Goal: Task Accomplishment & Management: Manage account settings

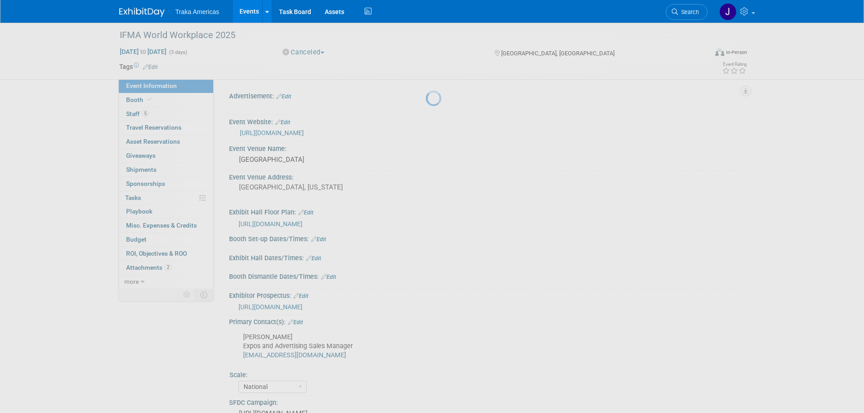
select select "National"
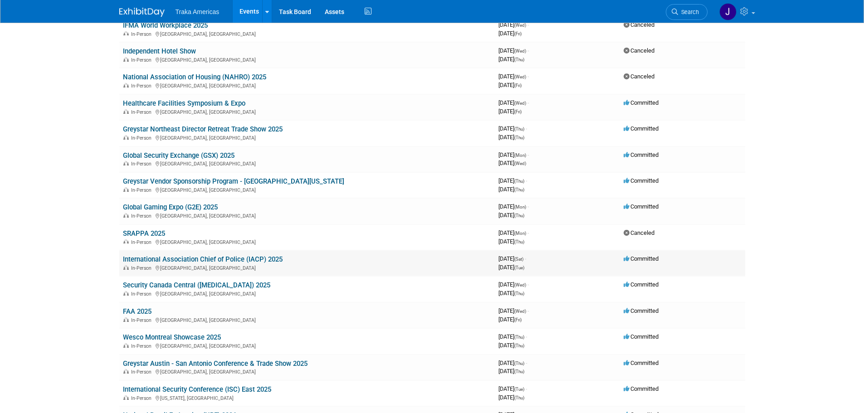
scroll to position [191, 0]
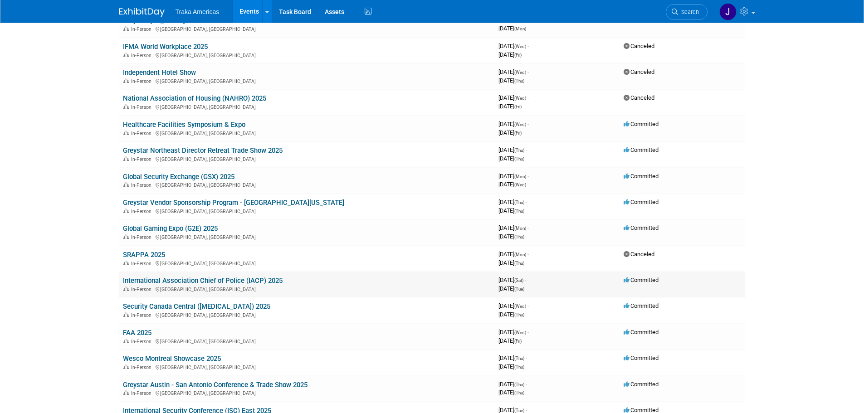
click at [185, 280] on link "International Association Chief of Police (IACP) 2025" at bounding box center [203, 281] width 160 height 8
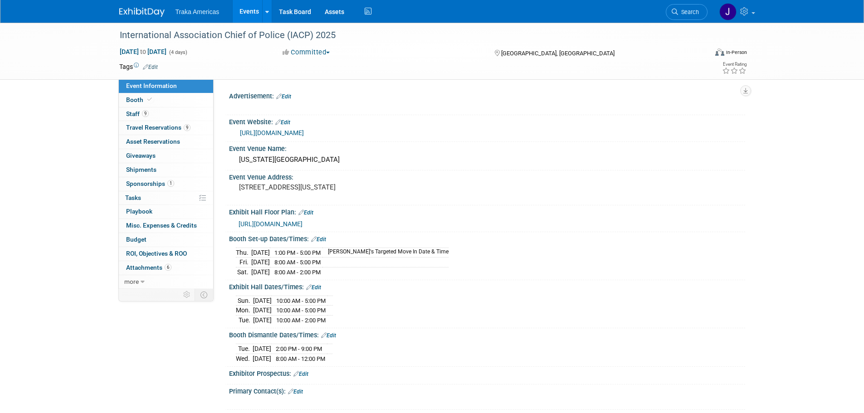
select select "National"
click at [164, 99] on link "Booth" at bounding box center [166, 100] width 94 height 14
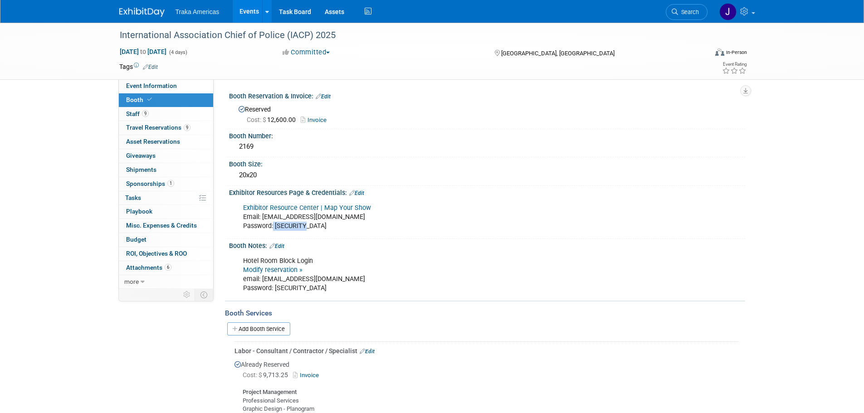
drag, startPoint x: 315, startPoint y: 225, endPoint x: 274, endPoint y: 228, distance: 40.9
click at [274, 228] on div "Exhibitor Resource Center | Map Your Show Email: jsaenz@trakausa.com Password: …" at bounding box center [441, 217] width 409 height 36
click at [312, 227] on div "Exhibitor Resource Center | Map Your Show Email: jsaenz@trakausa.com Password: …" at bounding box center [441, 217] width 409 height 36
drag, startPoint x: 312, startPoint y: 229, endPoint x: 274, endPoint y: 227, distance: 37.3
click at [274, 227] on div "Exhibitor Resource Center | Map Your Show Email: jsaenz@trakausa.com Password: …" at bounding box center [441, 217] width 409 height 36
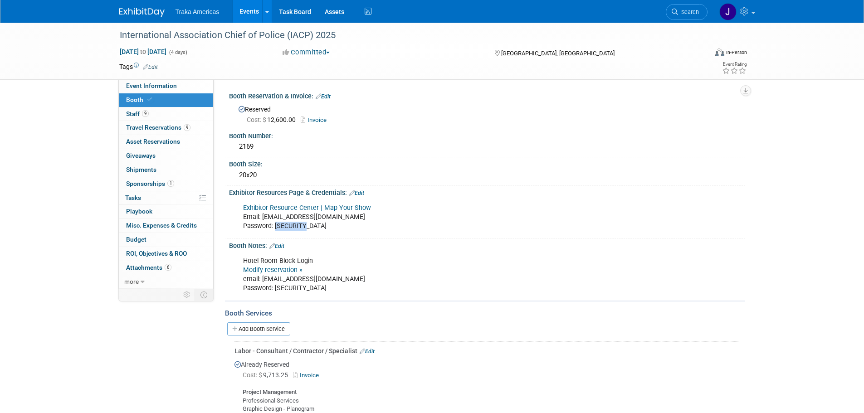
copy div "IACP2025!"
click at [199, 108] on link "9 Staff 9" at bounding box center [166, 114] width 94 height 14
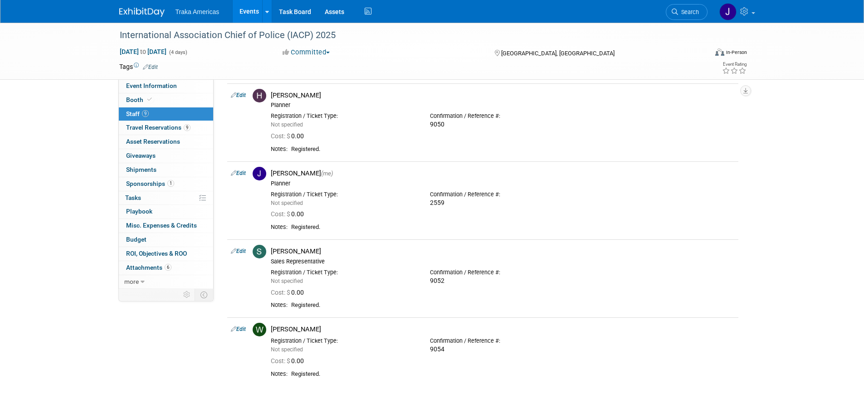
scroll to position [454, 0]
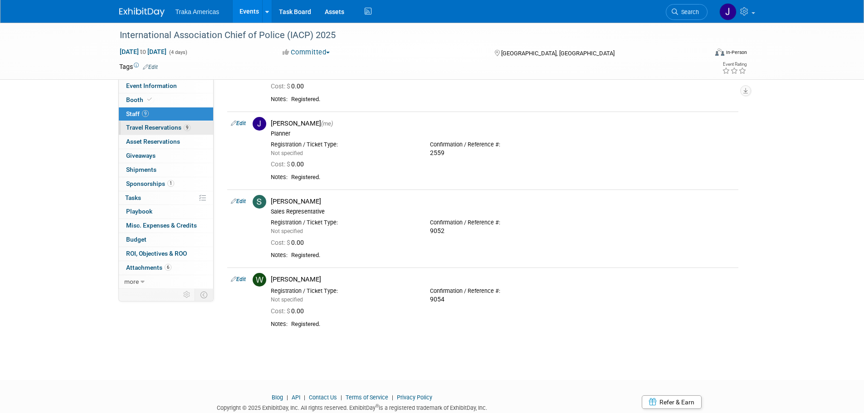
click at [159, 124] on span "Travel Reservations 9" at bounding box center [158, 127] width 64 height 7
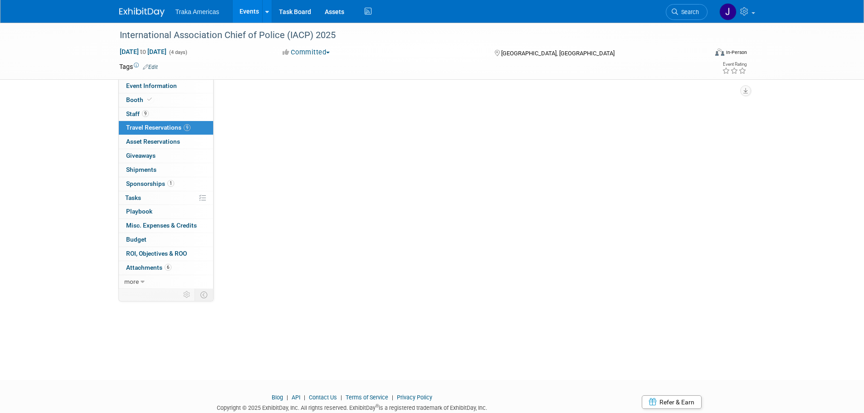
scroll to position [0, 0]
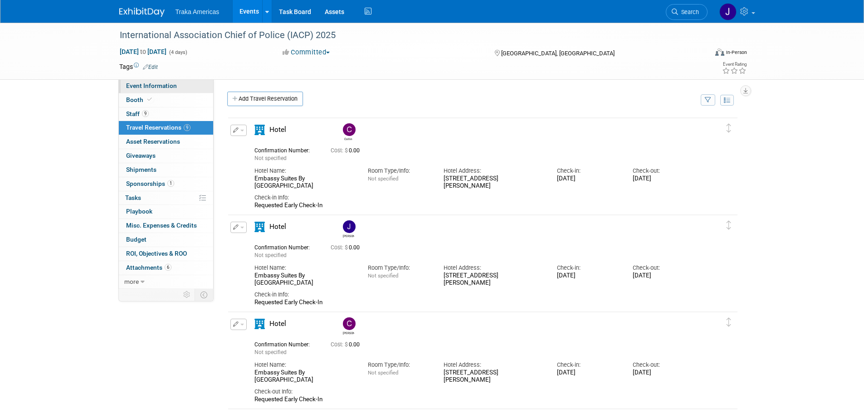
click at [165, 90] on link "Event Information" at bounding box center [166, 86] width 94 height 14
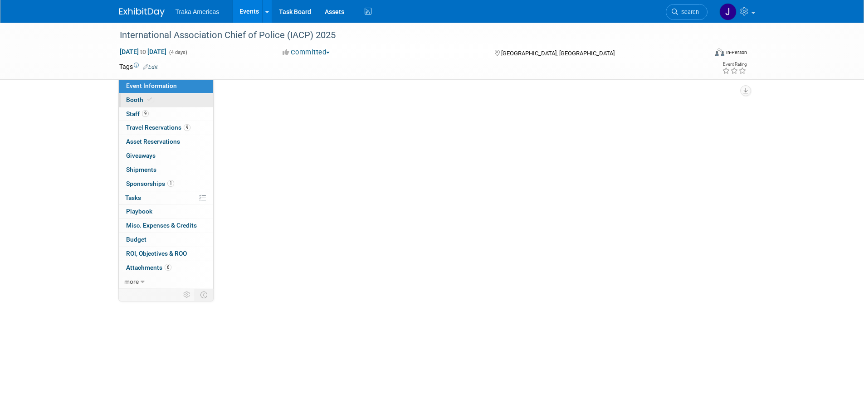
select select "National"
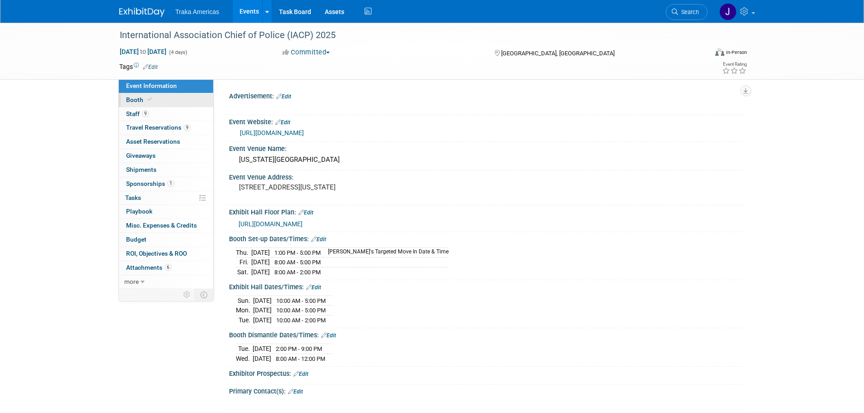
click at [194, 107] on link "Booth" at bounding box center [166, 100] width 94 height 14
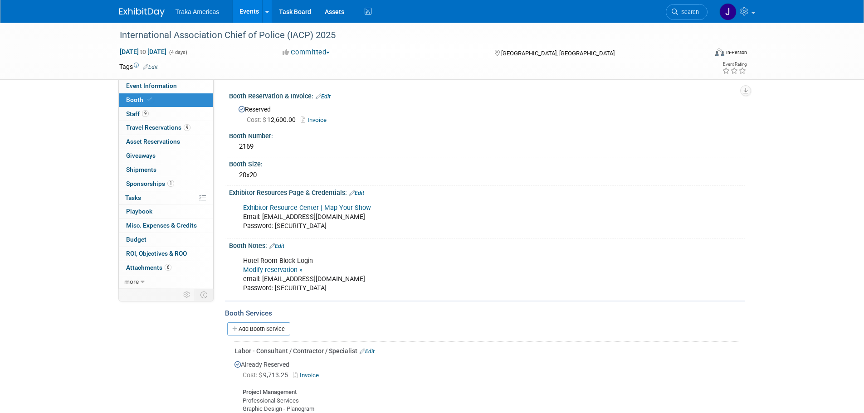
click at [133, 5] on link at bounding box center [147, 7] width 56 height 7
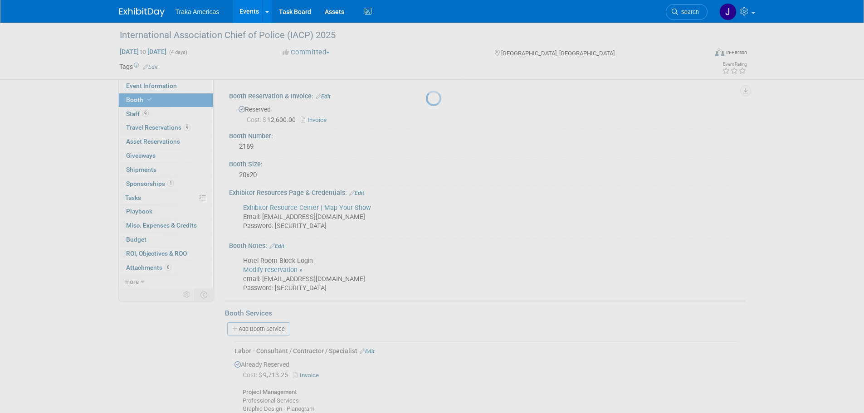
scroll to position [0, 0]
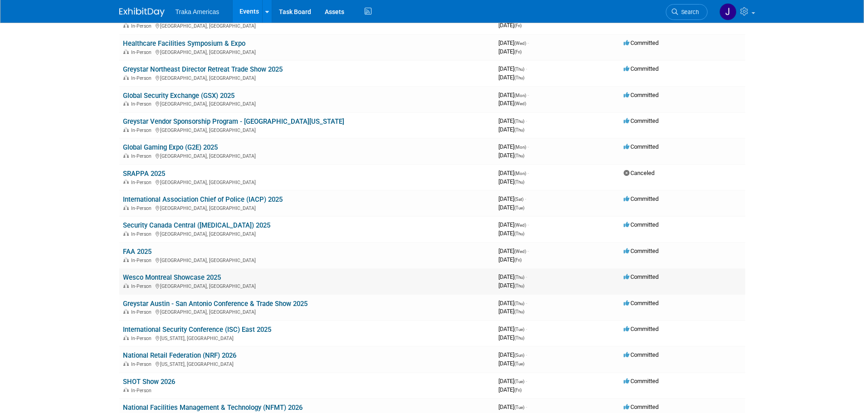
scroll to position [590, 0]
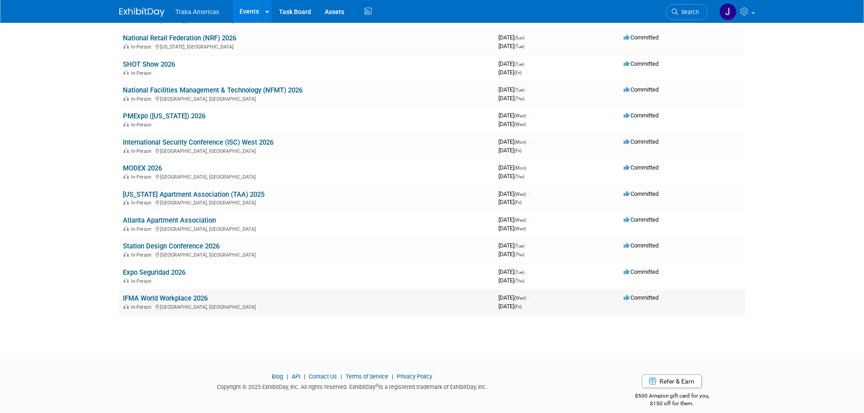
click at [160, 302] on link "IFMA World Workplace 2026" at bounding box center [165, 298] width 85 height 8
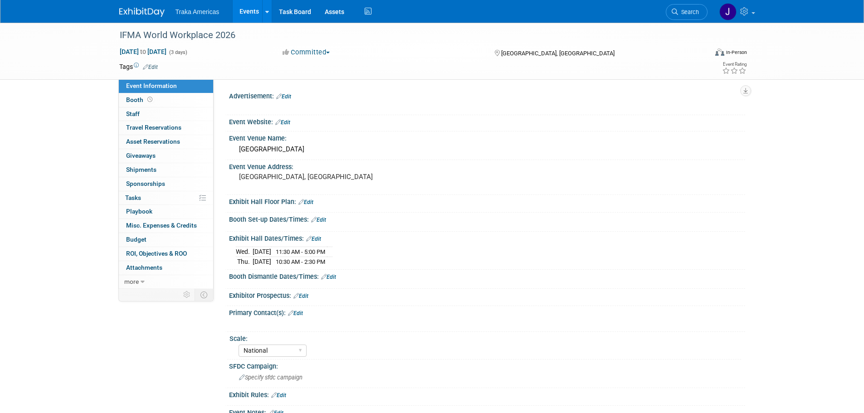
select select "National"
click at [305, 203] on link "Edit" at bounding box center [305, 202] width 15 height 6
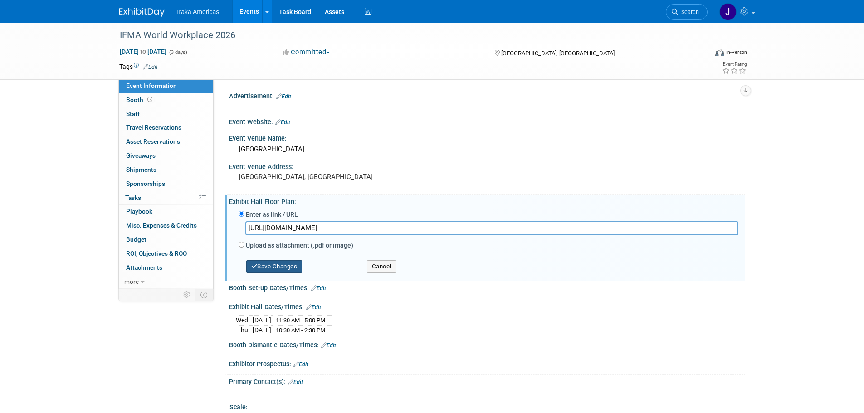
type input "https://s5.goeshow.com/ifma/worldworkplace/2026/exhibitor_map.cfm"
click at [276, 268] on button "Save Changes" at bounding box center [274, 266] width 56 height 13
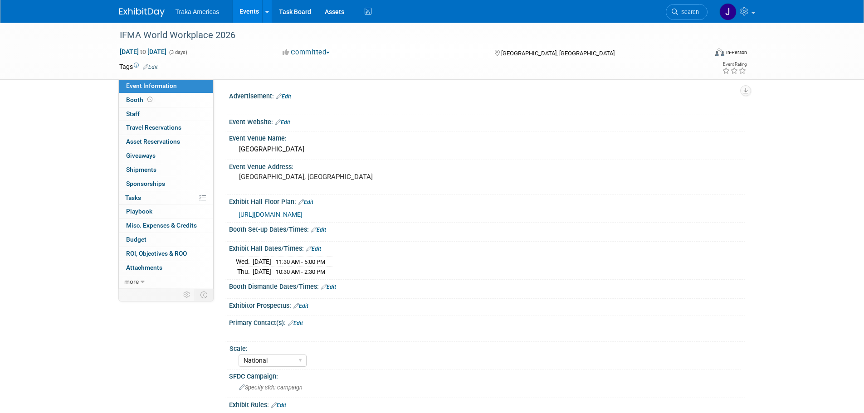
click at [307, 306] on link "Edit" at bounding box center [300, 306] width 15 height 6
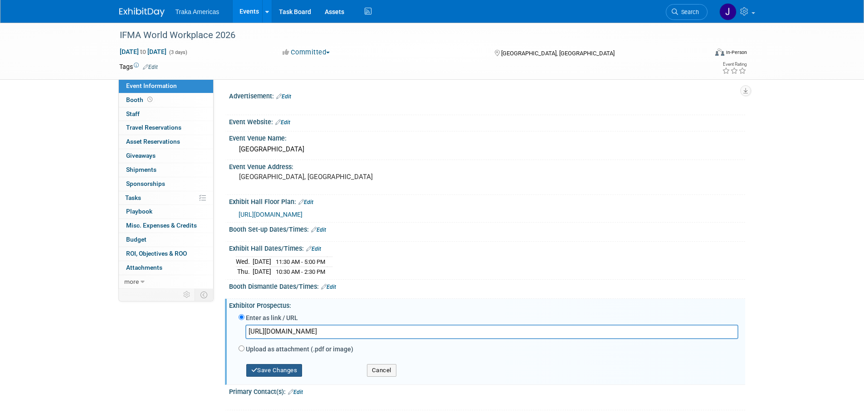
type input "https://ifma.foleon.com/world-workplace/2026-prospectus/"
click at [294, 366] on button "Save Changes" at bounding box center [274, 370] width 56 height 13
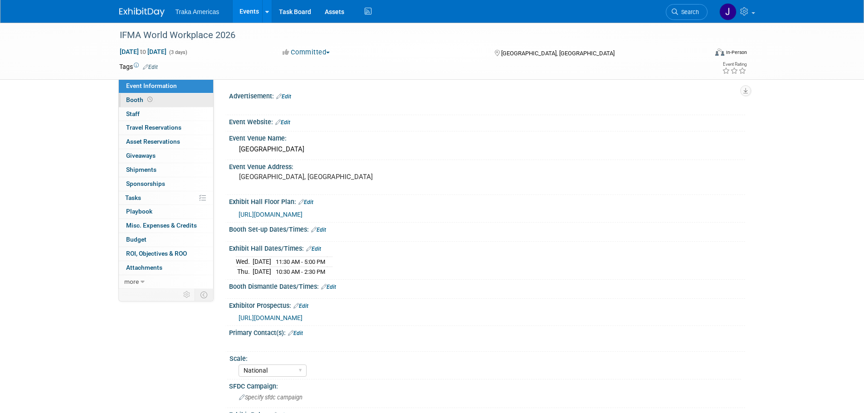
click at [176, 102] on link "Booth" at bounding box center [166, 100] width 94 height 14
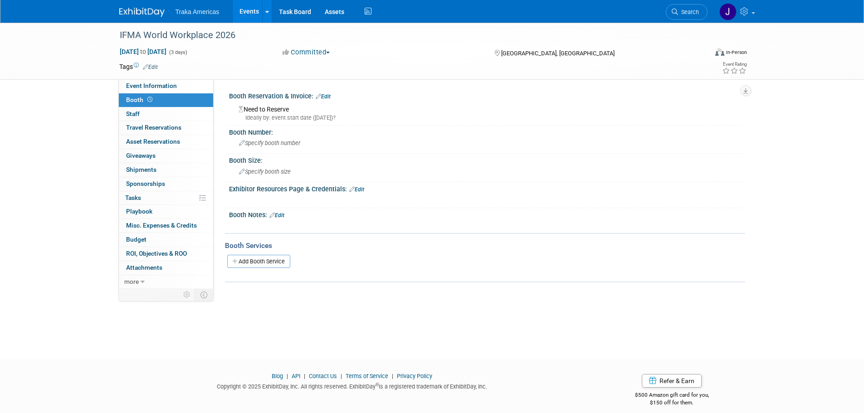
click at [324, 94] on link "Edit" at bounding box center [323, 96] width 15 height 6
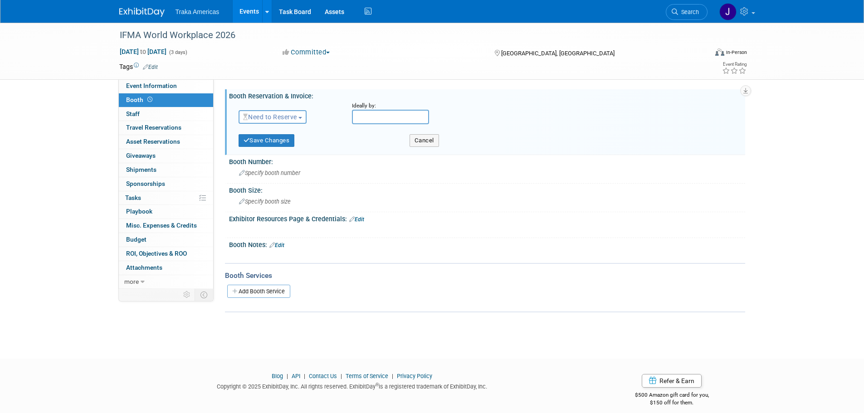
click at [280, 117] on span "Need to Reserve" at bounding box center [270, 116] width 54 height 7
click at [280, 145] on link "Reserved" at bounding box center [287, 145] width 97 height 13
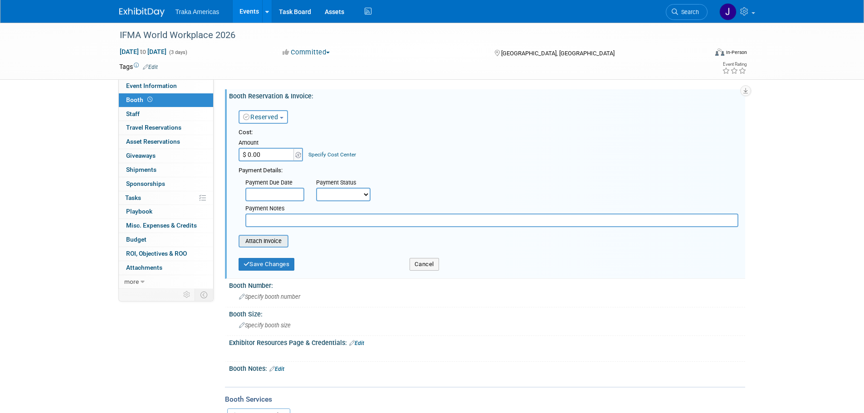
click at [276, 239] on input "file" at bounding box center [234, 241] width 108 height 11
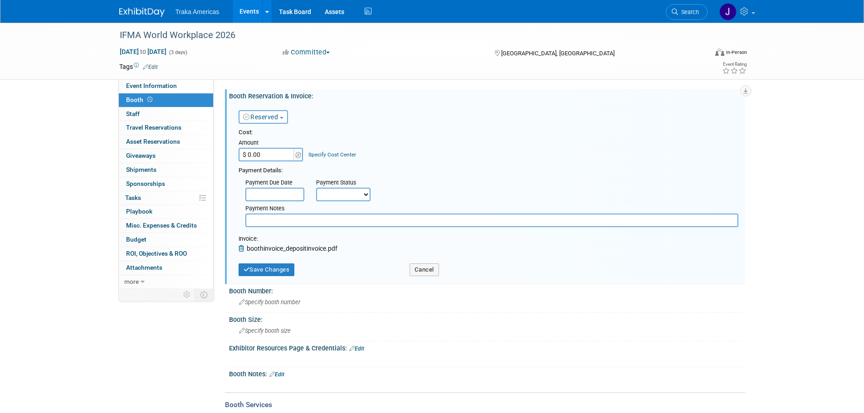
click at [276, 153] on input "$ 0.00" at bounding box center [267, 155] width 57 height 14
type input "$ 9,150.00"
click at [276, 268] on button "Save Changes" at bounding box center [267, 270] width 56 height 13
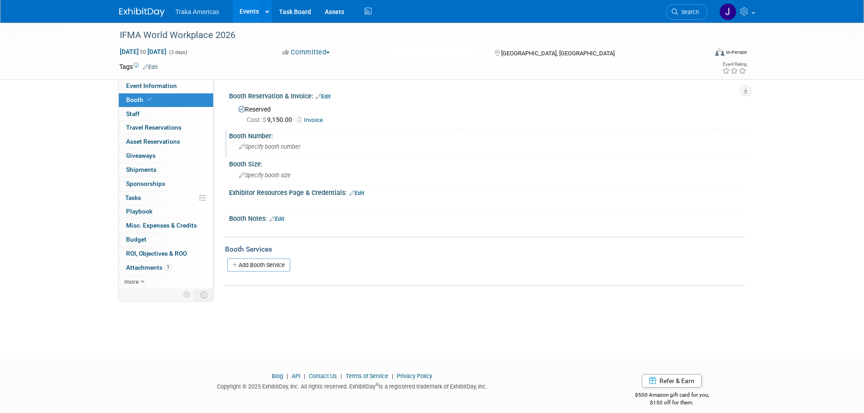
click at [265, 141] on div "Specify booth number" at bounding box center [487, 147] width 503 height 14
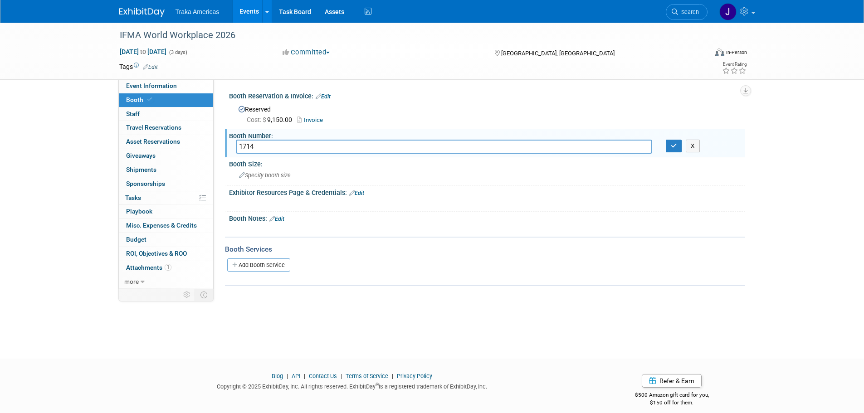
type input "1714"
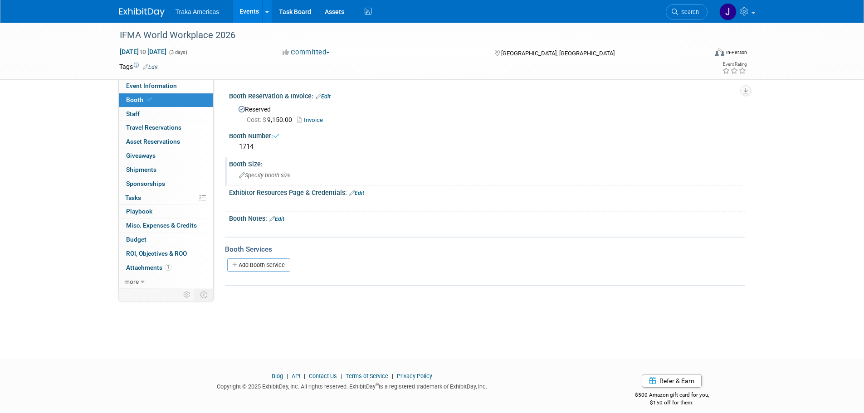
click at [265, 170] on div "Specify booth size" at bounding box center [487, 175] width 503 height 14
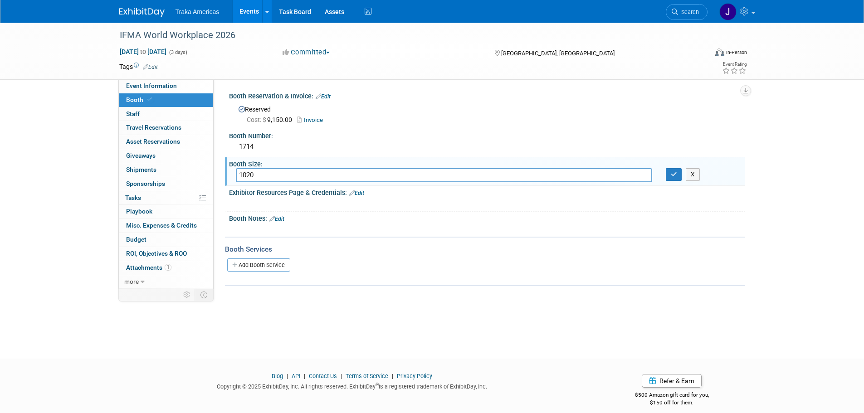
type input "1020"
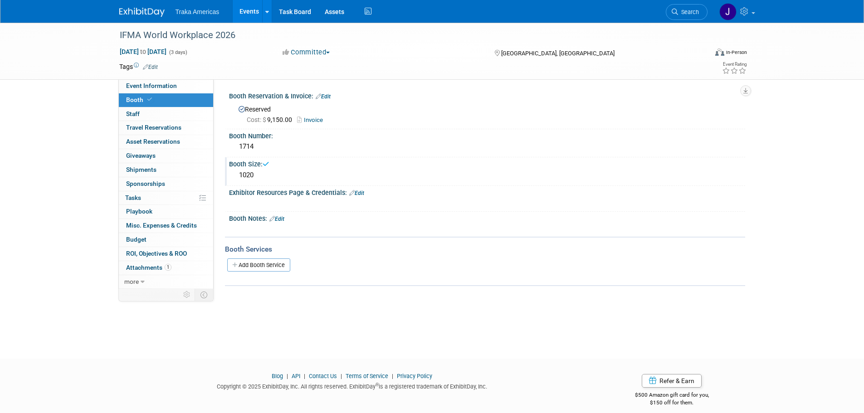
click at [265, 171] on div "1020" at bounding box center [487, 175] width 503 height 14
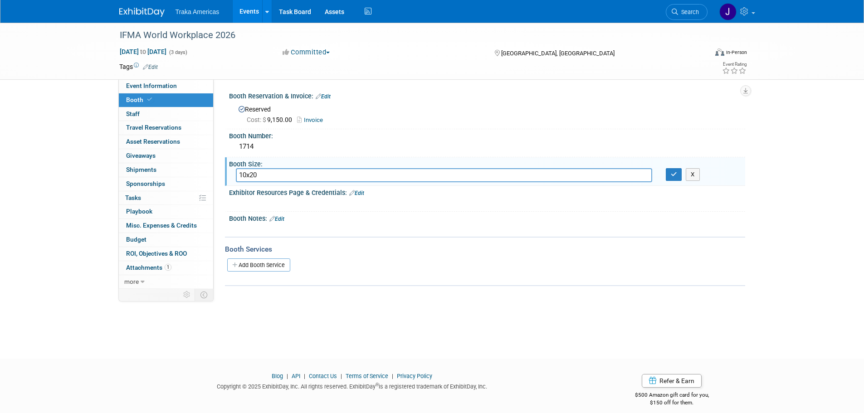
type input "10x20"
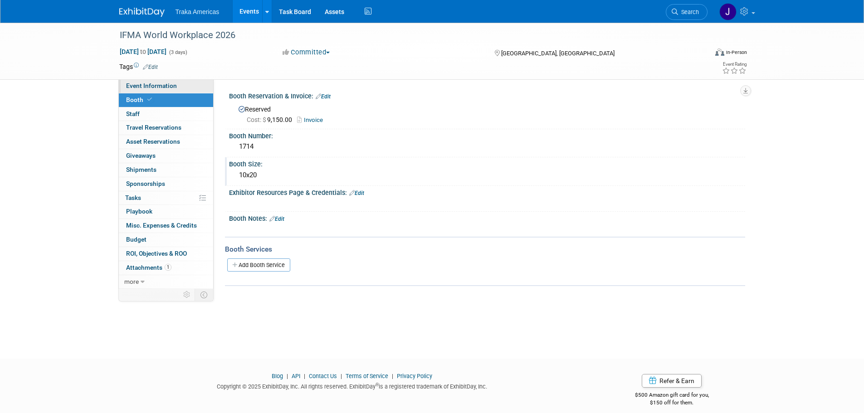
click at [182, 84] on link "Event Information" at bounding box center [166, 86] width 94 height 14
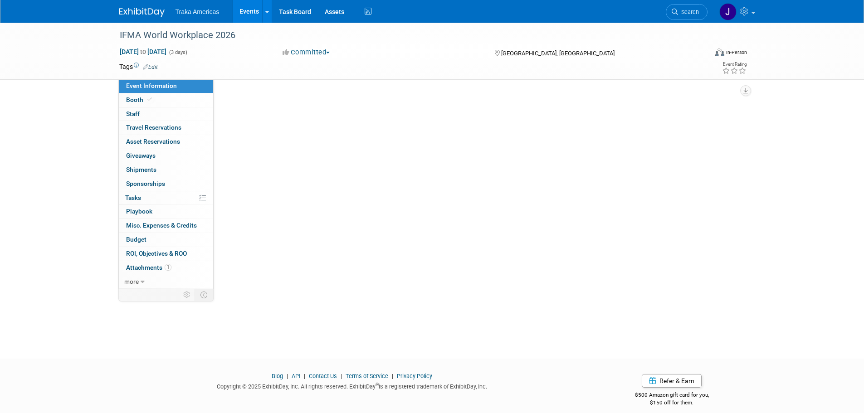
select select "National"
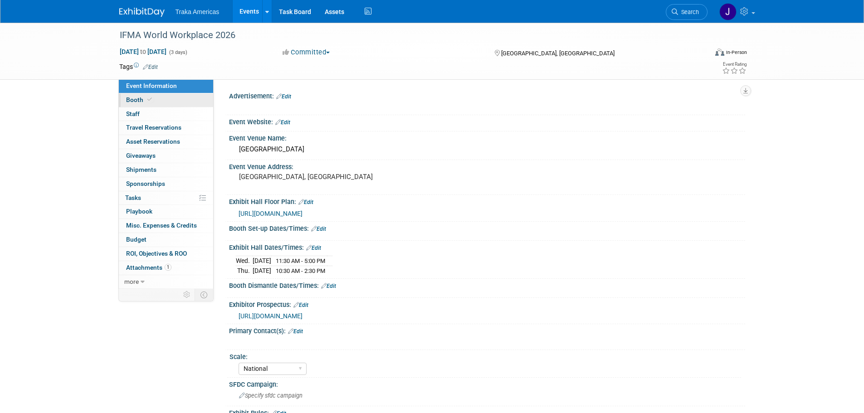
click at [171, 98] on link "Booth" at bounding box center [166, 100] width 94 height 14
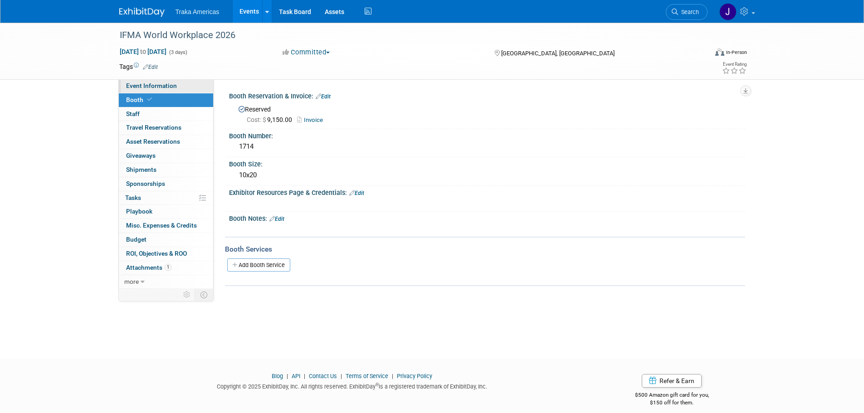
click at [192, 88] on link "Event Information" at bounding box center [166, 86] width 94 height 14
select select "National"
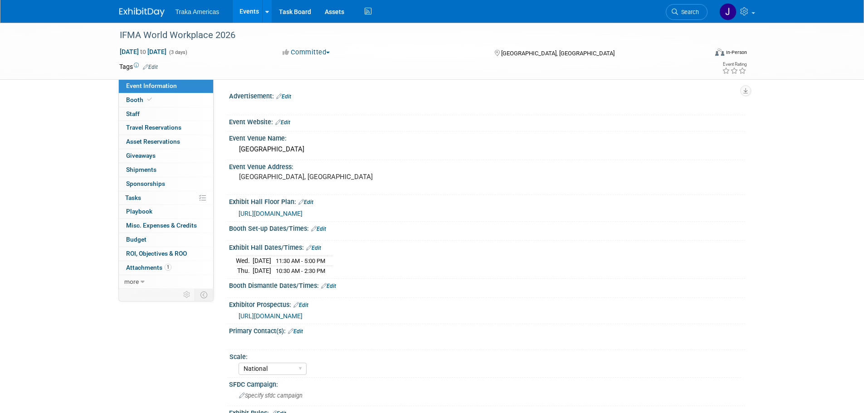
scroll to position [134, 0]
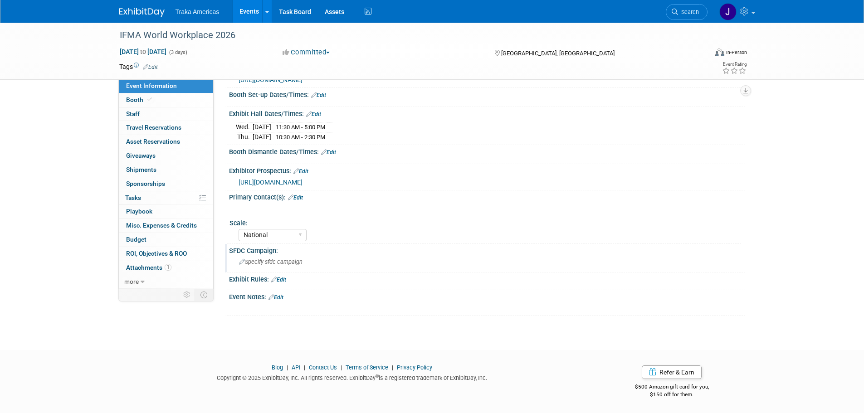
click at [297, 264] on div "Specify sfdc campaign" at bounding box center [487, 262] width 503 height 14
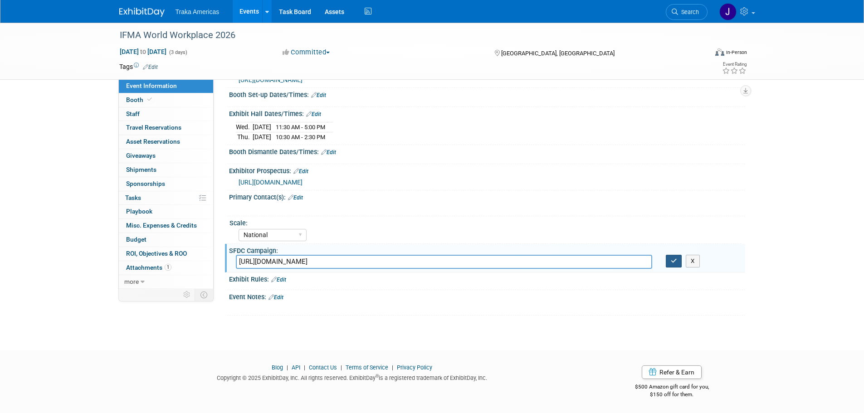
type input "https://traka.lightning.force.com/lightning/r/Campaign/701VT00000WsJCwYAN/view"
click at [675, 258] on icon "button" at bounding box center [674, 261] width 6 height 6
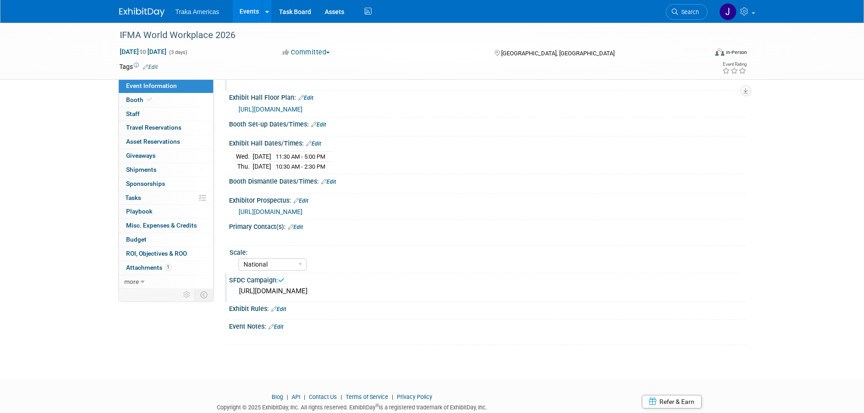
scroll to position [0, 0]
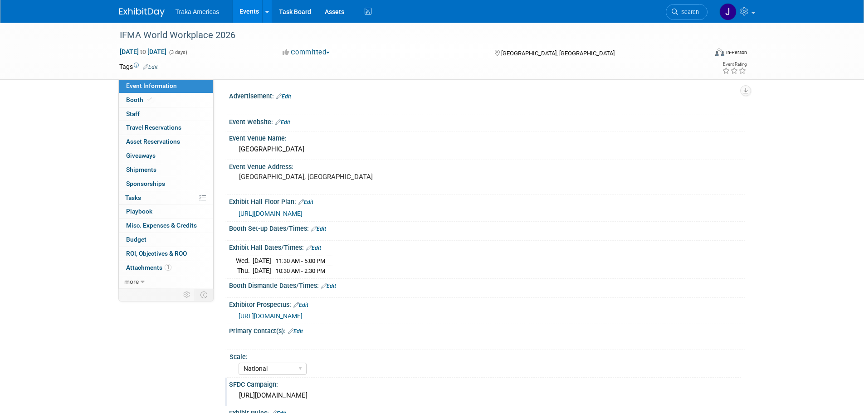
click at [287, 117] on div "Event Website: Edit" at bounding box center [487, 121] width 516 height 12
click at [286, 119] on link "Edit" at bounding box center [282, 122] width 15 height 6
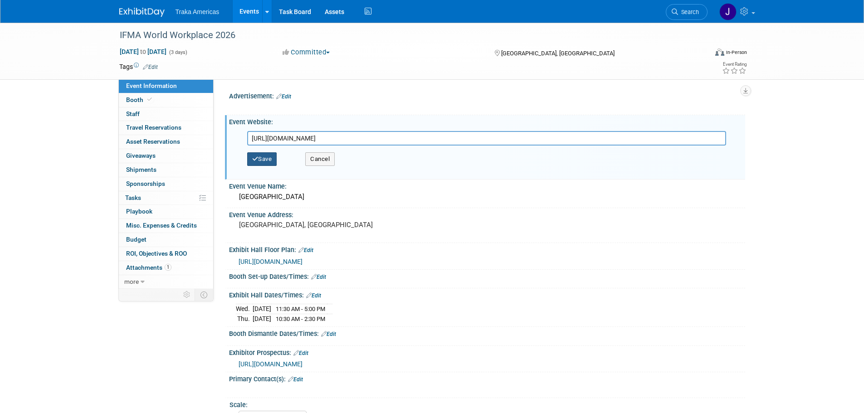
type input "https://ifma.foleon.com/world-workplace/2026-prospectus/exhibit"
click at [268, 154] on button "Save" at bounding box center [262, 159] width 30 height 14
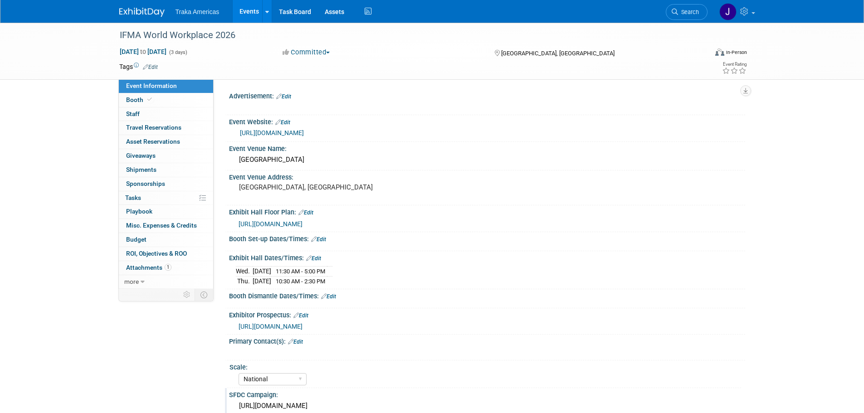
click at [287, 122] on link "Edit" at bounding box center [282, 122] width 15 height 6
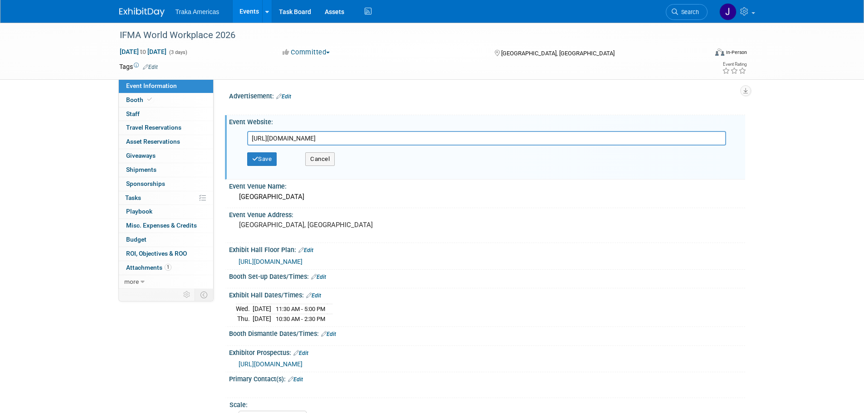
drag, startPoint x: 457, startPoint y: 140, endPoint x: 21, endPoint y: 125, distance: 436.1
click at [21, 125] on div "IFMA World Workplace 2026 Nov 18, 2026 to Nov 20, 2026 (3 days) Nov 18, 2026 to…" at bounding box center [432, 269] width 864 height 493
type input "https://worldworkplace.ifma.org/"
click at [272, 156] on button "Save" at bounding box center [262, 159] width 30 height 14
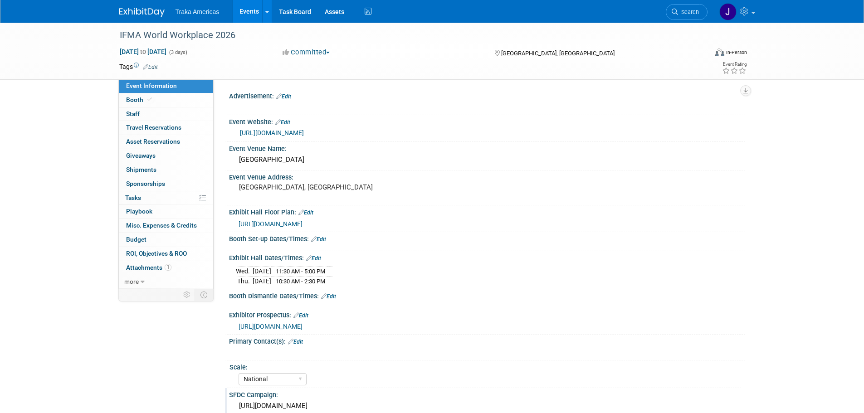
click at [300, 134] on link "https://worldworkplace.ifma.org/" at bounding box center [272, 132] width 64 height 7
click at [132, 10] on img at bounding box center [141, 12] width 45 height 9
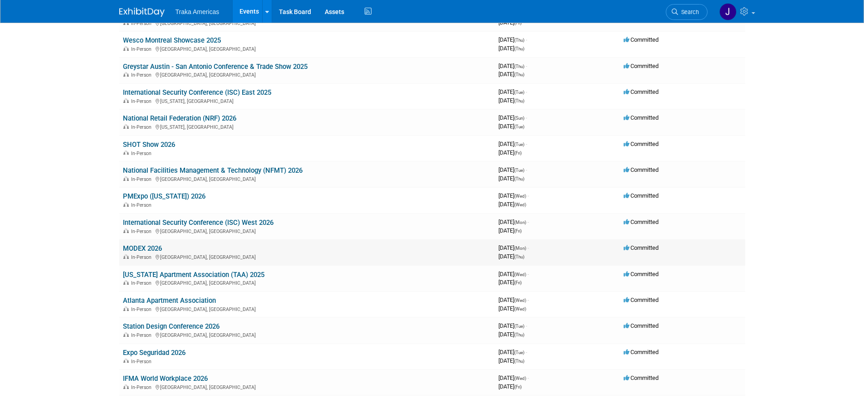
scroll to position [508, 0]
click at [145, 15] on img at bounding box center [141, 12] width 45 height 9
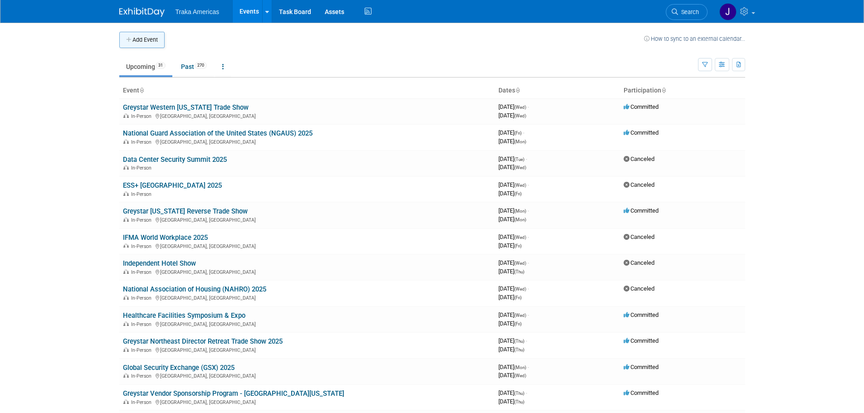
click at [147, 45] on button "Add Event" at bounding box center [141, 40] width 45 height 16
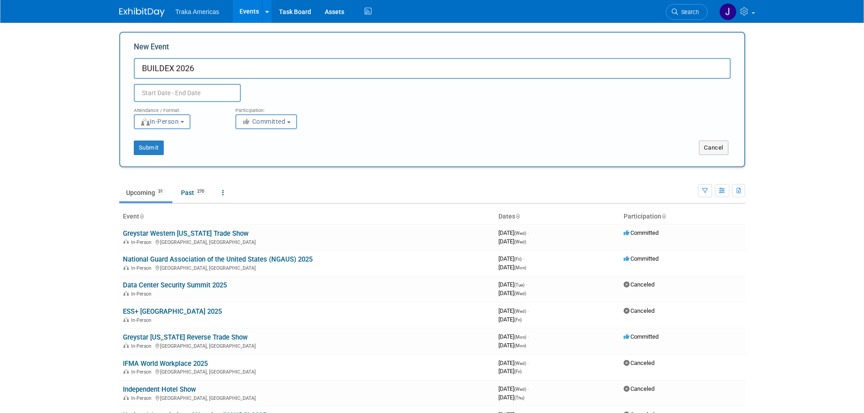
type input "BUILDEX 2026"
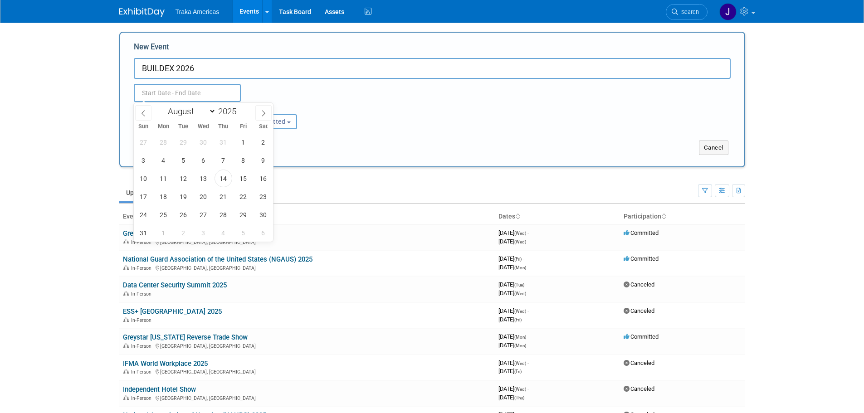
click at [189, 88] on input "text" at bounding box center [187, 93] width 107 height 18
click at [242, 110] on span at bounding box center [240, 108] width 6 height 5
type input "2026"
click at [265, 113] on icon at bounding box center [263, 113] width 3 height 6
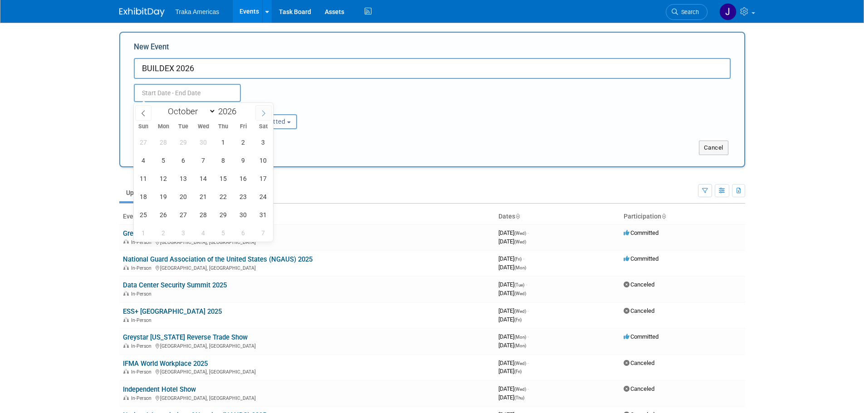
click at [265, 113] on icon at bounding box center [263, 113] width 3 height 6
click at [196, 107] on select "January February March April May June July August September October November De…" at bounding box center [190, 111] width 52 height 11
select select "1"
click at [164, 106] on select "January February March April May June July August September October November De…" at bounding box center [190, 111] width 52 height 11
click at [200, 163] on span "11" at bounding box center [204, 160] width 18 height 18
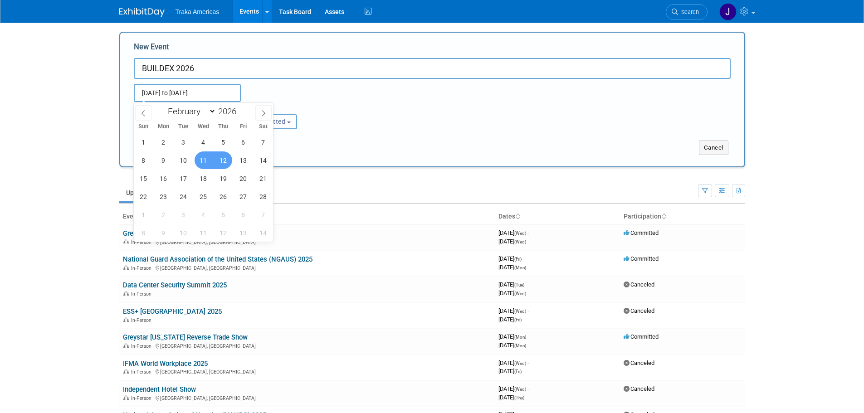
click at [220, 165] on span "12" at bounding box center [224, 160] width 18 height 18
type input "Feb 11, 2026 to Feb 12, 2026"
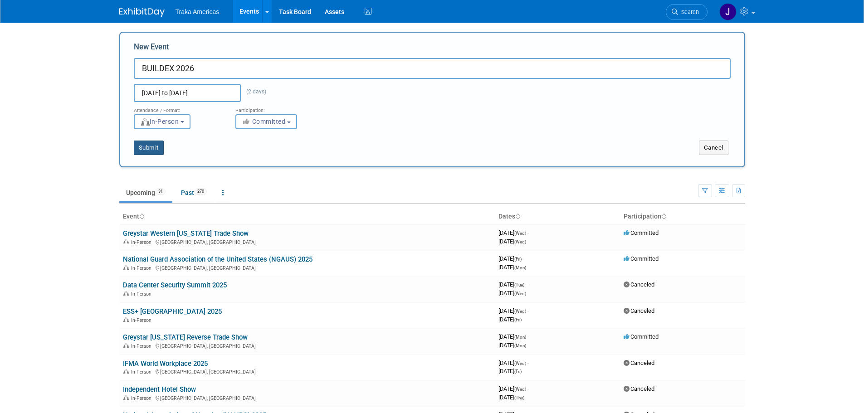
click at [158, 147] on button "Submit" at bounding box center [149, 148] width 30 height 15
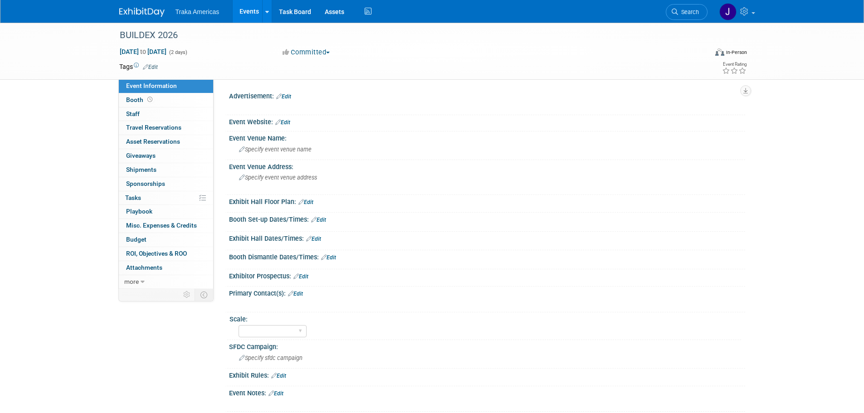
click at [287, 121] on link "Edit" at bounding box center [282, 122] width 15 height 6
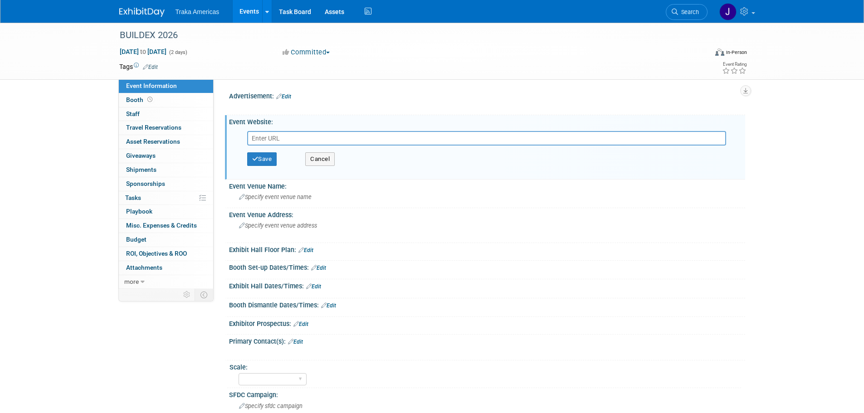
click at [351, 144] on input "text" at bounding box center [486, 138] width 479 height 15
paste input "https://informaconnect.com/buildex-vancouver/"
type input "https://informaconnect.com/buildex-vancouver/"
click at [261, 155] on button "Save" at bounding box center [262, 159] width 30 height 14
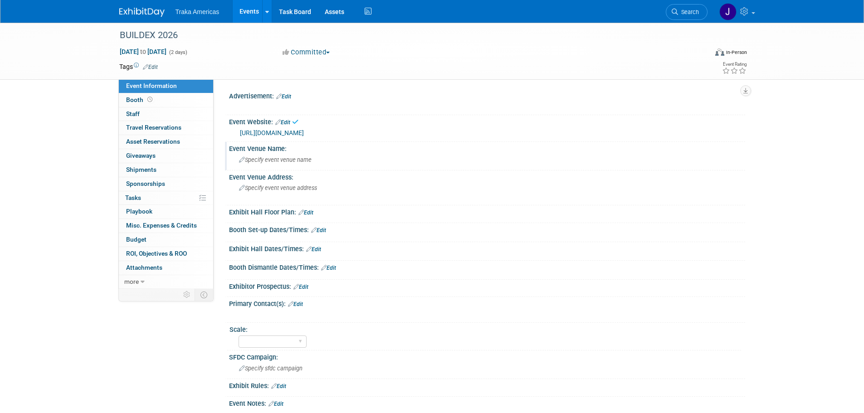
click at [270, 160] on span "Specify event venue name" at bounding box center [275, 159] width 73 height 7
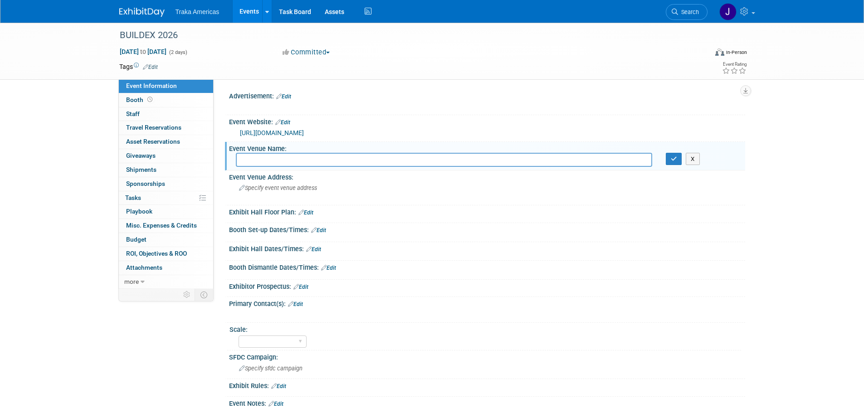
type input "W"
type input "Vancouver Convention Centre West"
click at [677, 161] on icon "button" at bounding box center [674, 159] width 6 height 6
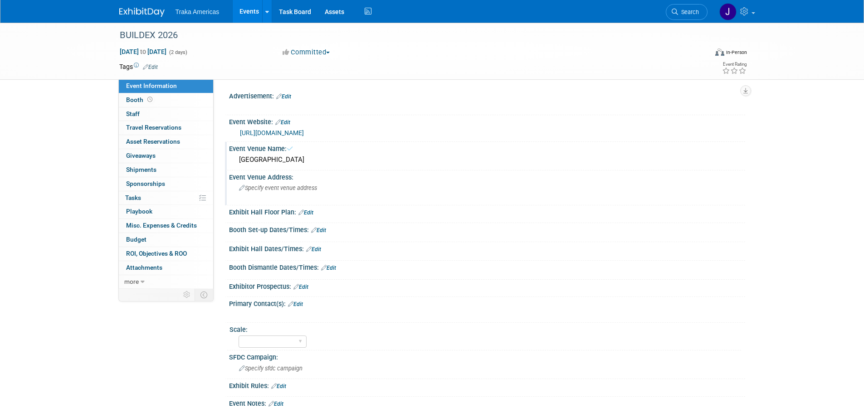
click at [280, 194] on div "Specify event venue address" at bounding box center [336, 191] width 201 height 21
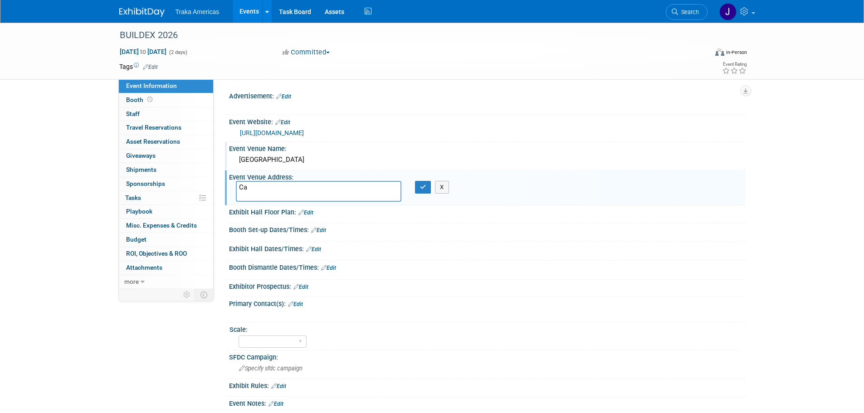
type textarea "C"
type textarea "[GEOGRAPHIC_DATA], [GEOGRAPHIC_DATA]"
click at [432, 190] on div "X" at bounding box center [426, 187] width 22 height 13
click at [429, 188] on button "button" at bounding box center [423, 187] width 16 height 13
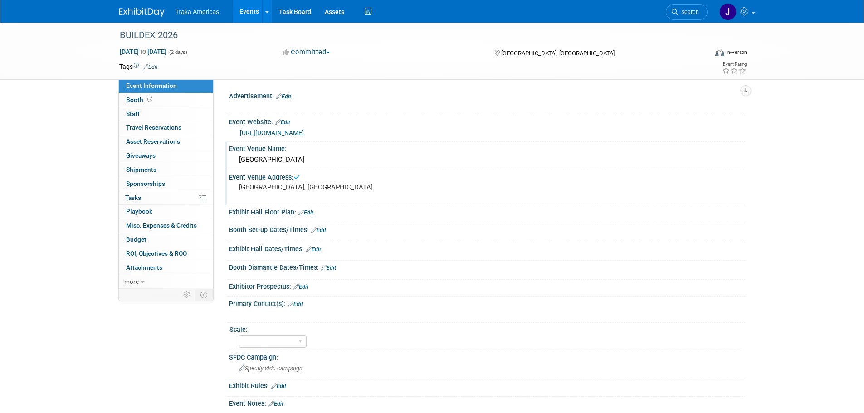
click at [284, 175] on div "Event Venue Address:" at bounding box center [487, 176] width 516 height 11
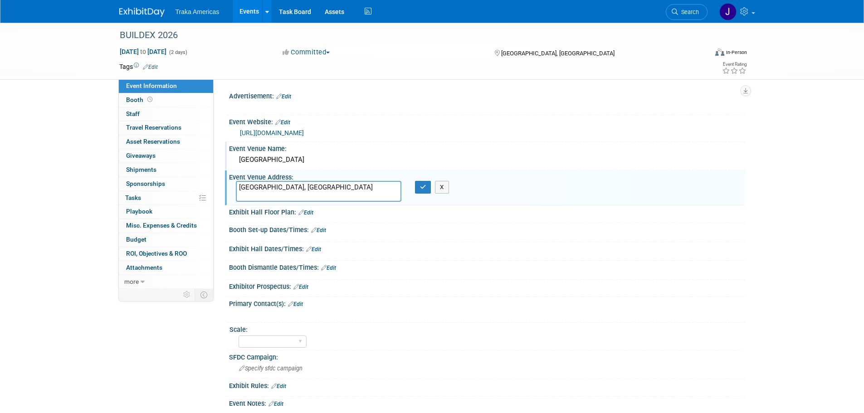
click at [268, 199] on textarea "[GEOGRAPHIC_DATA], [GEOGRAPHIC_DATA]" at bounding box center [319, 191] width 166 height 21
click at [320, 187] on textarea "[GEOGRAPHIC_DATA], [GEOGRAPHIC_DATA]" at bounding box center [319, 191] width 166 height 21
type textarea "[GEOGRAPHIC_DATA], [GEOGRAPHIC_DATA]"
click at [425, 184] on icon "button" at bounding box center [423, 187] width 6 height 6
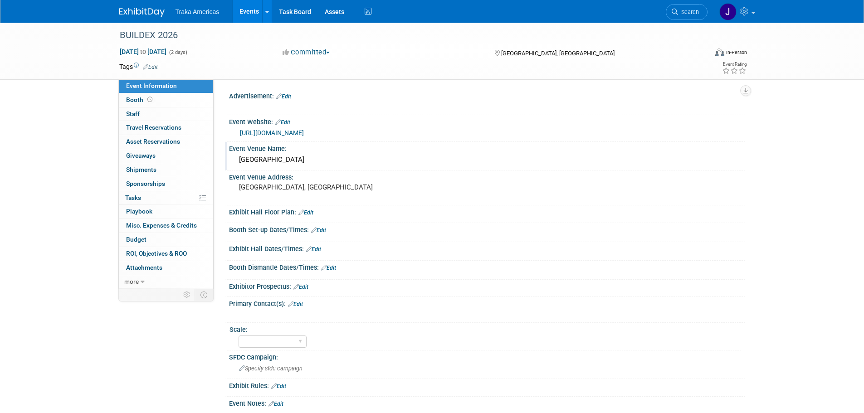
click at [311, 211] on link "Edit" at bounding box center [305, 213] width 15 height 6
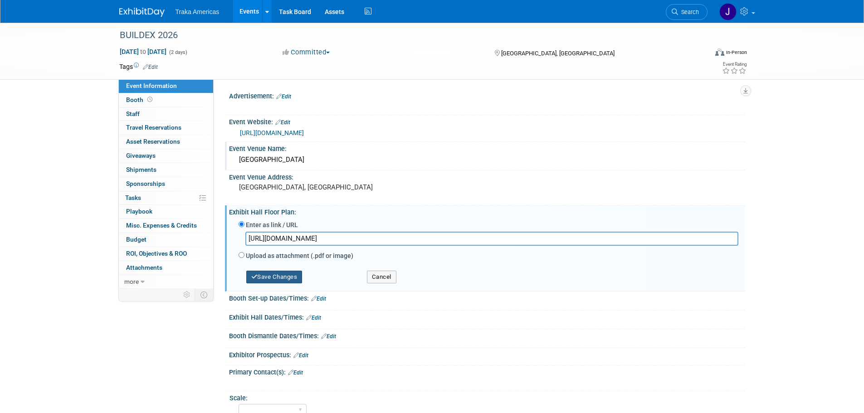
type input "https://s23.a2zinc.net/clients/informaconnect/buildexvancouver2026/Public/Event…"
click at [295, 276] on button "Save Changes" at bounding box center [274, 277] width 56 height 13
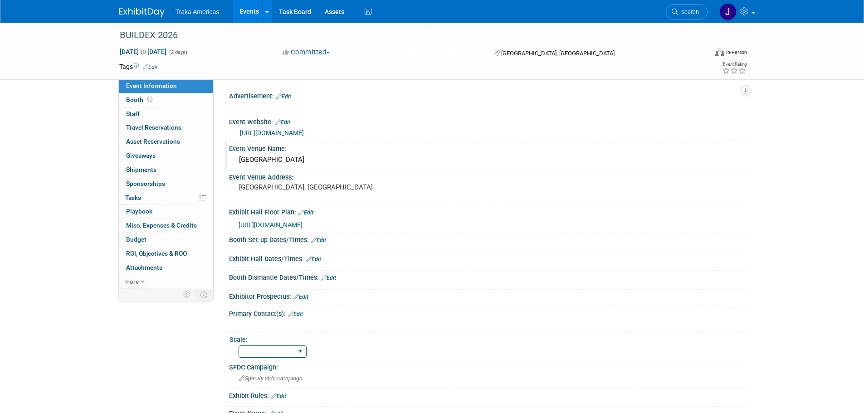
click at [270, 351] on select "Regional National Traka PM LATAM Government" at bounding box center [273, 352] width 68 height 12
select select "Regional"
click at [239, 346] on select "Regional National Traka PM LATAM Government" at bounding box center [273, 352] width 68 height 12
click at [171, 102] on link "Booth" at bounding box center [166, 100] width 94 height 14
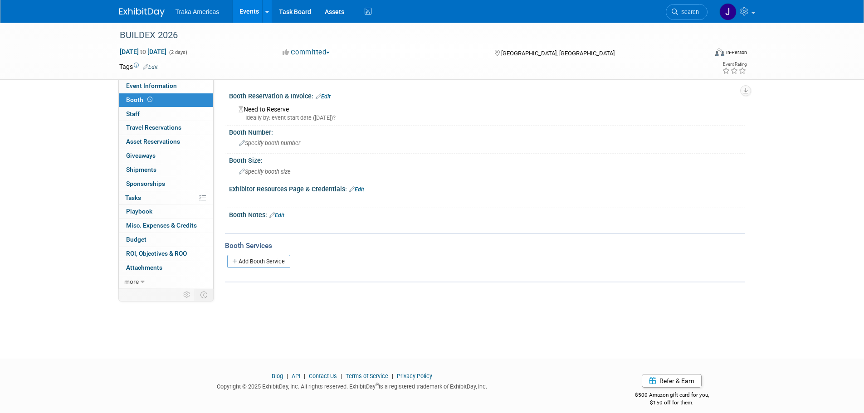
click at [326, 98] on link "Edit" at bounding box center [323, 96] width 15 height 6
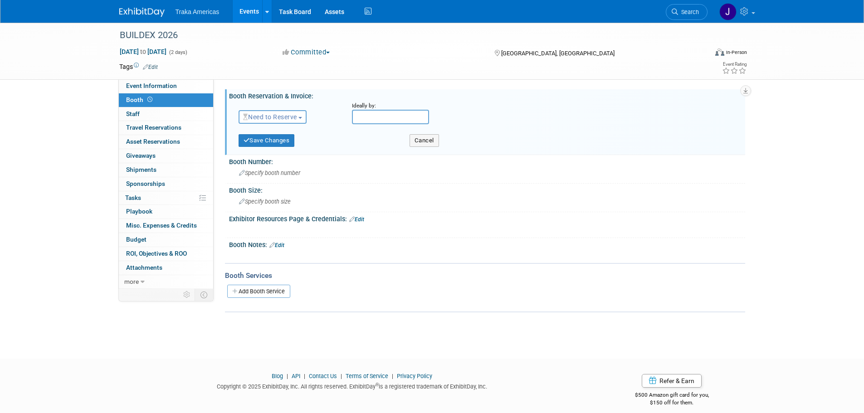
click at [292, 121] on button "Need to Reserve" at bounding box center [273, 117] width 68 height 14
click at [288, 144] on link "Reserved" at bounding box center [287, 145] width 97 height 13
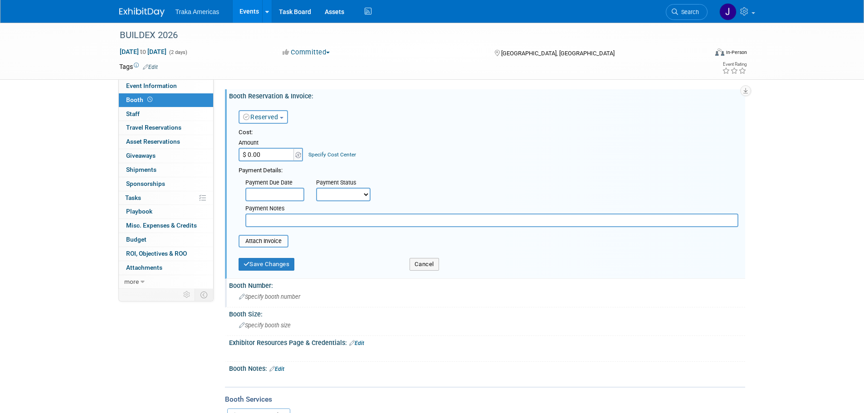
click at [268, 294] on span "Specify booth number" at bounding box center [269, 296] width 61 height 7
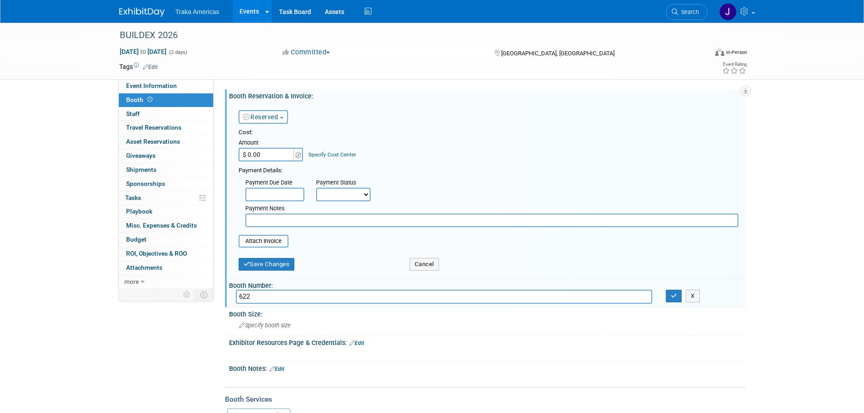
type input "622"
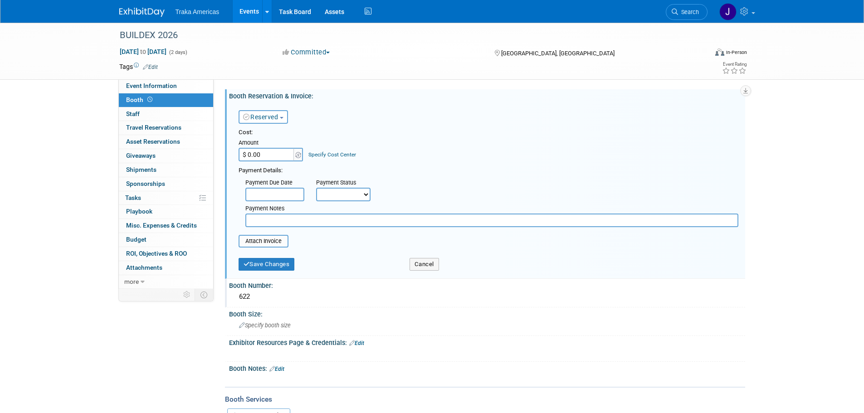
click at [262, 153] on input "$ 0.00" at bounding box center [267, 155] width 57 height 14
type input "$ 3,222.75"
click at [273, 242] on input "file" at bounding box center [234, 241] width 108 height 11
click at [319, 223] on input "text" at bounding box center [491, 221] width 493 height 14
type input "Waiting on formal invoice. Pricing converted from CAD to USD"
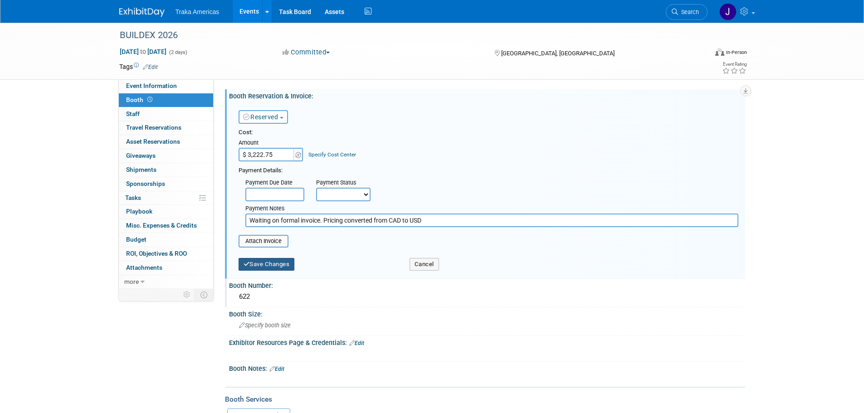
click at [264, 262] on button "Save Changes" at bounding box center [267, 264] width 56 height 13
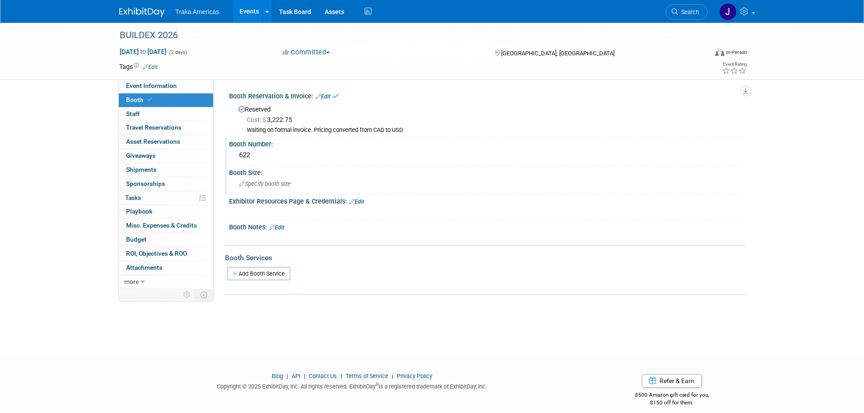
click at [276, 184] on span "Specify booth size" at bounding box center [265, 184] width 52 height 7
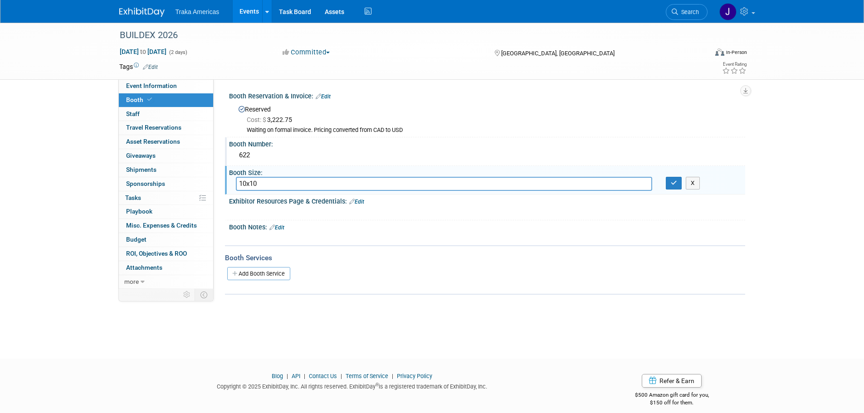
type input "10x10"
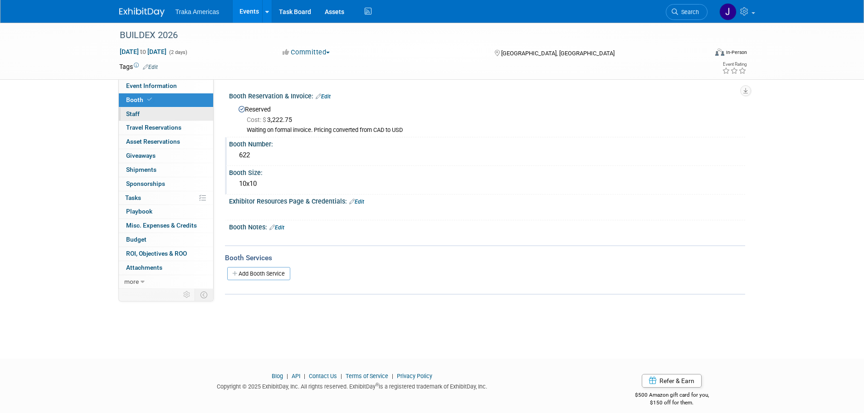
click at [175, 117] on link "0 Staff 0" at bounding box center [166, 114] width 94 height 14
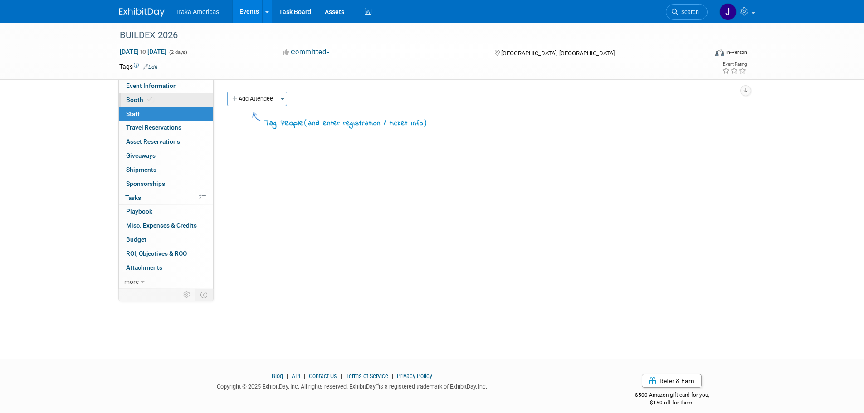
click at [182, 100] on link "Booth" at bounding box center [166, 100] width 94 height 14
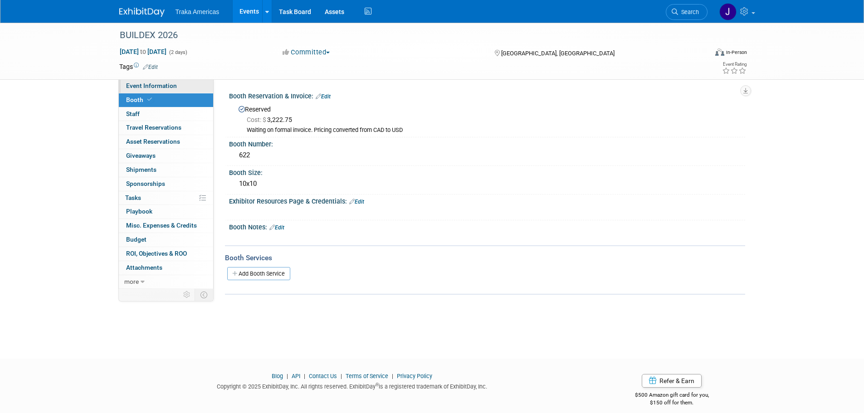
click at [137, 89] on span "Event Information" at bounding box center [151, 85] width 51 height 7
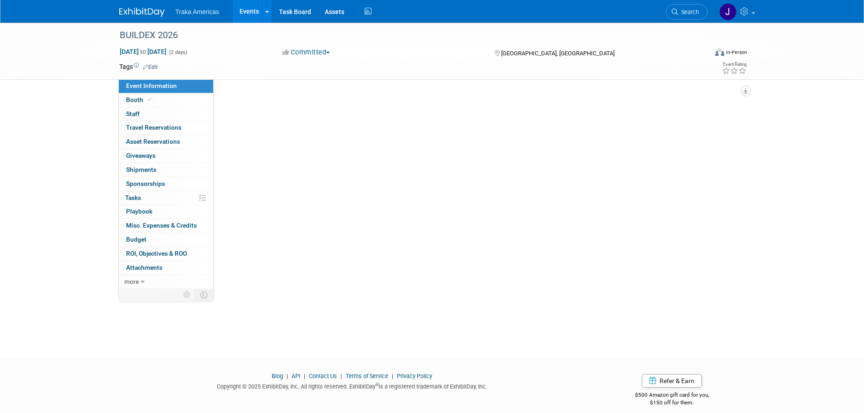
select select "Regional"
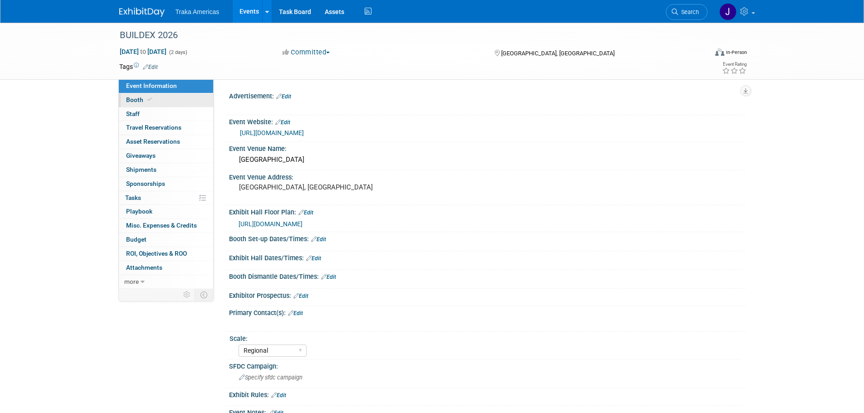
click at [176, 102] on link "Booth" at bounding box center [166, 100] width 94 height 14
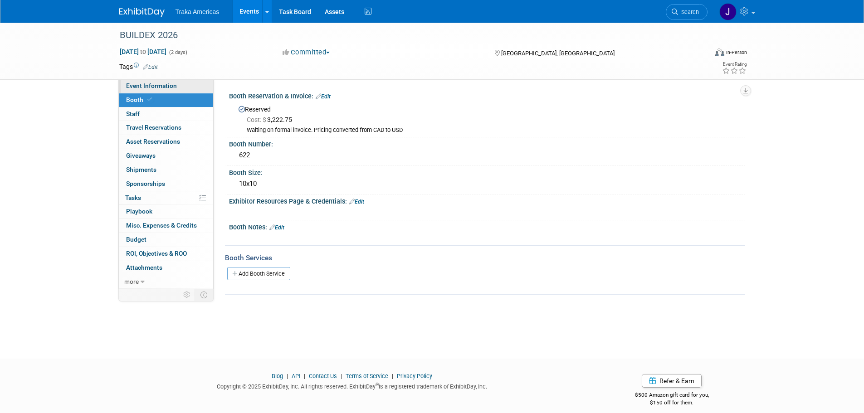
click at [136, 87] on span "Event Information" at bounding box center [151, 85] width 51 height 7
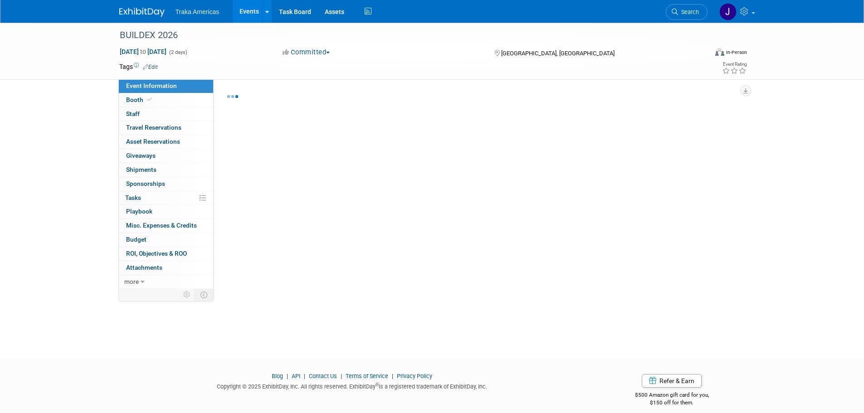
select select "Regional"
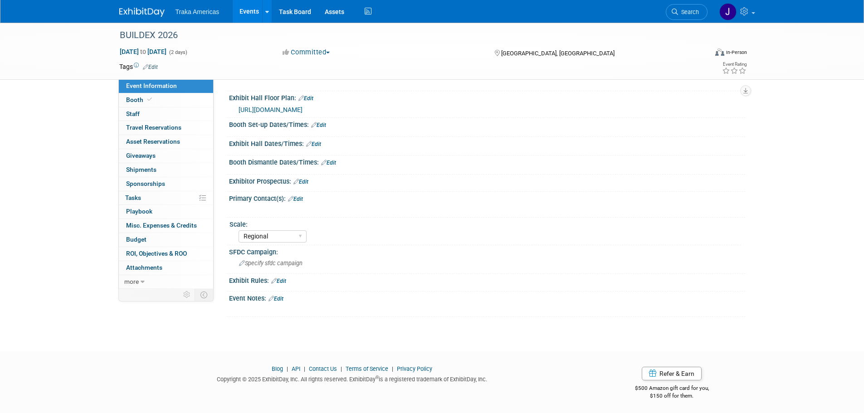
scroll to position [116, 0]
click at [289, 261] on span "Specify sfdc campaign" at bounding box center [270, 261] width 63 height 7
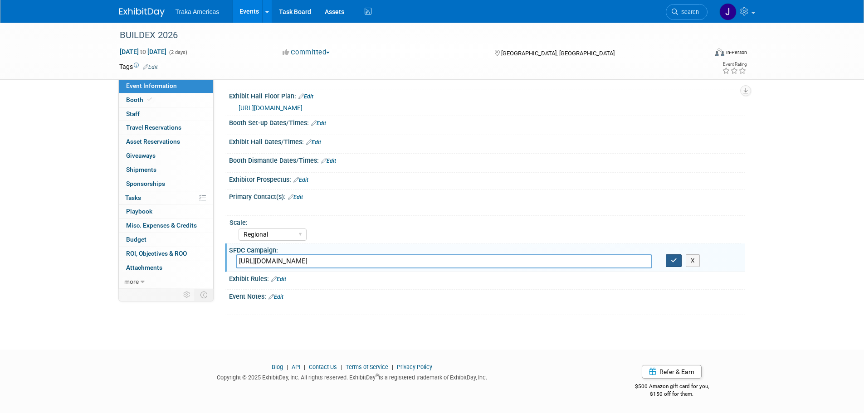
type input "https://traka.lightning.force.com/lightning/r/Campaign/701VT00000WsV4QYAV/view"
click at [674, 265] on button "button" at bounding box center [674, 260] width 16 height 13
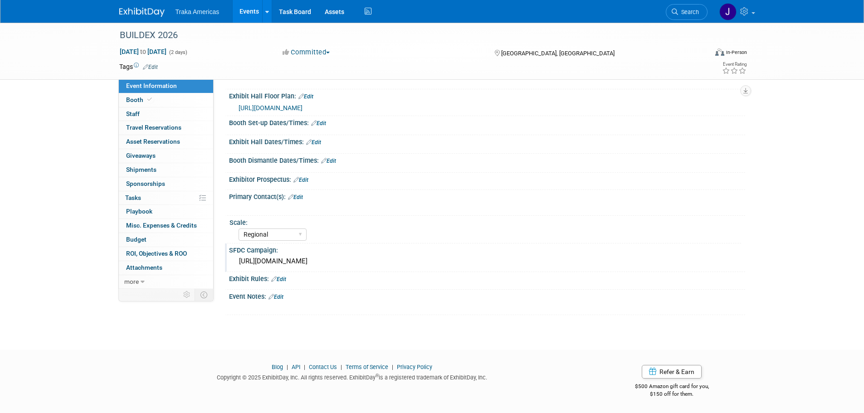
click at [133, 13] on img at bounding box center [141, 12] width 45 height 9
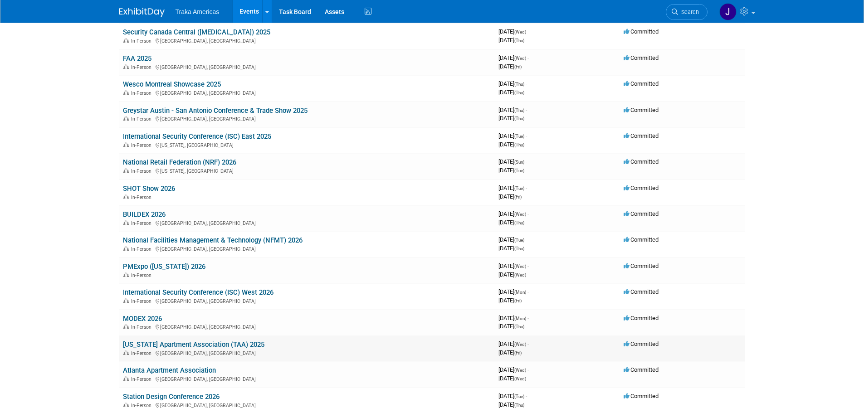
scroll to position [444, 0]
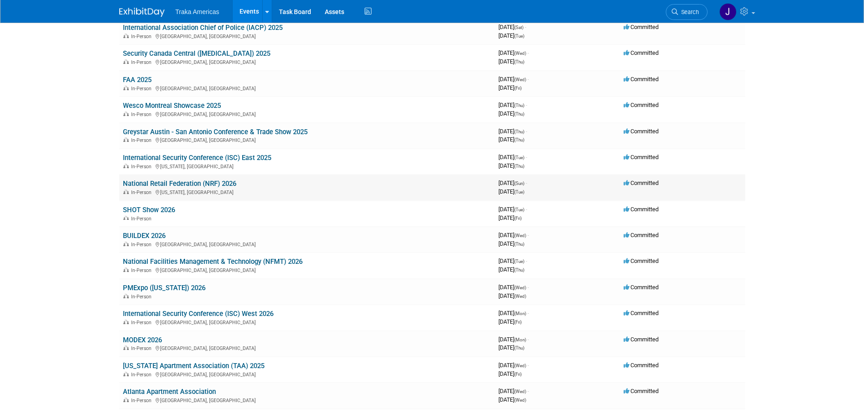
click at [209, 185] on link "National Retail Federation (NRF) 2026" at bounding box center [179, 184] width 113 height 8
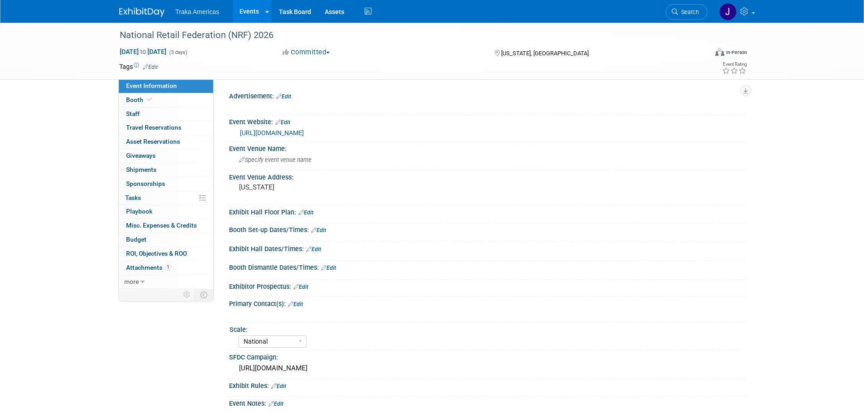
select select "National"
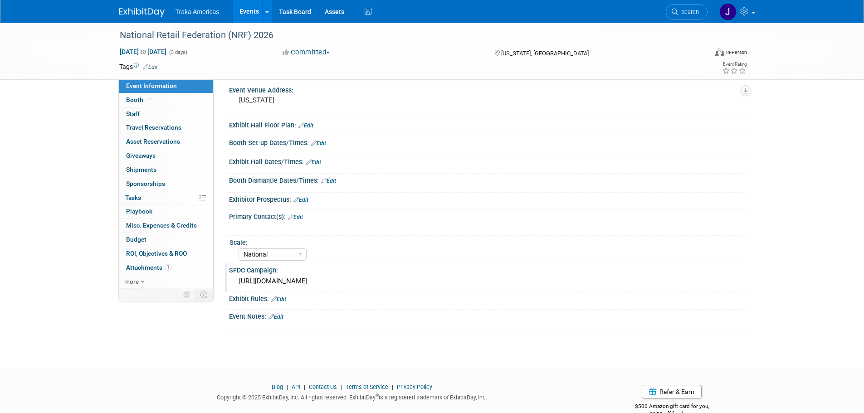
scroll to position [91, 0]
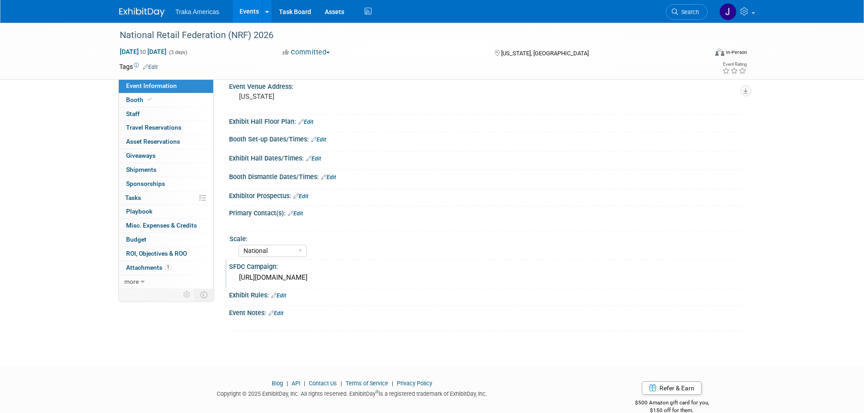
click at [316, 276] on div "[URL][DOMAIN_NAME]" at bounding box center [487, 278] width 503 height 14
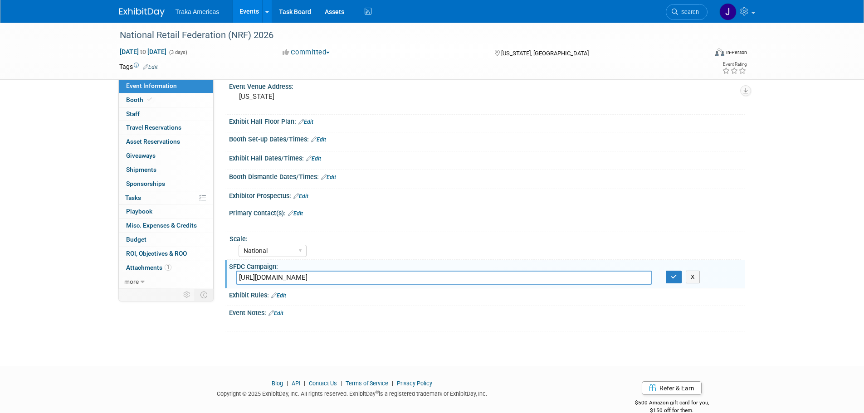
click at [316, 276] on input "[URL][DOMAIN_NAME]" at bounding box center [444, 278] width 416 height 14
click at [670, 277] on button "button" at bounding box center [674, 277] width 16 height 13
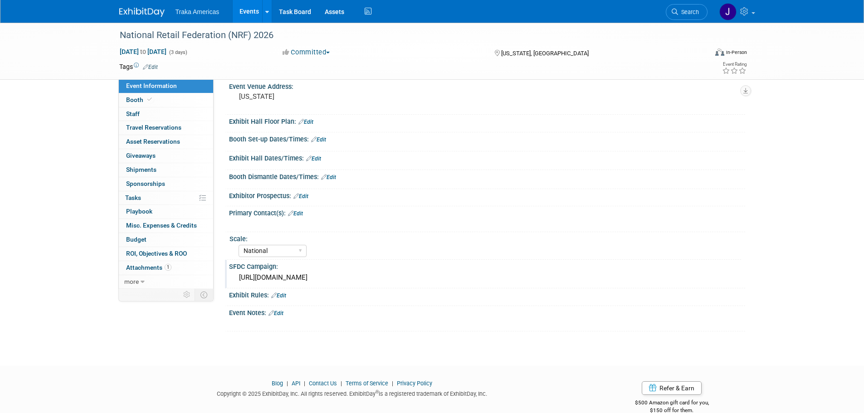
scroll to position [0, 0]
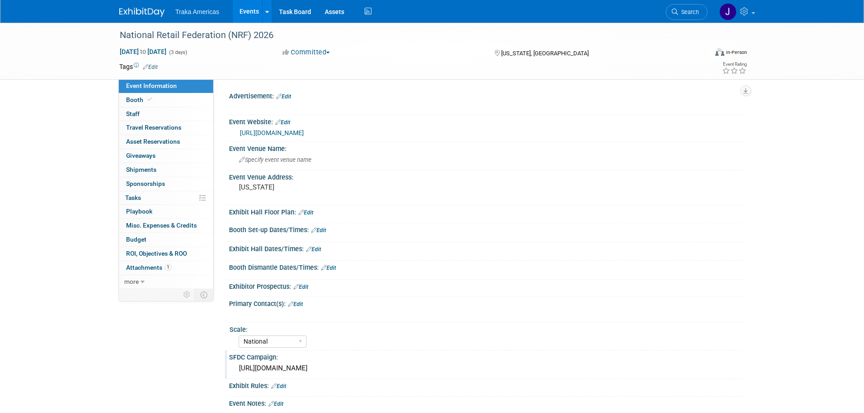
click at [130, 16] on img at bounding box center [141, 12] width 45 height 9
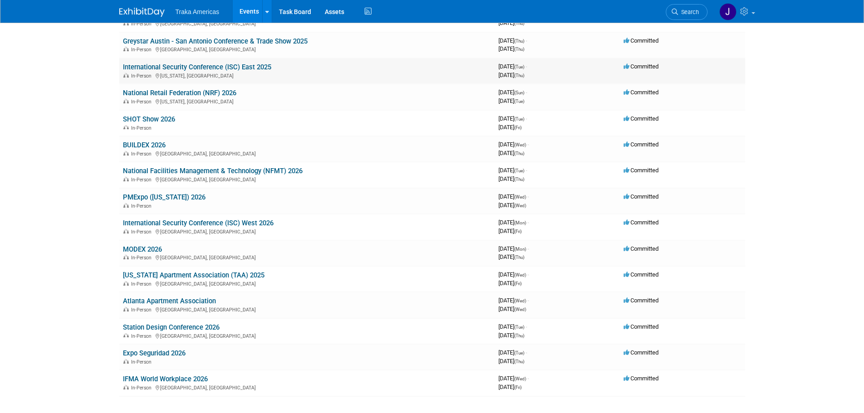
scroll to position [489, 0]
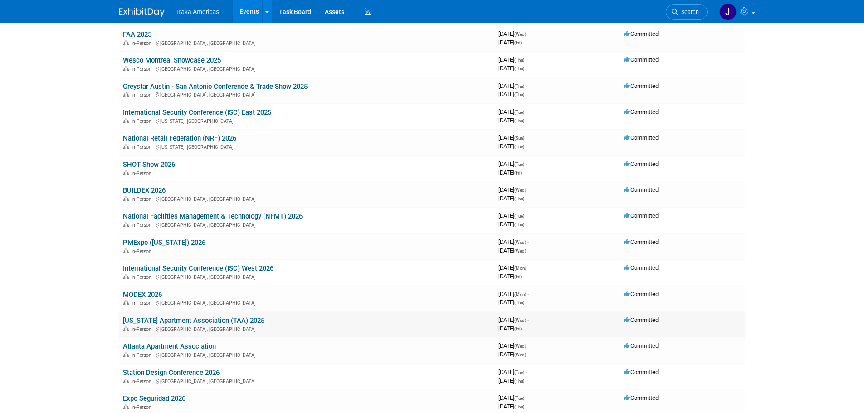
click at [183, 322] on link "[US_STATE] Apartment Association (TAA) 2025" at bounding box center [194, 321] width 142 height 8
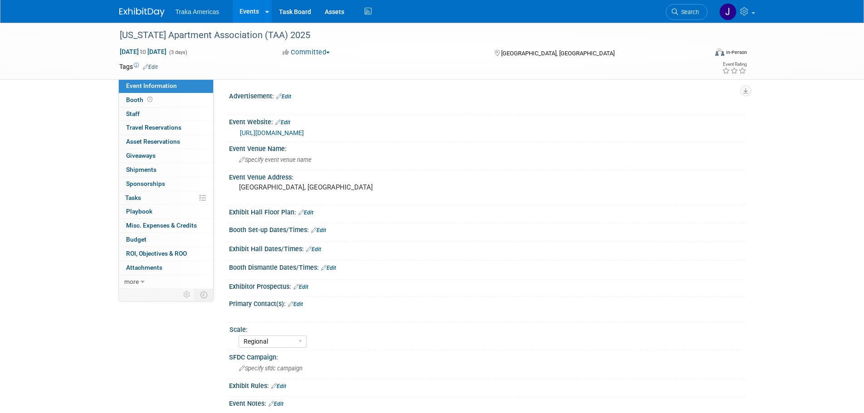
select select "Regional"
click at [257, 35] on div "Texas Apartment Association (TAA) 2025" at bounding box center [405, 35] width 577 height 16
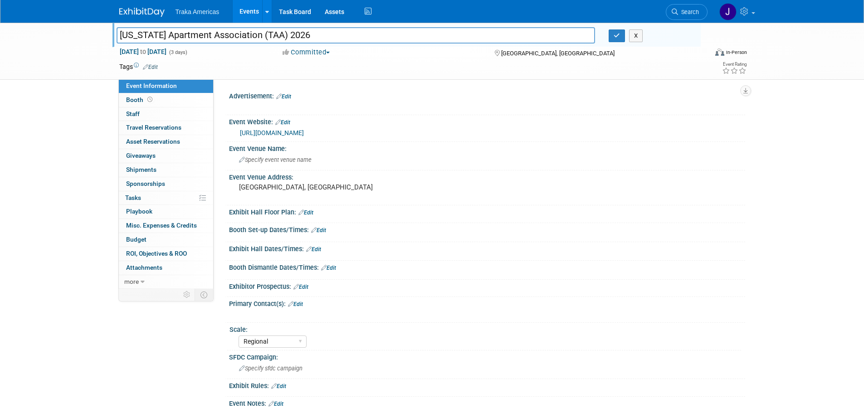
type input "[US_STATE] Apartment Association (TAA) 2026"
click at [605, 36] on div "X" at bounding box center [651, 35] width 98 height 13
click at [611, 39] on button "button" at bounding box center [617, 35] width 16 height 13
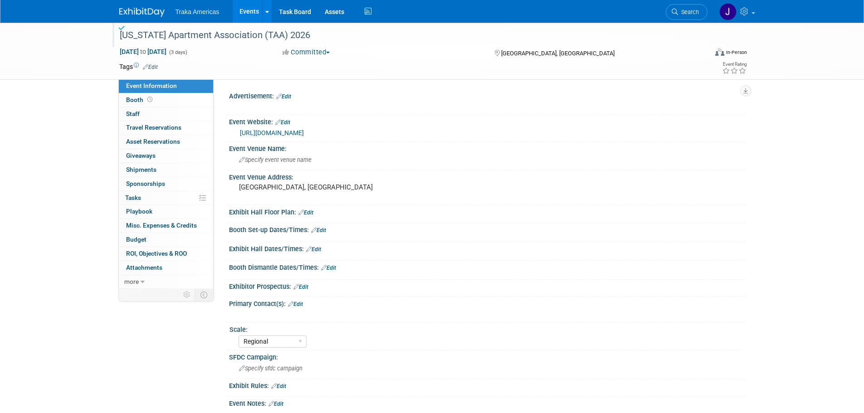
click at [147, 6] on link at bounding box center [147, 7] width 56 height 7
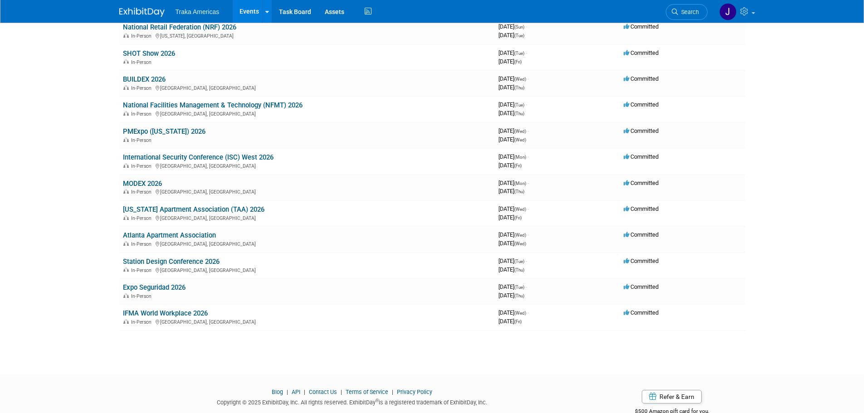
scroll to position [580, 0]
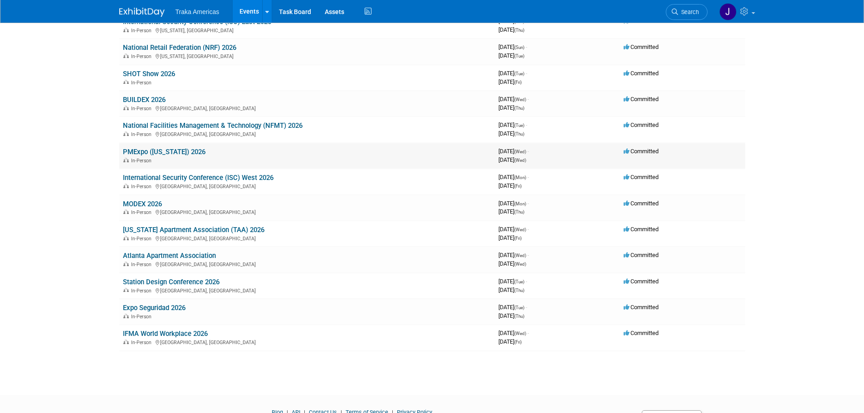
click at [155, 149] on link "PMExpo ([US_STATE]) 2026" at bounding box center [164, 152] width 83 height 8
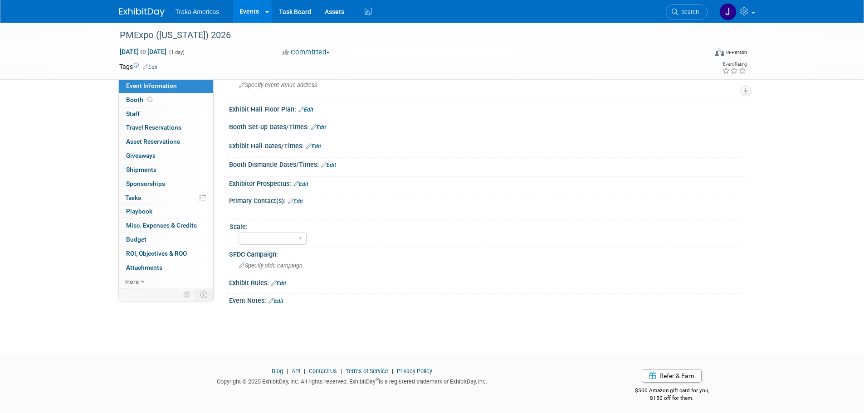
scroll to position [107, 0]
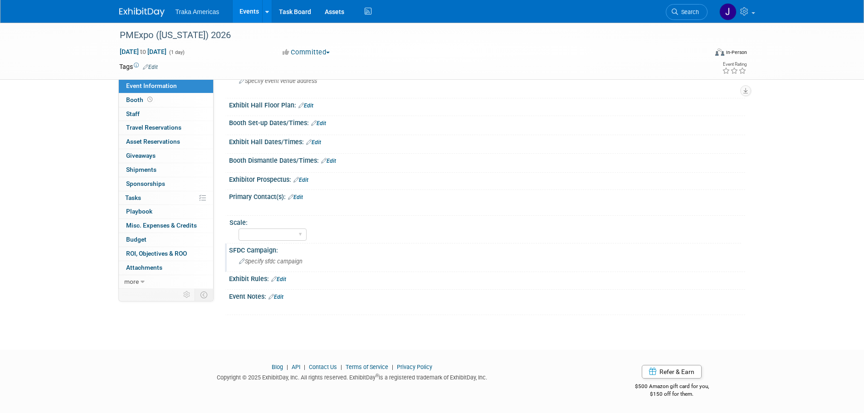
click at [290, 260] on span "Specify sfdc campaign" at bounding box center [270, 261] width 63 height 7
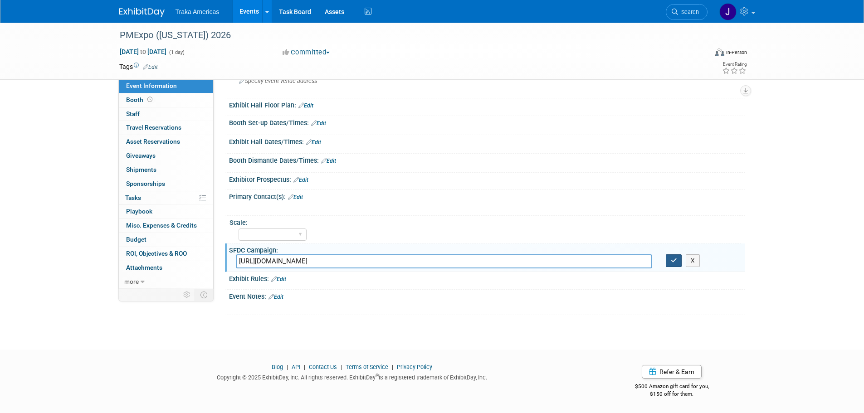
type input "https://traka.lightning.force.com/lightning/r/Campaign/701VT00000WtAM5YAN/view"
click at [676, 265] on button "button" at bounding box center [674, 260] width 16 height 13
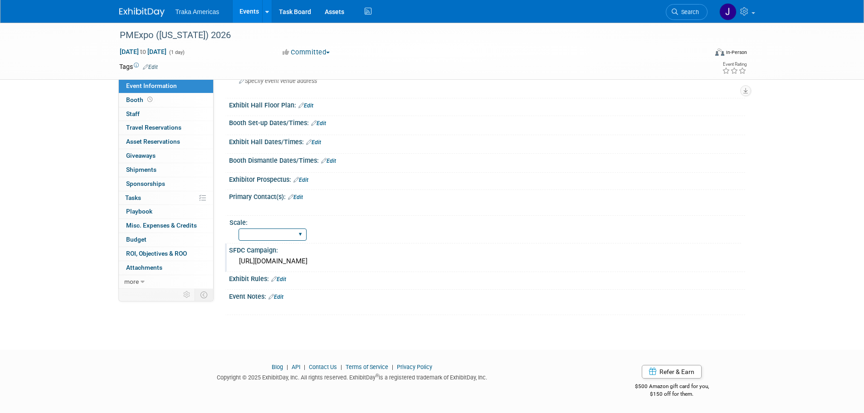
click at [298, 234] on select "Regional National Traka PM LATAM Government" at bounding box center [273, 235] width 68 height 12
select select "Regional"
click at [239, 229] on select "Regional National Traka PM LATAM Government" at bounding box center [273, 235] width 68 height 12
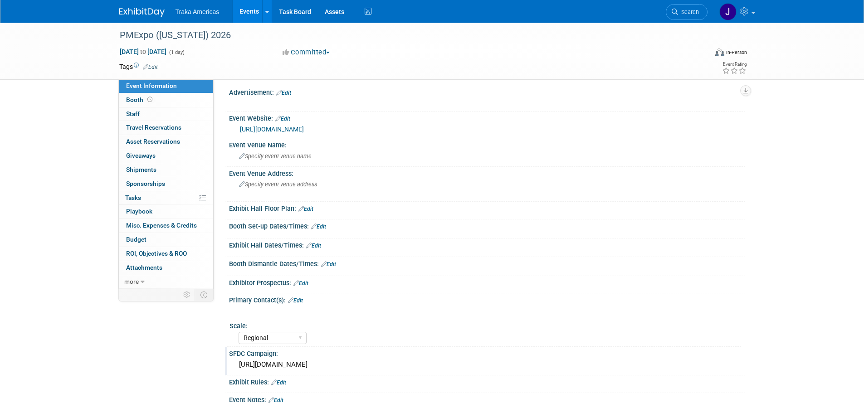
scroll to position [0, 0]
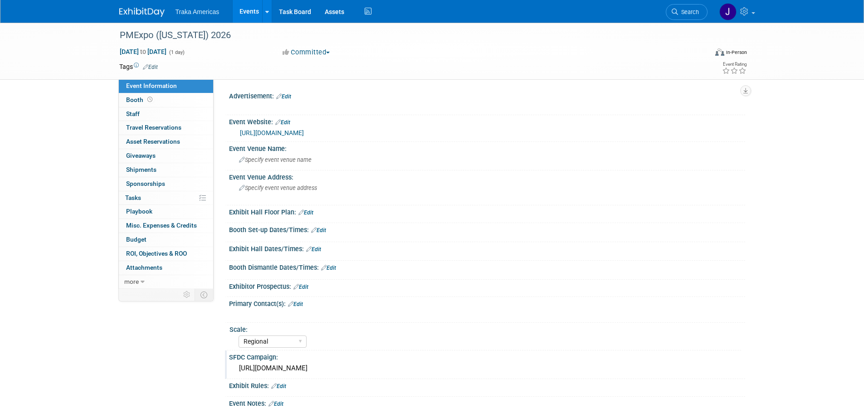
click at [288, 130] on link "https://www.pma-dc.org/events/pmexpo-exhibitor-intent-2026" at bounding box center [272, 132] width 64 height 7
click at [308, 157] on span "Specify event venue name" at bounding box center [275, 159] width 73 height 7
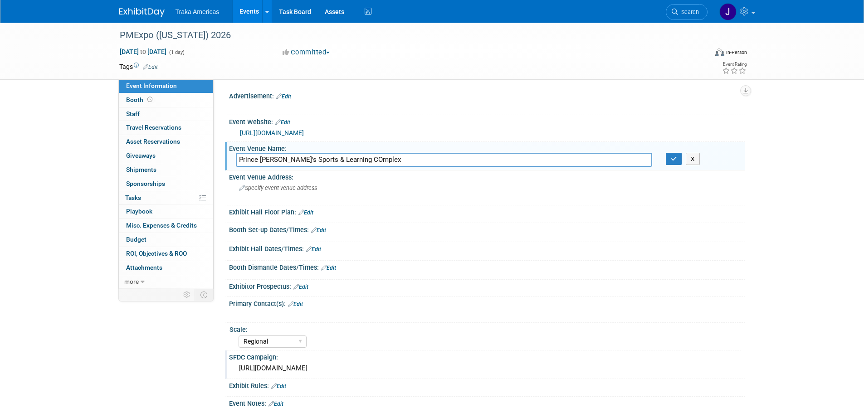
click at [354, 159] on input "Prince George's Sports & Learning COmplex" at bounding box center [444, 160] width 416 height 14
type input "Prince George's Sports & Learning Complex"
click at [669, 164] on button "button" at bounding box center [674, 159] width 16 height 13
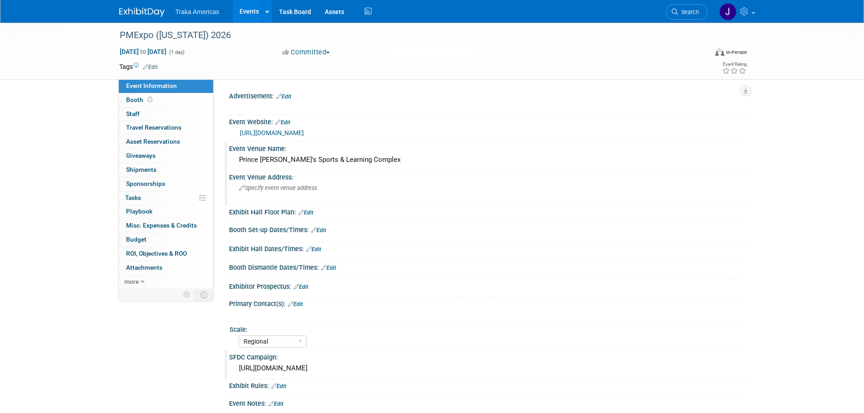
click at [307, 191] on div "Specify event venue address" at bounding box center [336, 191] width 201 height 21
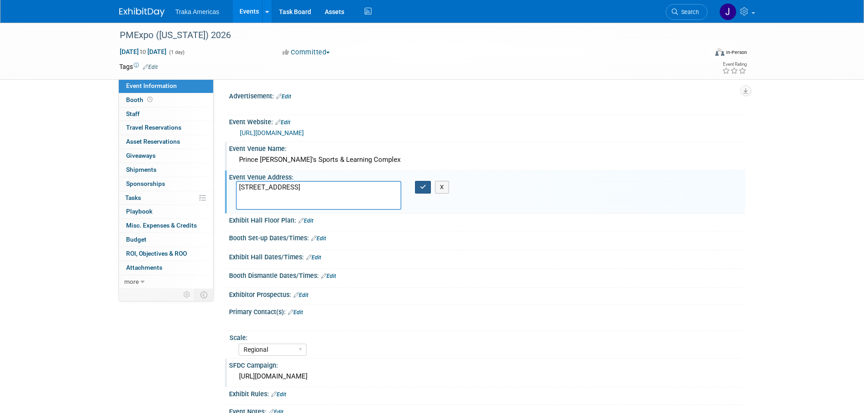
type textarea "8001 Sheriff Road Summerfield, MD 20785-4258 United States"
click at [421, 187] on icon "button" at bounding box center [423, 187] width 6 height 6
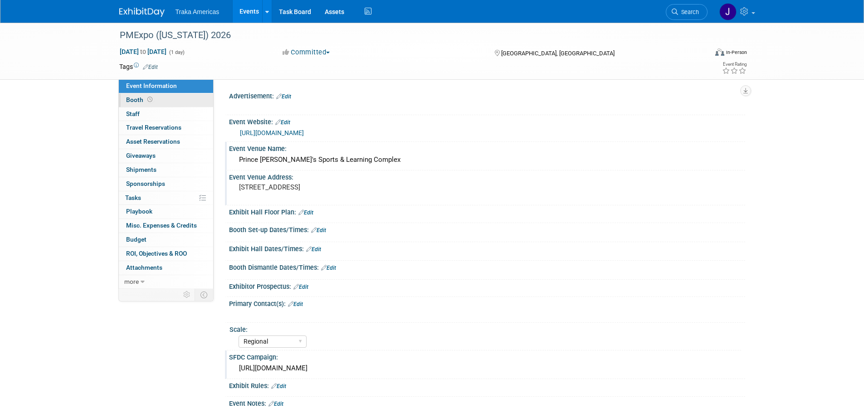
click at [175, 101] on link "Booth" at bounding box center [166, 100] width 94 height 14
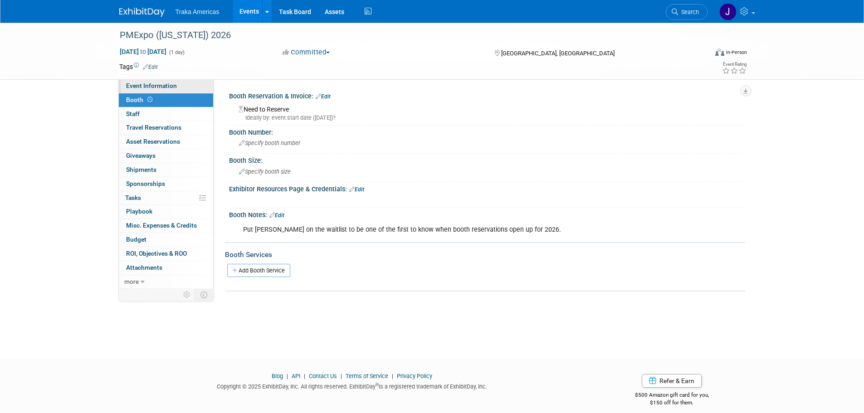
click at [151, 85] on span "Event Information" at bounding box center [151, 85] width 51 height 7
select select "Regional"
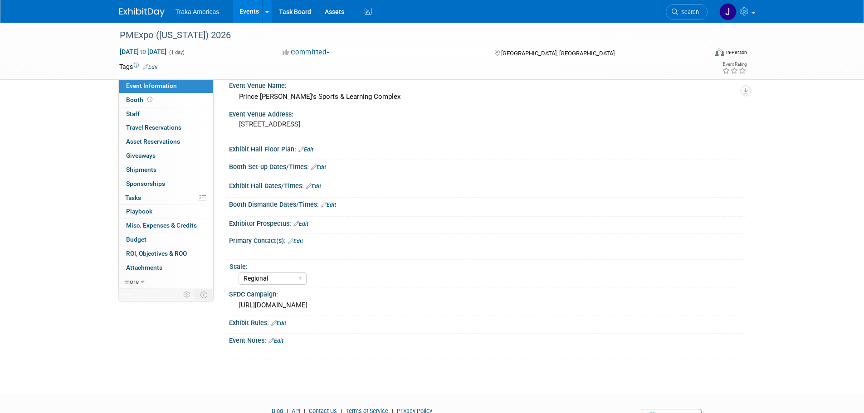
scroll to position [91, 0]
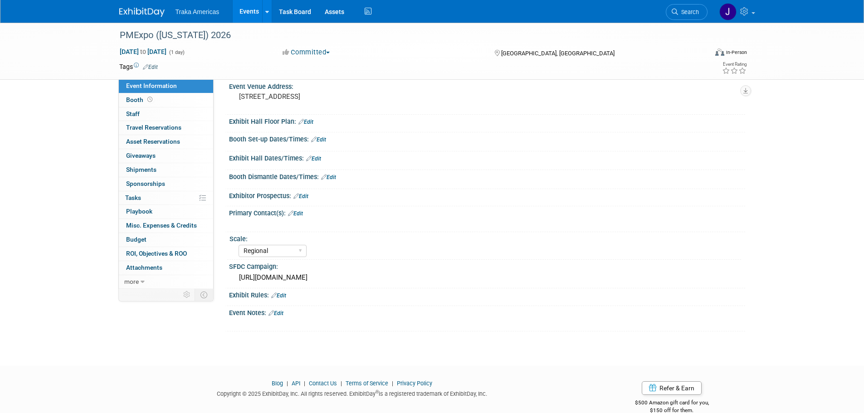
click at [142, 16] on img at bounding box center [141, 12] width 45 height 9
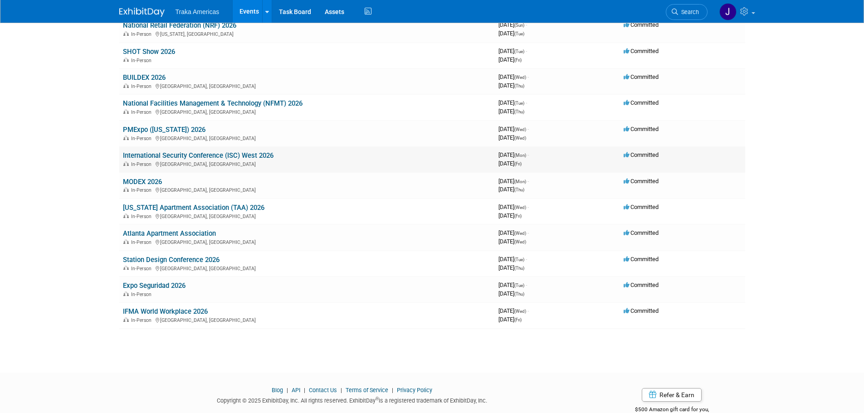
scroll to position [580, 0]
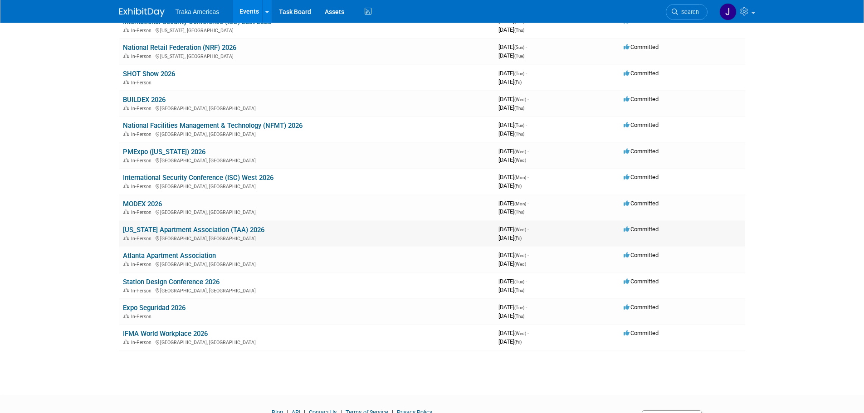
click at [175, 231] on link "[US_STATE] Apartment Association (TAA) 2026" at bounding box center [194, 230] width 142 height 8
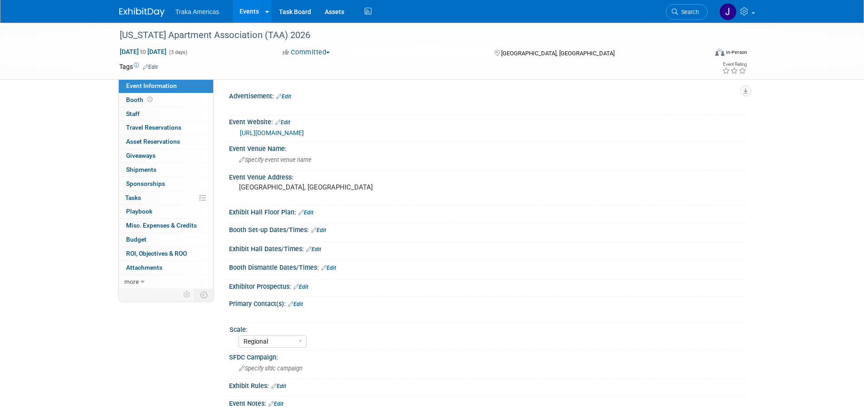
select select "Regional"
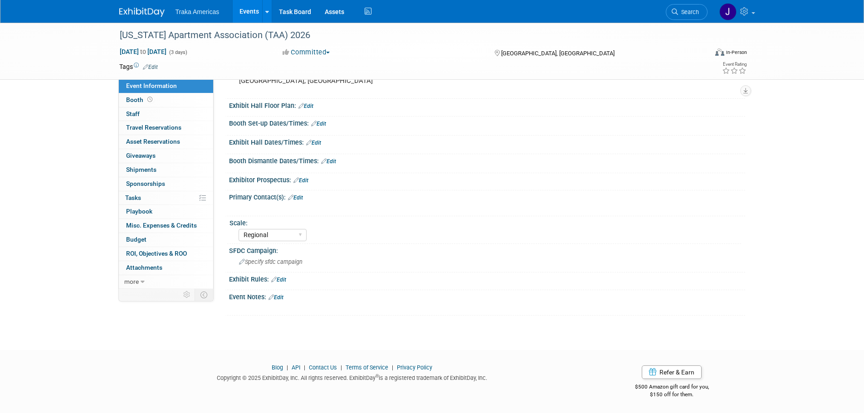
scroll to position [16, 0]
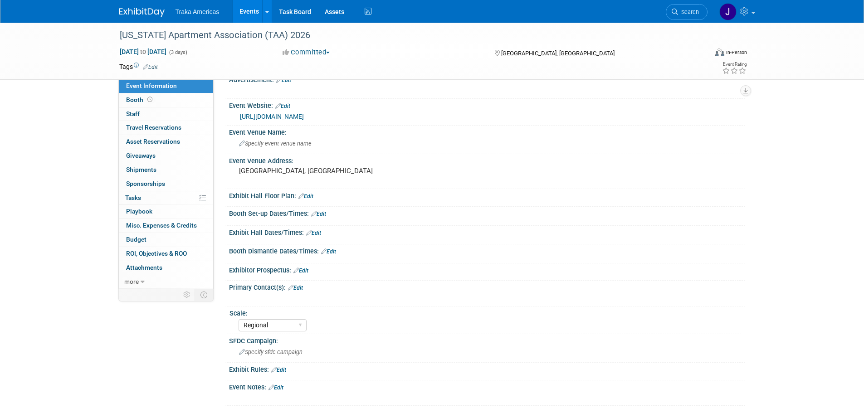
click at [268, 117] on link "[URL][DOMAIN_NAME]" at bounding box center [272, 116] width 64 height 7
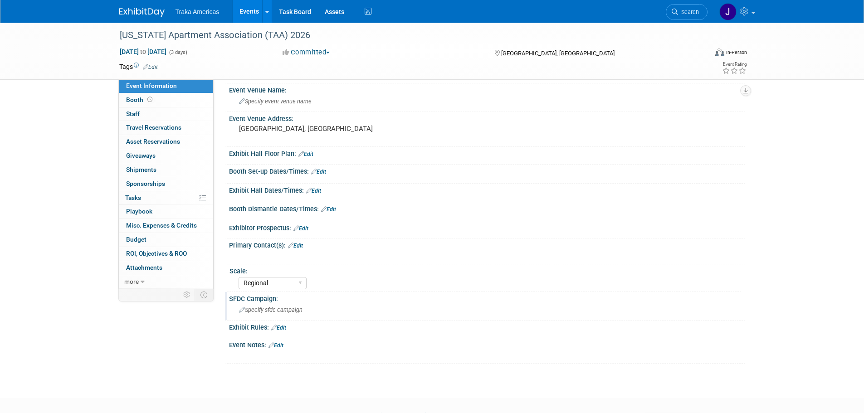
scroll to position [107, 0]
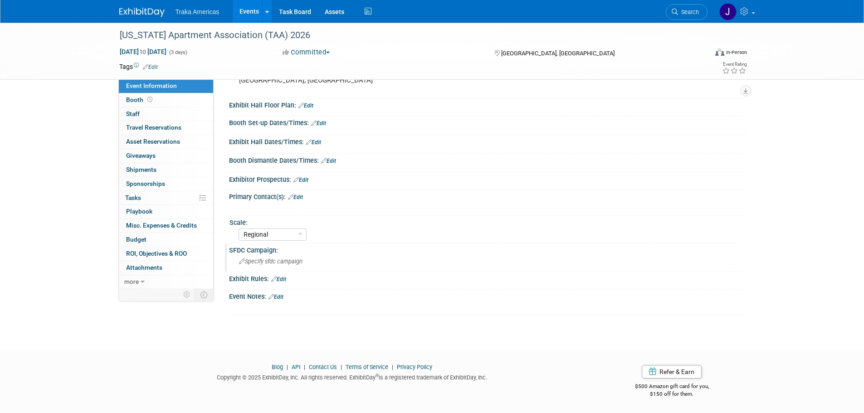
click at [284, 258] on span "Specify sfdc campaign" at bounding box center [270, 261] width 63 height 7
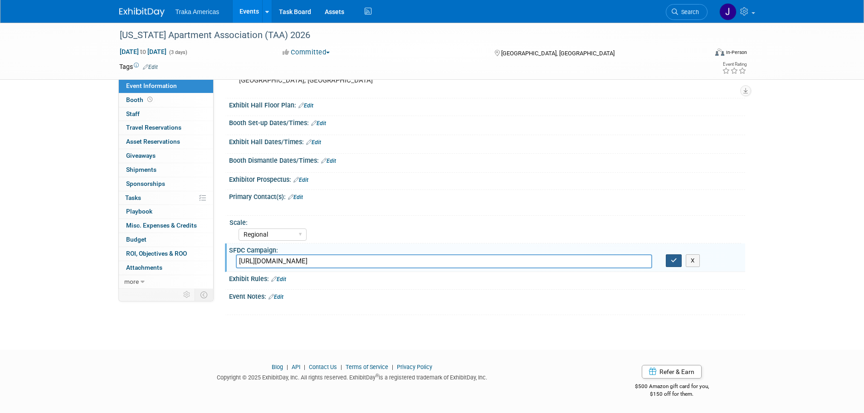
type input "https://traka.lightning.force.com/lightning/r/Campaign/701VT00000WsnPWYAZ/view"
click at [672, 262] on icon "button" at bounding box center [674, 261] width 6 height 6
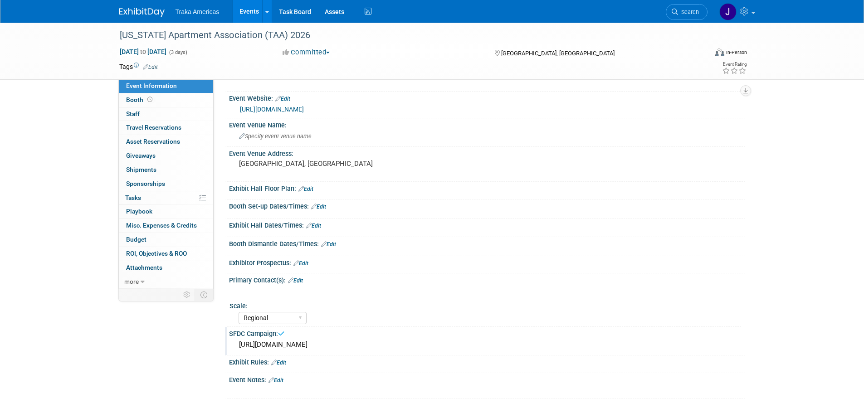
scroll to position [0, 0]
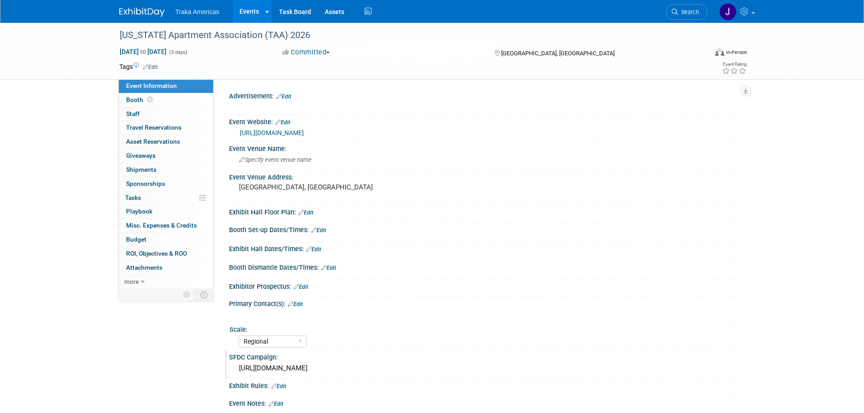
click at [269, 136] on link "https://conference.taa.org/" at bounding box center [272, 132] width 64 height 7
click at [298, 161] on span "Specify event venue name" at bounding box center [275, 159] width 73 height 7
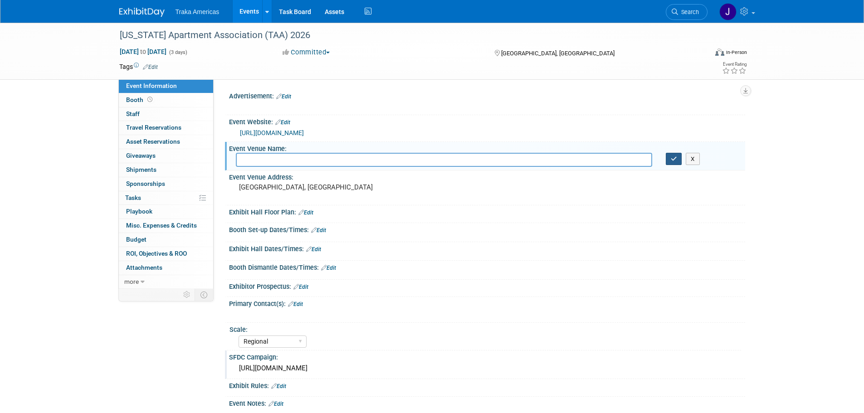
click at [673, 159] on icon "button" at bounding box center [674, 159] width 6 height 6
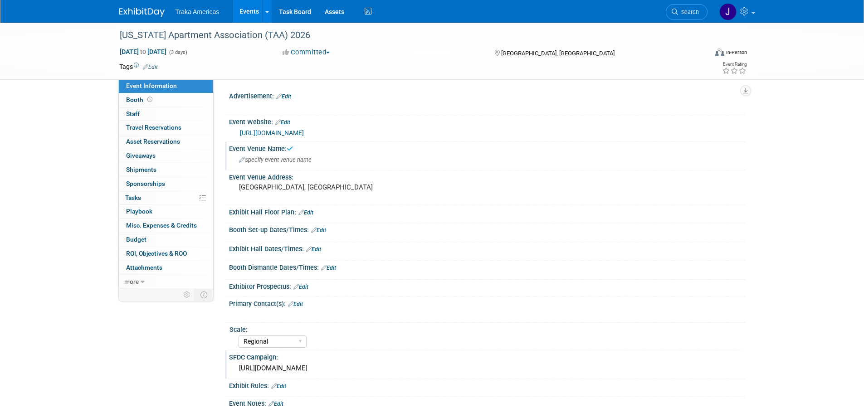
click at [151, 12] on img at bounding box center [141, 12] width 45 height 9
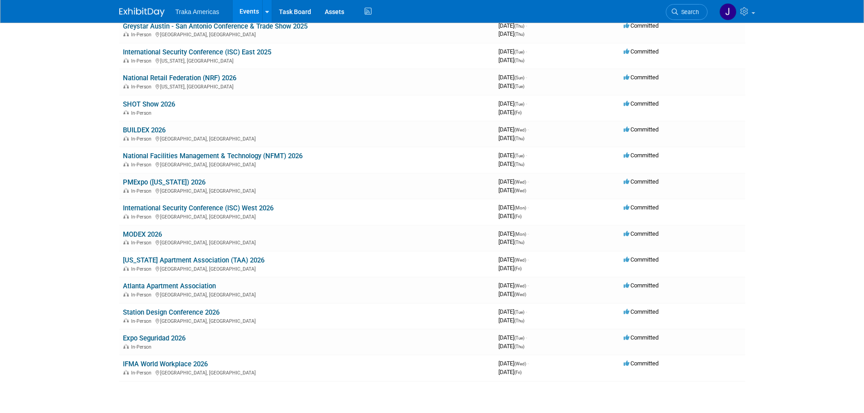
scroll to position [590, 0]
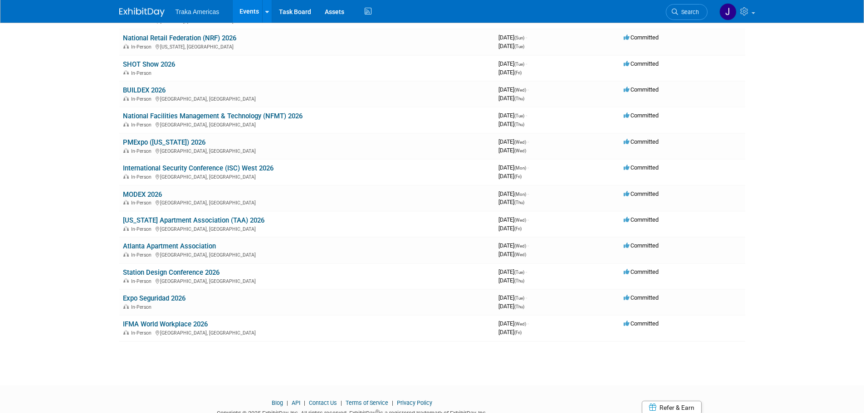
click at [158, 249] on link "Atlanta Apartment Association" at bounding box center [169, 246] width 93 height 8
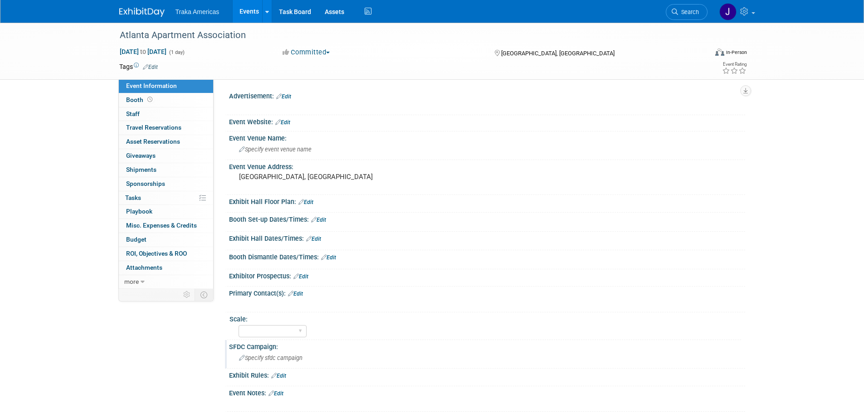
click at [295, 358] on span "Specify sfdc campaign" at bounding box center [270, 358] width 63 height 7
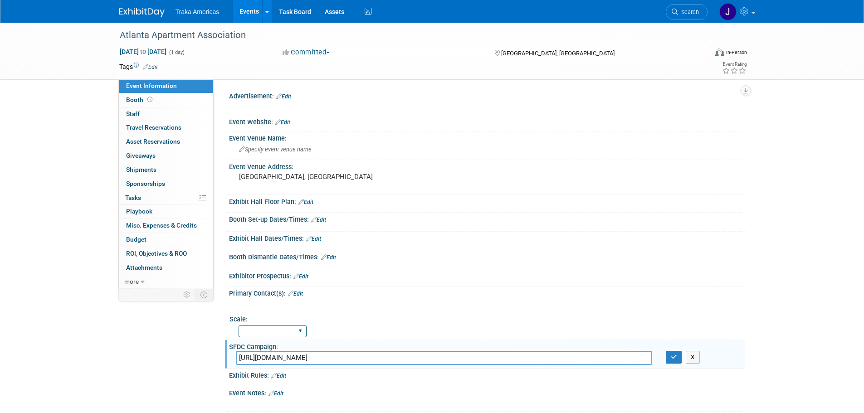
type input "[URL][DOMAIN_NAME]"
click at [273, 328] on select "Regional National Traka PM LATAM Government" at bounding box center [273, 331] width 68 height 12
select select "Regional"
click at [239, 325] on select "Regional National Traka PM LATAM Government" at bounding box center [273, 331] width 68 height 12
click at [673, 358] on icon "button" at bounding box center [674, 357] width 6 height 6
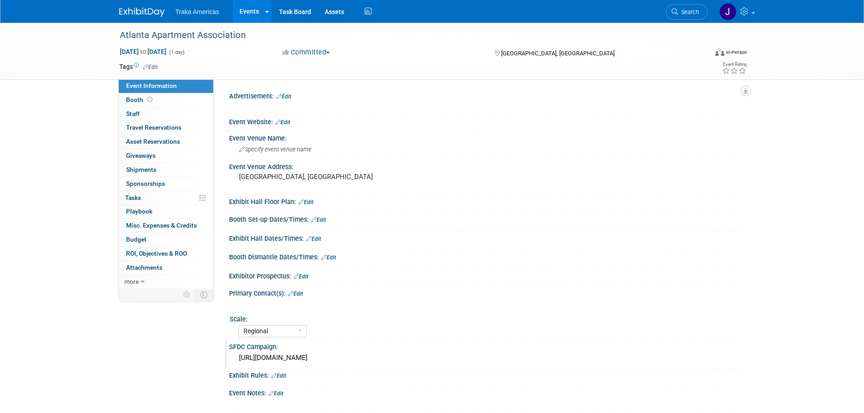
click at [286, 120] on link "Edit" at bounding box center [282, 122] width 15 height 6
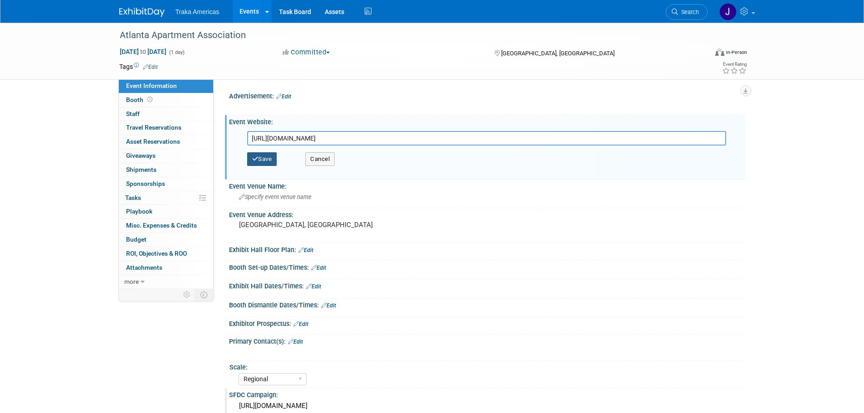
type input "https://www.atl-apt.org/trade-show"
click at [259, 158] on button "Save" at bounding box center [262, 159] width 30 height 14
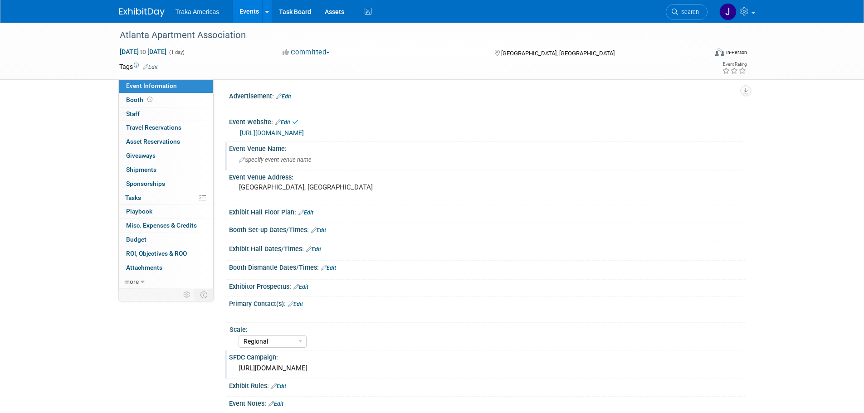
click at [281, 159] on span "Specify event venue name" at bounding box center [275, 159] width 73 height 7
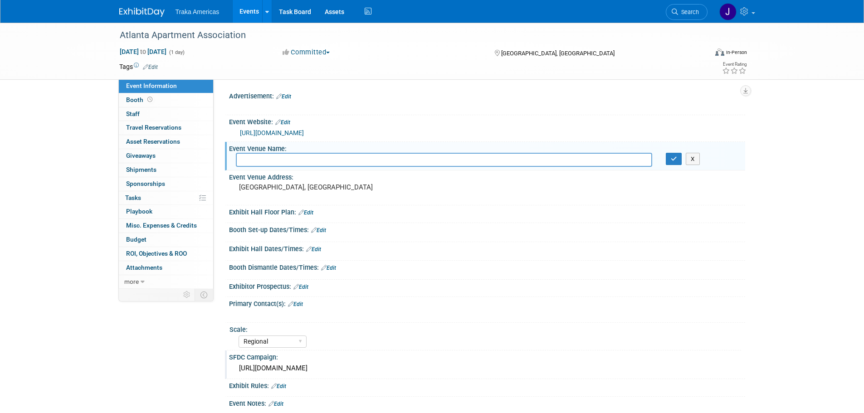
click at [346, 166] on input "text" at bounding box center [444, 160] width 416 height 14
type input "Cobb Galleria Centre"
click at [676, 156] on icon "button" at bounding box center [674, 159] width 6 height 6
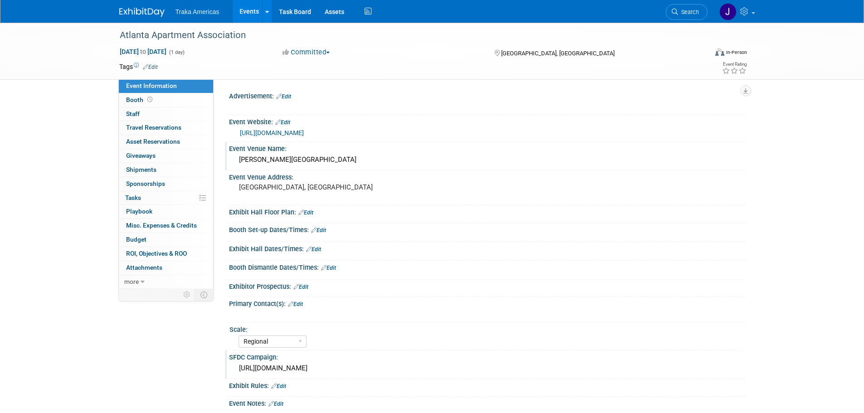
click at [307, 211] on link "Edit" at bounding box center [305, 213] width 15 height 6
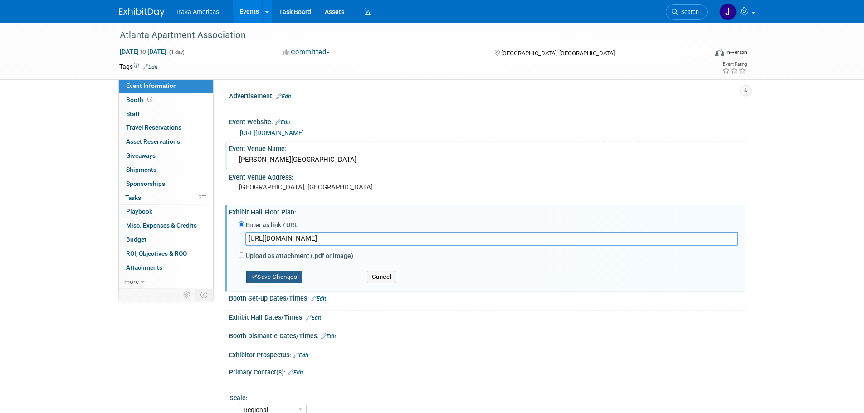
type input "https://homebase.map-dynamics.com/aaa2026/floorplan"
click at [283, 278] on button "Save Changes" at bounding box center [274, 277] width 56 height 13
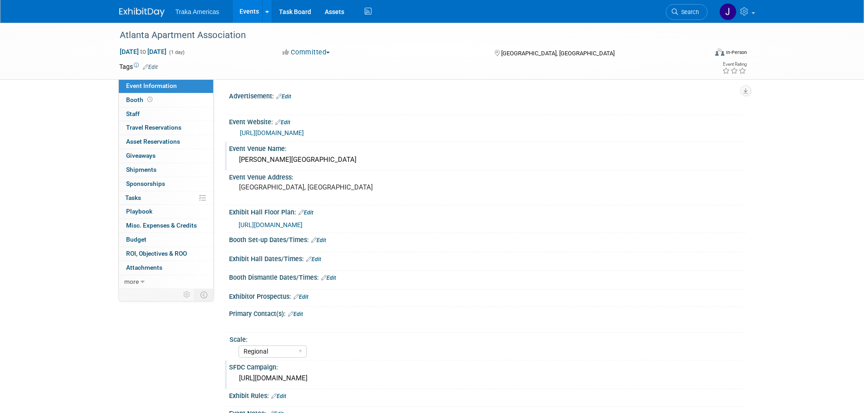
click at [319, 260] on link "Edit" at bounding box center [313, 259] width 15 height 6
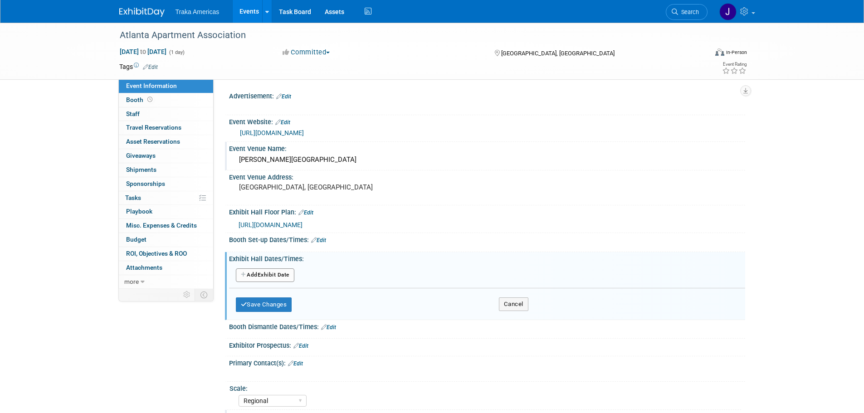
click at [284, 276] on button "Add Another Exhibit Date" at bounding box center [265, 275] width 59 height 14
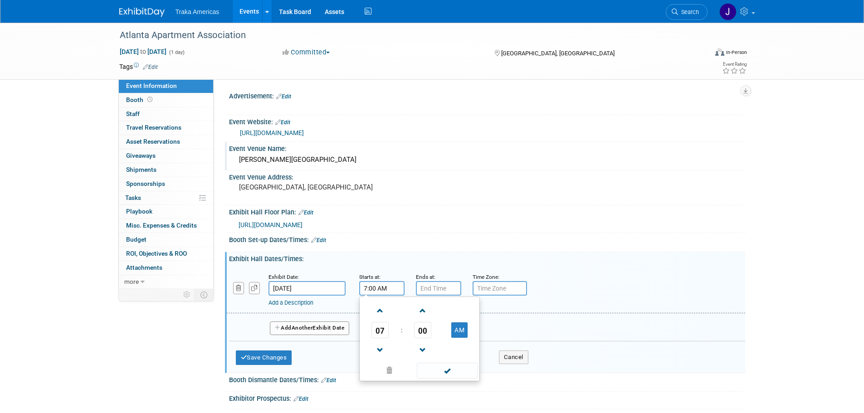
click at [393, 290] on input "7:00 AM" at bounding box center [381, 288] width 45 height 15
click at [382, 346] on span at bounding box center [380, 350] width 16 height 16
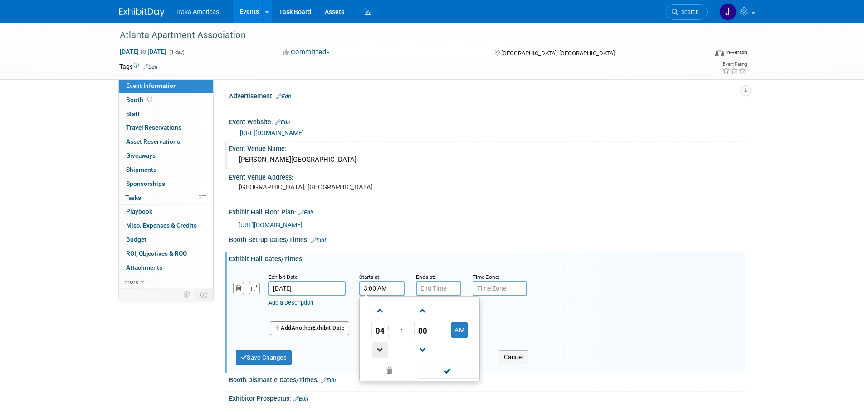
click at [382, 346] on span at bounding box center [380, 350] width 16 height 16
click at [381, 346] on span at bounding box center [380, 350] width 16 height 16
click at [452, 330] on button "AM" at bounding box center [459, 329] width 16 height 15
type input "1:00 PM"
click at [446, 371] on span at bounding box center [447, 371] width 61 height 16
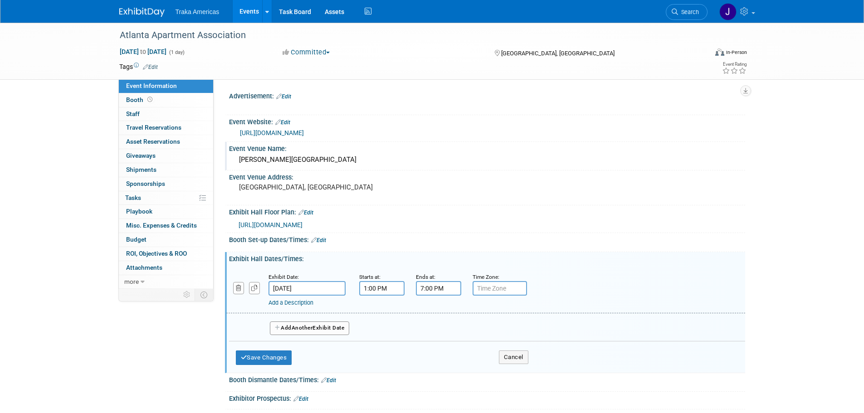
click at [431, 289] on input "7:00 PM" at bounding box center [438, 288] width 45 height 15
click at [435, 354] on span at bounding box center [437, 350] width 16 height 16
click at [440, 316] on span at bounding box center [437, 311] width 16 height 16
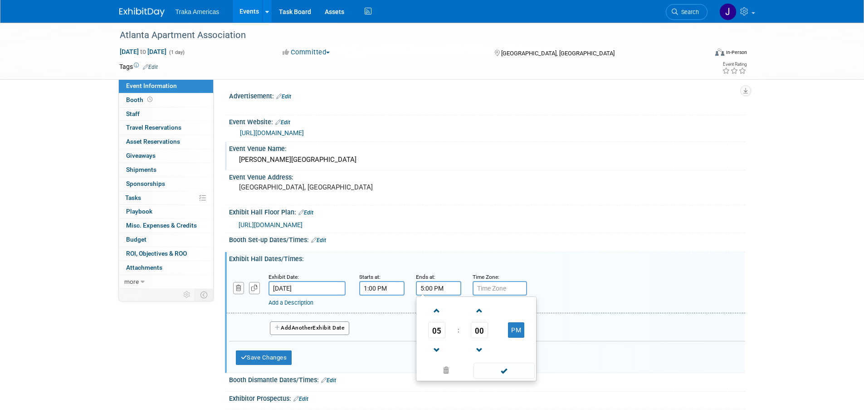
click at [480, 334] on span "00" at bounding box center [479, 330] width 17 height 16
click at [483, 344] on td "30" at bounding box center [490, 335] width 29 height 24
type input "5:30 PM"
click at [501, 366] on span at bounding box center [503, 371] width 61 height 16
click at [247, 357] on button "Save Changes" at bounding box center [264, 358] width 56 height 15
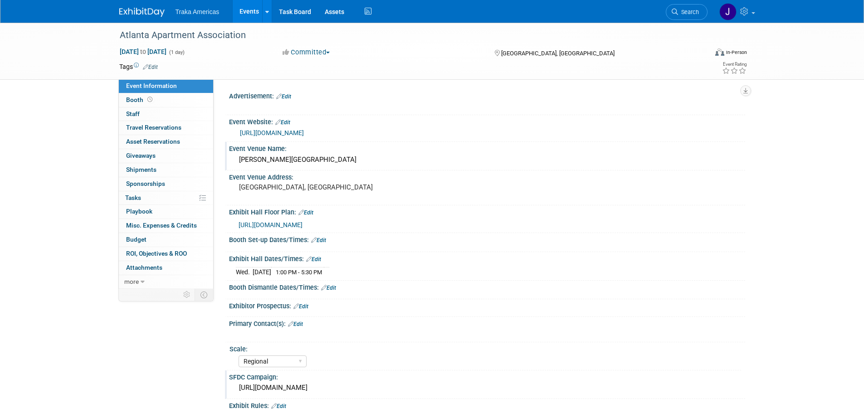
click at [303, 307] on link "Edit" at bounding box center [300, 306] width 15 height 6
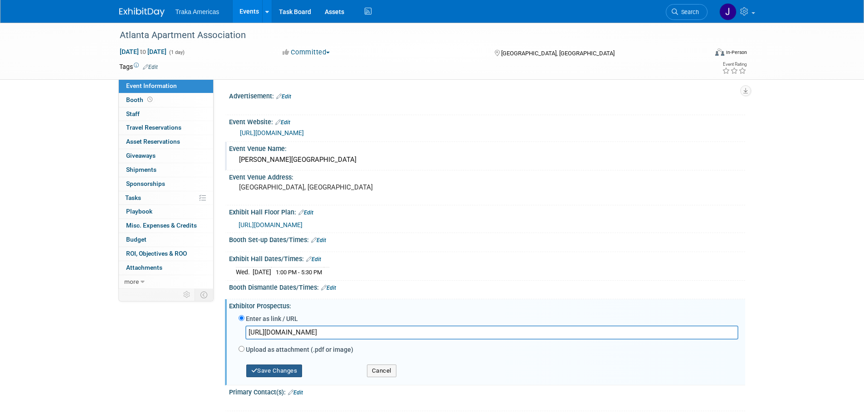
type input "https://assets.noviams.com/novi-file-uploads/aaa/Events_documents/Trade_Show/20…"
click at [260, 373] on button "Save Changes" at bounding box center [274, 371] width 56 height 13
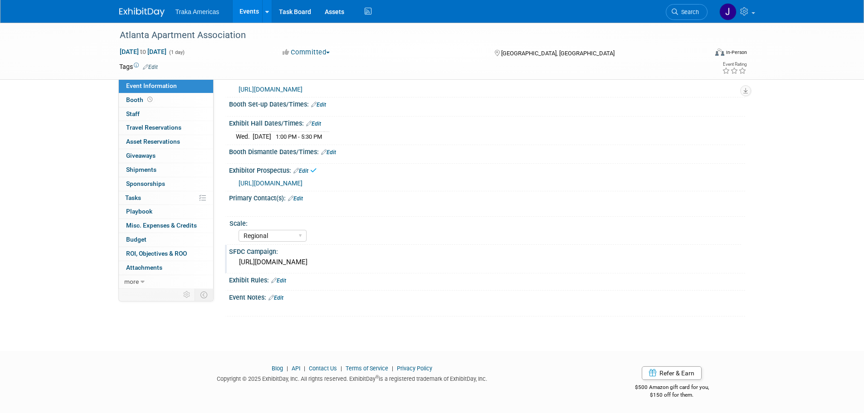
scroll to position [136, 0]
click at [303, 204] on div at bounding box center [441, 208] width 409 height 9
click at [300, 196] on link "Edit" at bounding box center [295, 198] width 15 height 6
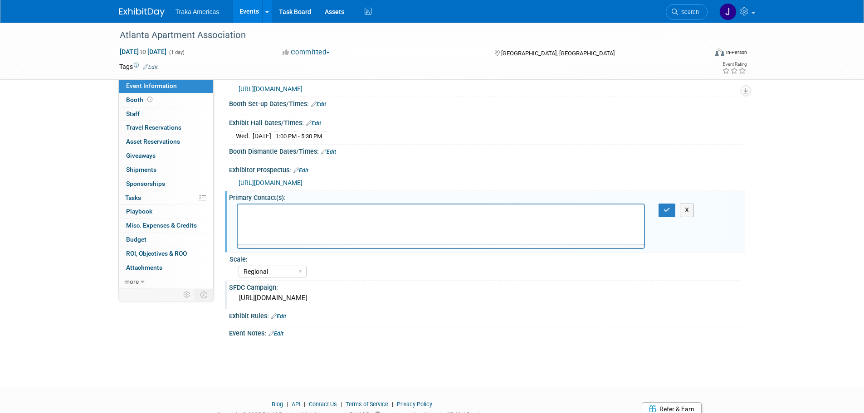
scroll to position [0, 0]
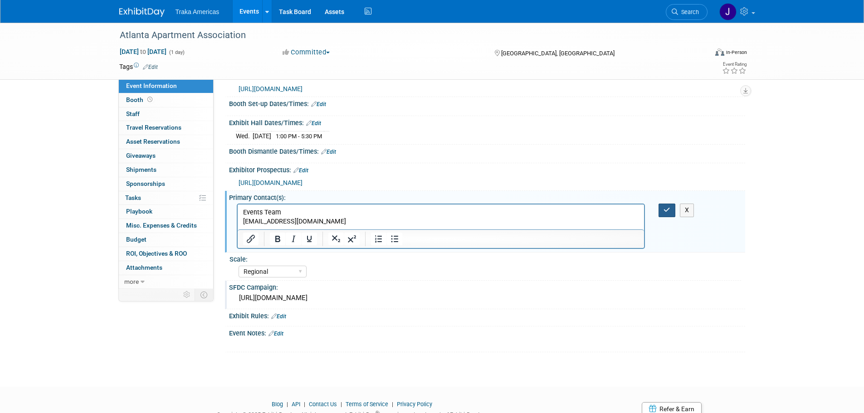
click at [665, 214] on button "button" at bounding box center [667, 210] width 17 height 13
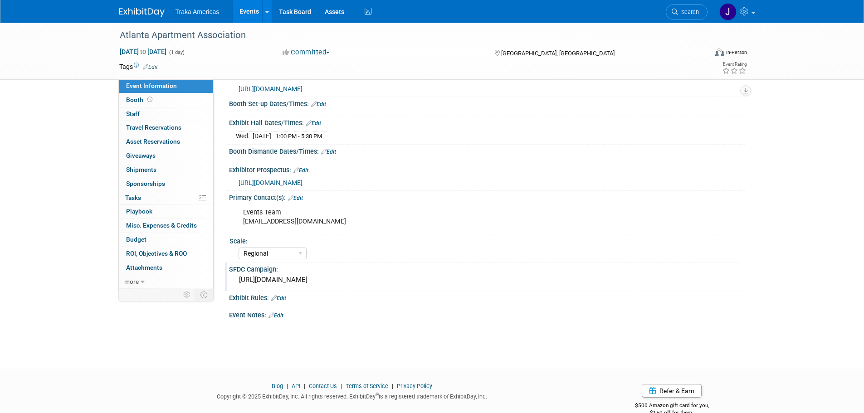
click at [303, 199] on link "Edit" at bounding box center [295, 198] width 15 height 6
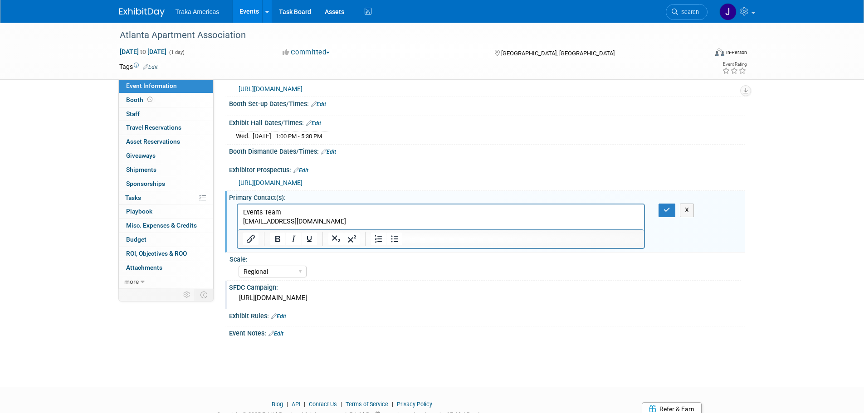
click at [299, 221] on p "Events Team events@atl-apt.org" at bounding box center [441, 217] width 396 height 18
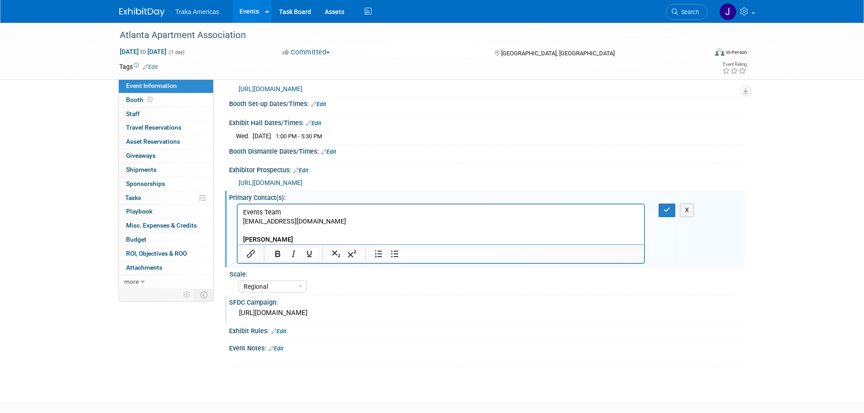
click at [312, 235] on p "Owen Kavanagh" at bounding box center [441, 239] width 396 height 9
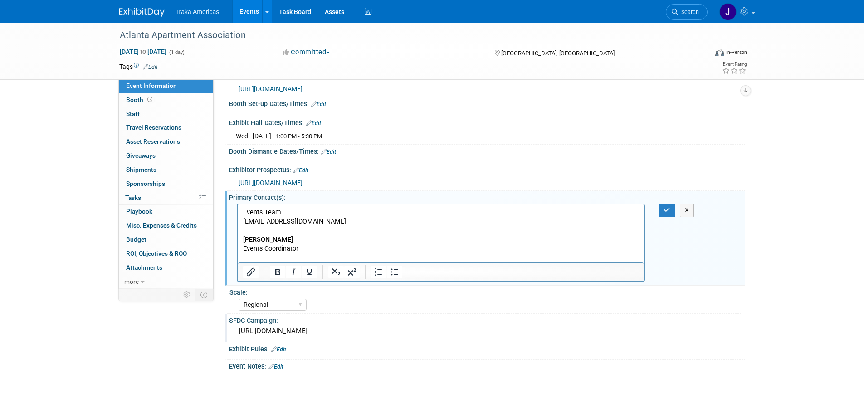
click at [336, 256] on p "Rich Text Area. Press ALT-0 for help." at bounding box center [441, 258] width 396 height 9
click at [669, 207] on icon "button" at bounding box center [667, 210] width 7 height 6
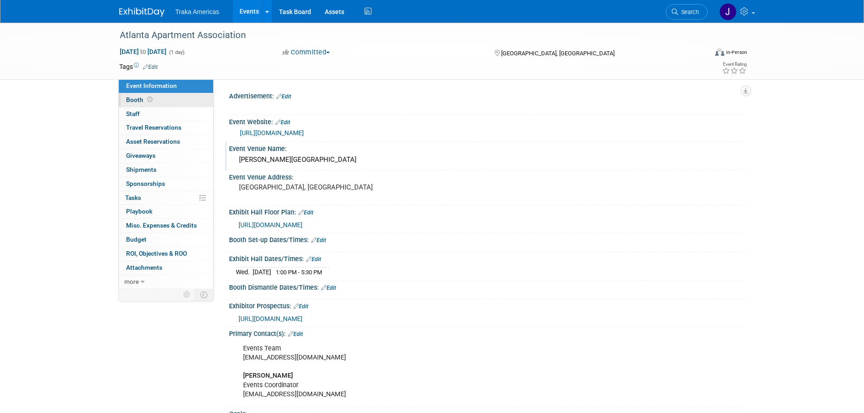
click at [188, 99] on link "Booth" at bounding box center [166, 100] width 94 height 14
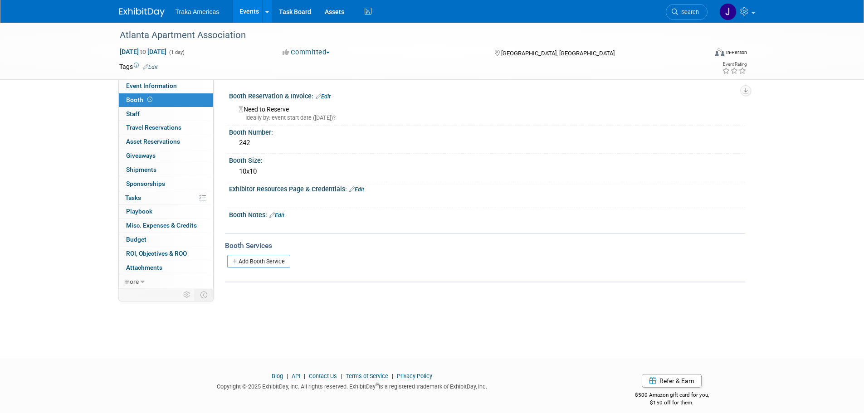
click at [330, 97] on link "Edit" at bounding box center [323, 96] width 15 height 6
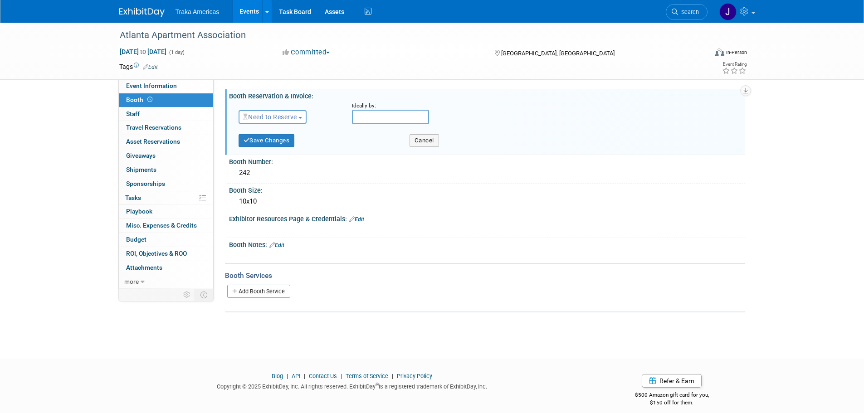
click at [289, 117] on span "Need to Reserve" at bounding box center [270, 116] width 54 height 7
click at [284, 148] on link "Reserved" at bounding box center [287, 145] width 97 height 13
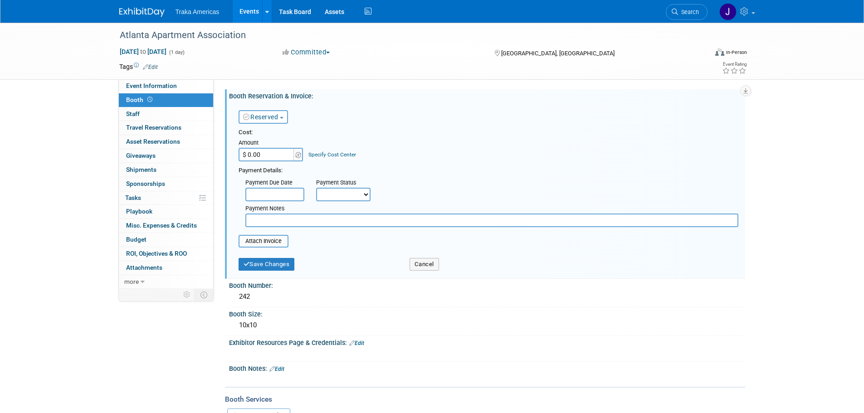
click at [281, 157] on input "$ 0.00" at bounding box center [267, 155] width 57 height 14
type input "$ 1,350.00"
click at [265, 246] on input "file" at bounding box center [234, 241] width 108 height 11
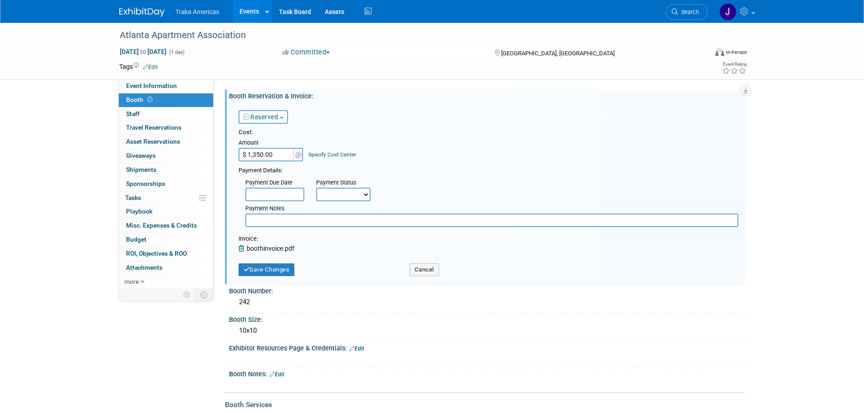
click at [299, 219] on input "text" at bounding box center [491, 221] width 493 height 14
type input "Deposit was paid."
click at [282, 272] on button "Save Changes" at bounding box center [267, 270] width 56 height 13
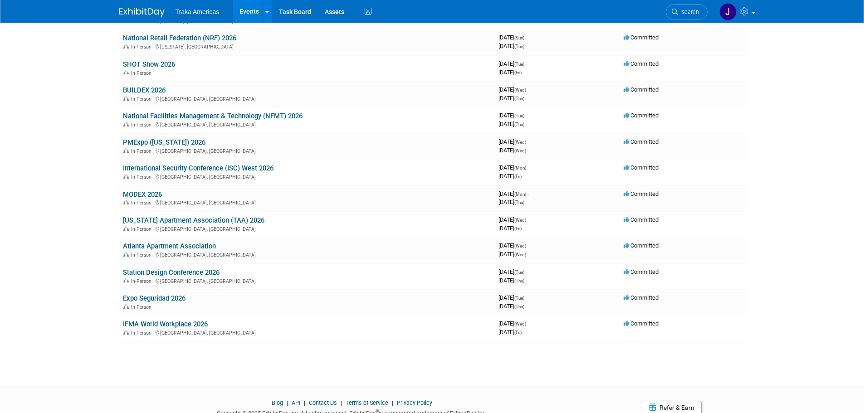
click at [205, 273] on link "Station Design Conference 2026" at bounding box center [171, 272] width 97 height 8
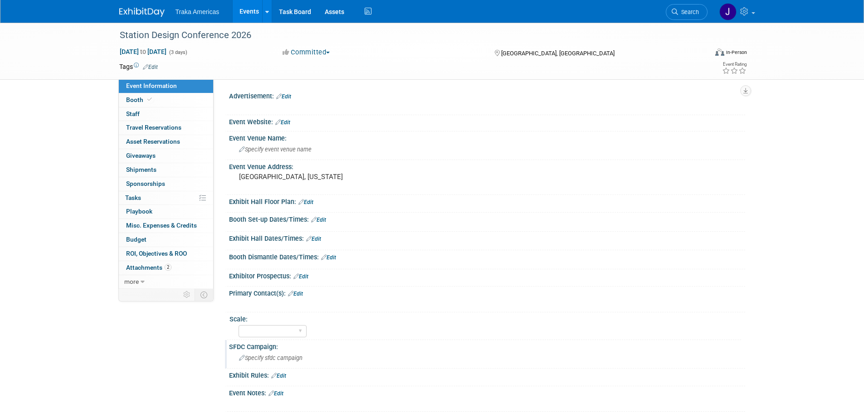
click at [261, 360] on span "Specify sfdc campaign" at bounding box center [270, 358] width 63 height 7
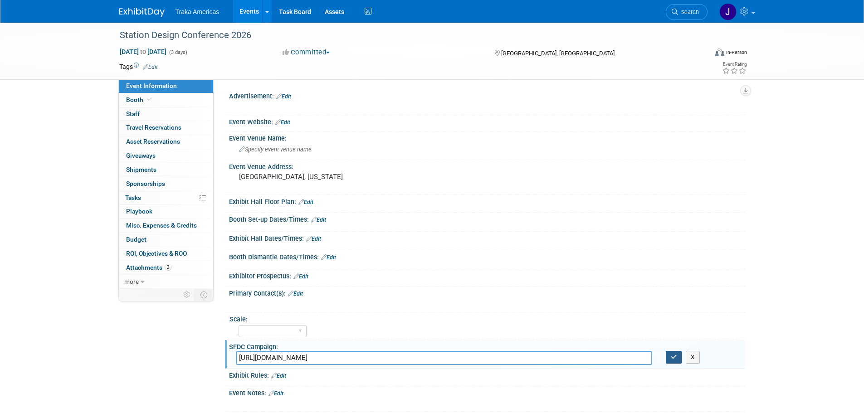
type input "[URL][DOMAIN_NAME]"
click at [669, 358] on button "button" at bounding box center [674, 357] width 16 height 13
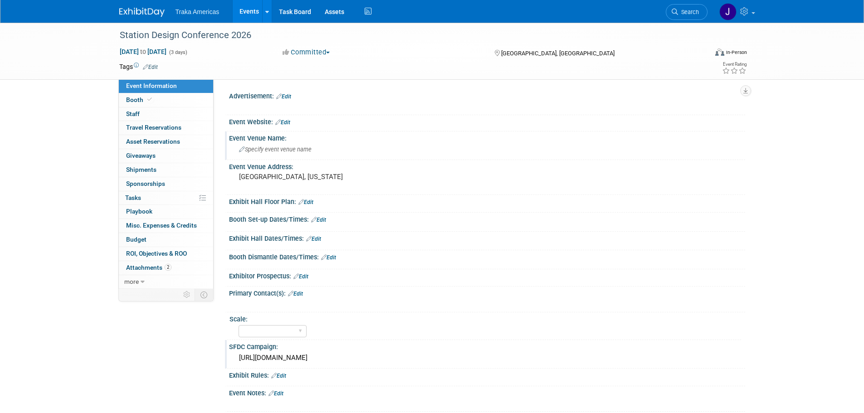
click at [267, 150] on span "Specify event venue name" at bounding box center [275, 149] width 73 height 7
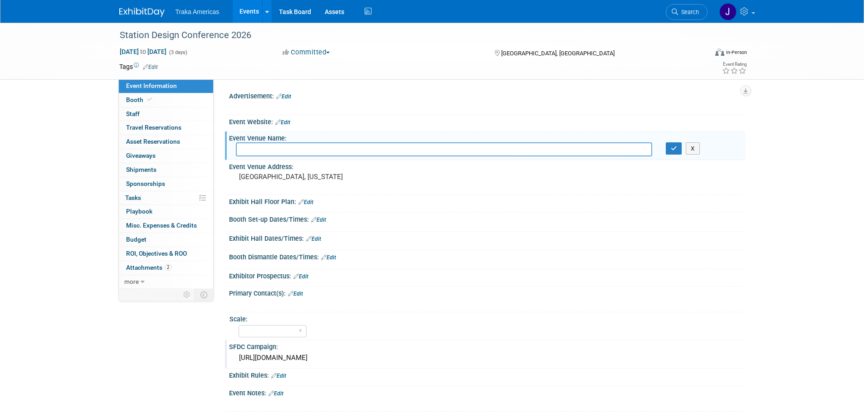
click at [283, 121] on link "Edit" at bounding box center [282, 122] width 15 height 6
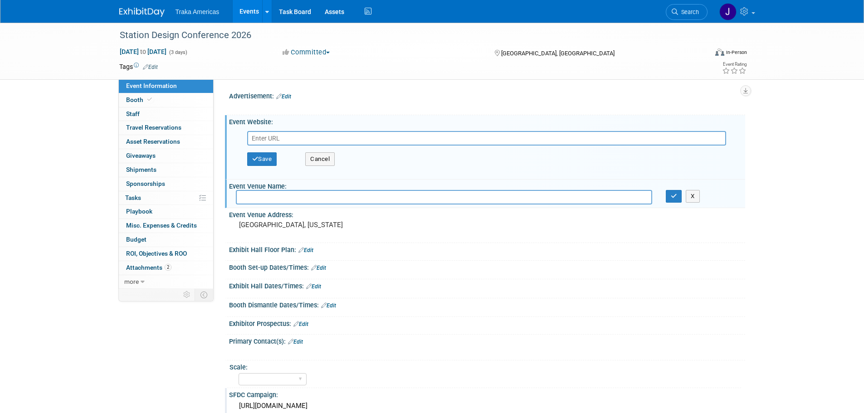
type input "Station Design Conference 2026"
drag, startPoint x: 369, startPoint y: 140, endPoint x: 159, endPoint y: 137, distance: 209.6
click at [159, 137] on div "Event Information Event Info Booth Booth 0 Staff 0 Staff 0 Travel Reservations …" at bounding box center [431, 241] width 639 height 437
click at [350, 130] on div "Save Cancel" at bounding box center [489, 152] width 498 height 48
click at [351, 136] on input "text" at bounding box center [486, 138] width 479 height 15
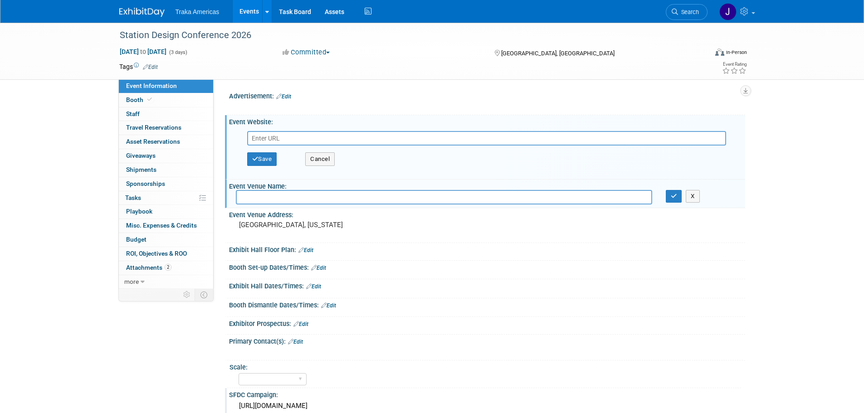
paste input "[URL][DOMAIN_NAME]"
type input "[URL][DOMAIN_NAME]"
click at [264, 156] on button "Save" at bounding box center [262, 159] width 30 height 14
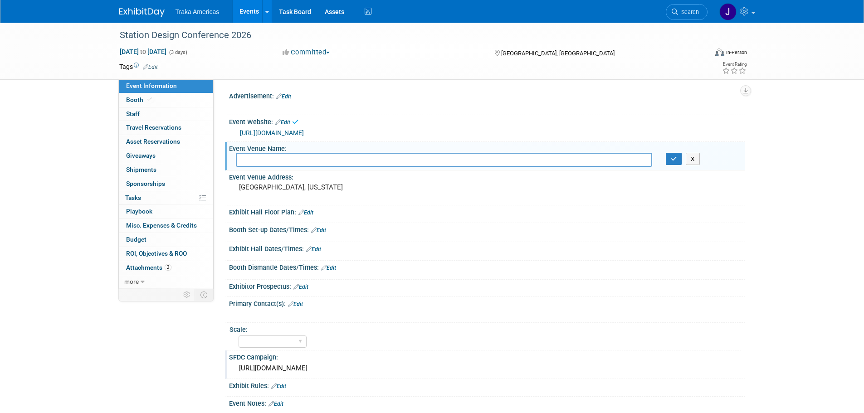
click at [269, 154] on input "text" at bounding box center [444, 160] width 416 height 14
click at [346, 161] on input "text" at bounding box center [444, 160] width 416 height 14
type input "[GEOGRAPHIC_DATA]"
click at [674, 159] on icon "button" at bounding box center [674, 159] width 6 height 6
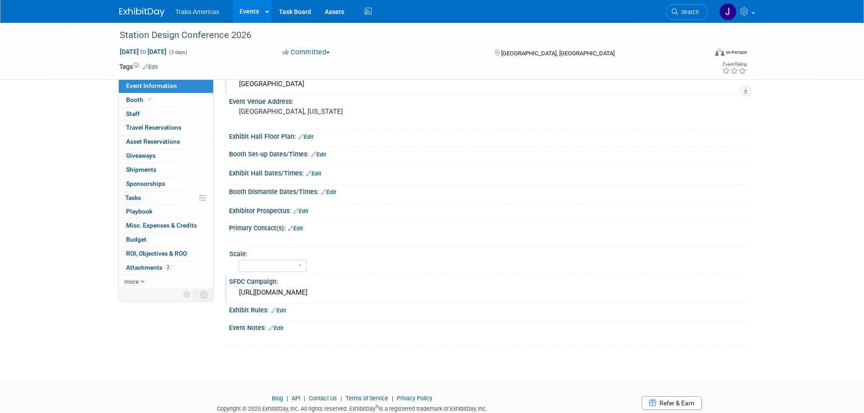
scroll to position [107, 0]
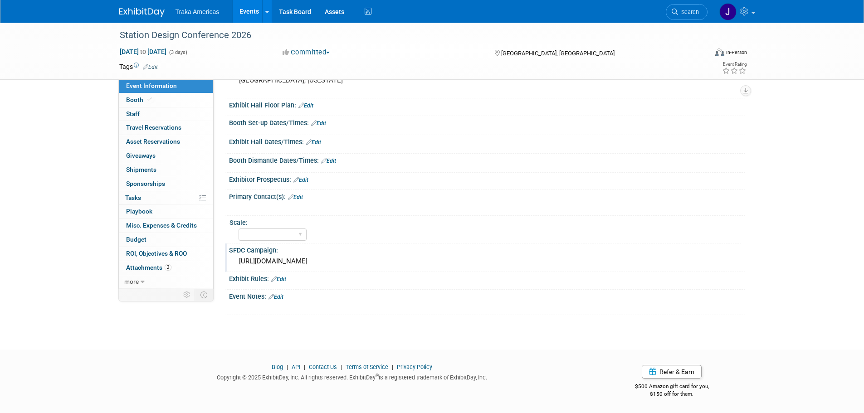
click at [305, 178] on link "Edit" at bounding box center [300, 180] width 15 height 6
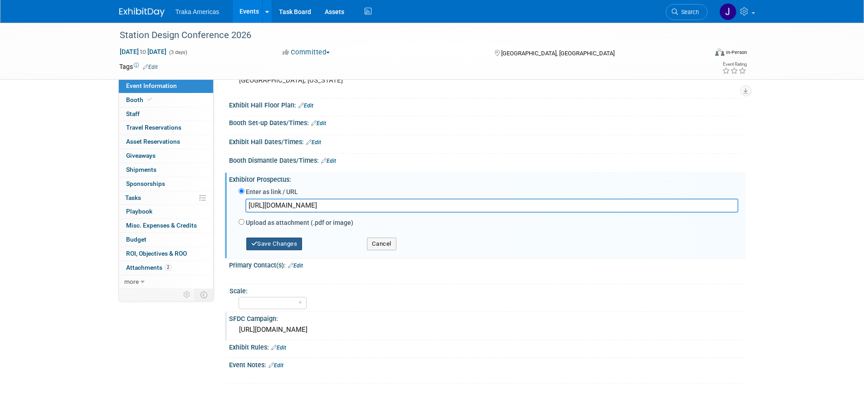
type input "[URL][DOMAIN_NAME]"
click at [282, 241] on button "Save Changes" at bounding box center [274, 244] width 56 height 13
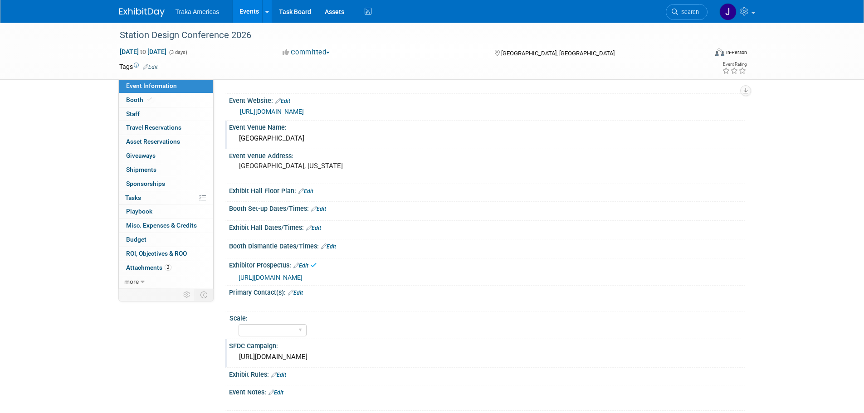
scroll to position [0, 0]
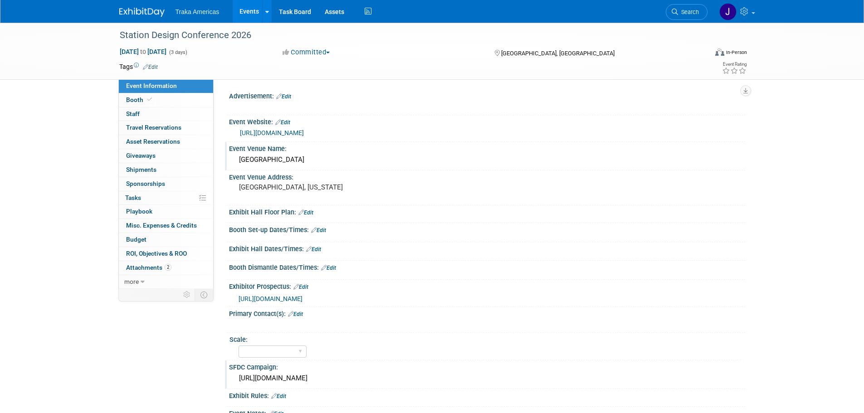
click at [309, 216] on div at bounding box center [487, 218] width 516 height 4
click at [310, 215] on link "Edit" at bounding box center [305, 213] width 15 height 6
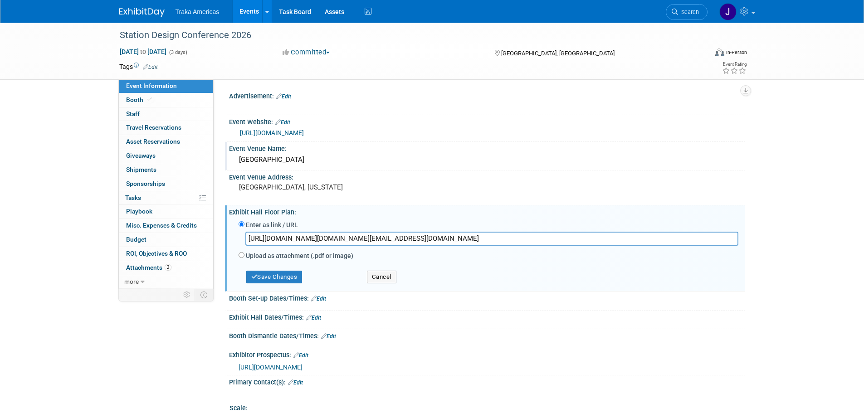
scroll to position [0, 1196]
type input "[URL][DOMAIN_NAME][DOMAIN_NAME][EMAIL_ADDRESS][DOMAIN_NAME]"
click at [293, 282] on button "Save Changes" at bounding box center [274, 277] width 56 height 13
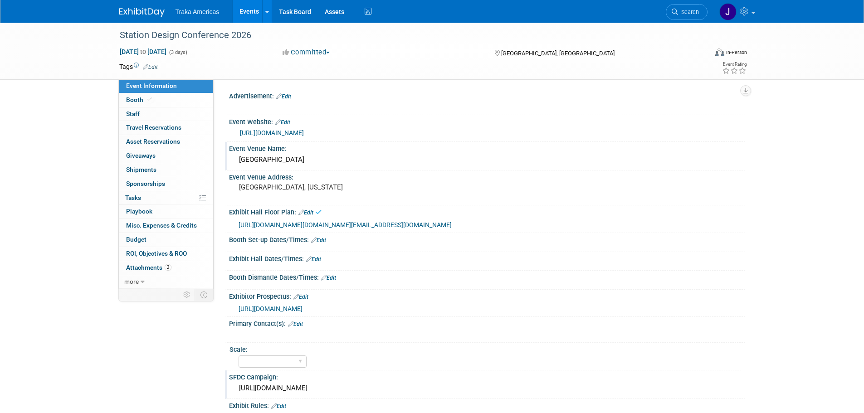
click at [315, 229] on div "[URL][DOMAIN_NAME][DOMAIN_NAME][EMAIL_ADDRESS][DOMAIN_NAME]" at bounding box center [489, 225] width 500 height 10
drag, startPoint x: 315, startPoint y: 252, endPoint x: 257, endPoint y: 225, distance: 63.7
click at [258, 227] on div "[URL][DOMAIN_NAME][DOMAIN_NAME][EMAIL_ADDRESS][DOMAIN_NAME]" at bounding box center [489, 225] width 500 height 10
click at [308, 211] on link "Edit" at bounding box center [305, 213] width 15 height 6
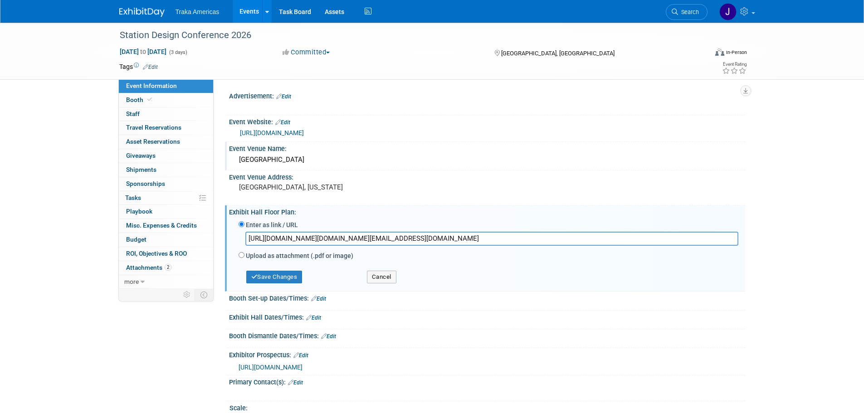
click at [327, 234] on input "[URL][DOMAIN_NAME][DOMAIN_NAME][EMAIL_ADDRESS][DOMAIN_NAME]" at bounding box center [491, 239] width 493 height 14
click at [327, 237] on input "[URL][DOMAIN_NAME][DOMAIN_NAME][EMAIL_ADDRESS][DOMAIN_NAME]" at bounding box center [491, 239] width 493 height 14
click at [284, 239] on input "text" at bounding box center [491, 239] width 493 height 14
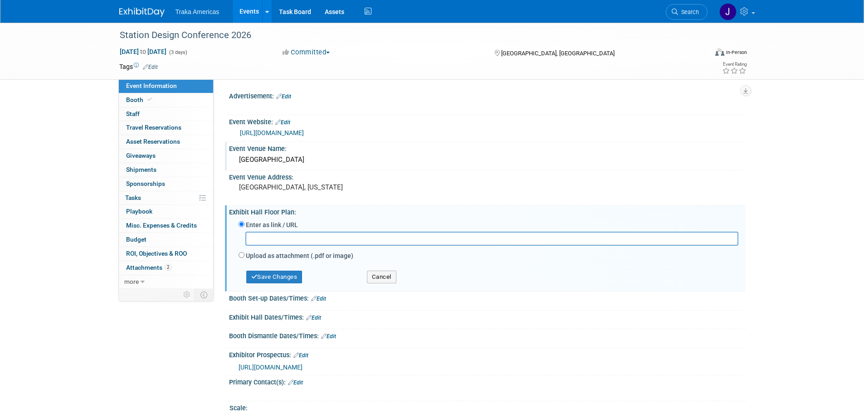
paste input "[URL][DOMAIN_NAME]"
type input "[URL][DOMAIN_NAME]"
click at [274, 274] on button "Save Changes" at bounding box center [274, 277] width 56 height 13
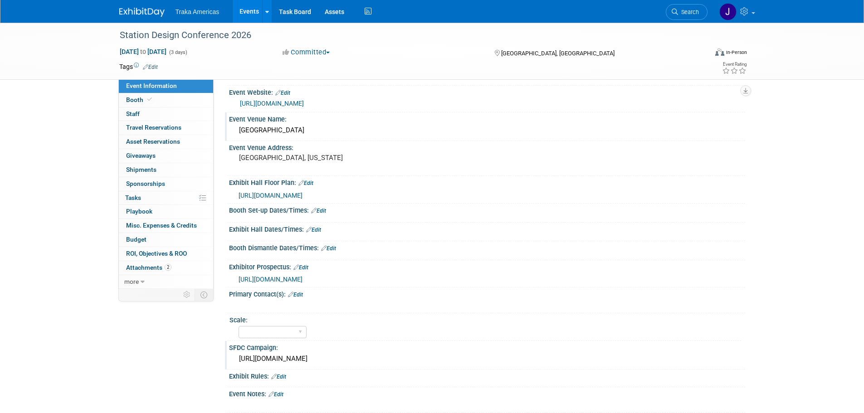
scroll to position [45, 0]
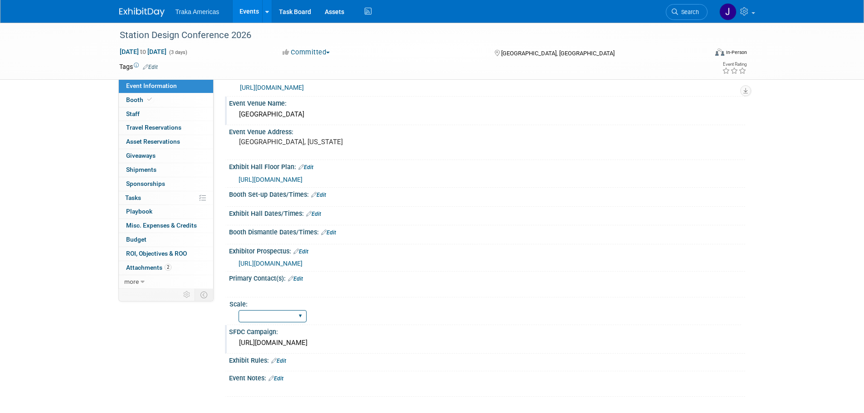
click at [295, 316] on select "Regional National Traka PM LATAM Government" at bounding box center [273, 316] width 68 height 12
select select "Regional"
click at [239, 310] on select "Regional National Traka PM LATAM Government" at bounding box center [273, 316] width 68 height 12
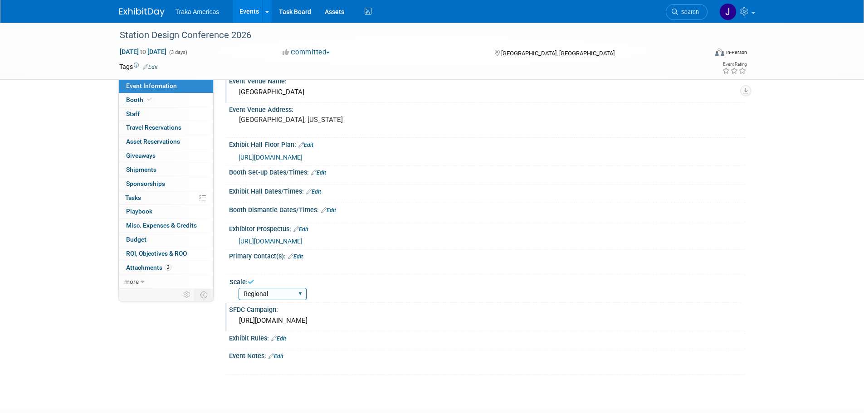
scroll to position [0, 0]
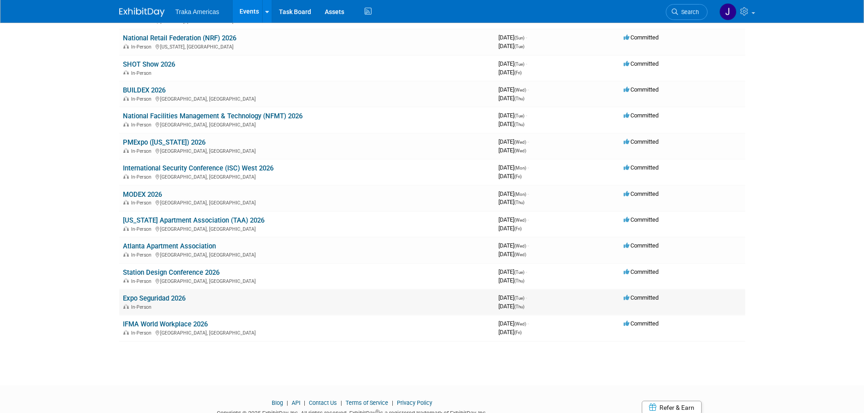
click at [172, 298] on link "Expo Seguridad 2026" at bounding box center [154, 298] width 63 height 8
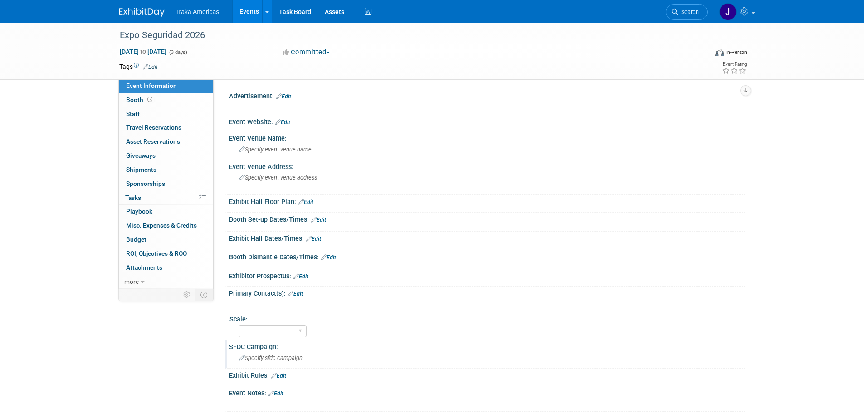
click at [301, 356] on span "Specify sfdc campaign" at bounding box center [270, 358] width 63 height 7
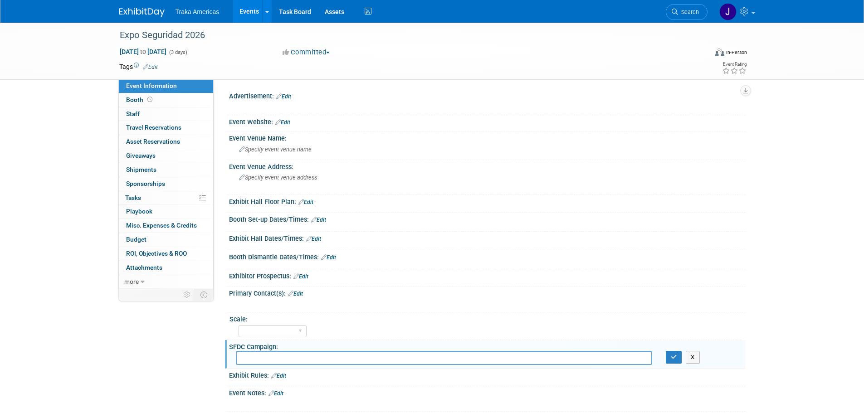
click at [337, 356] on input "text" at bounding box center [444, 358] width 416 height 14
paste input "[URL][DOMAIN_NAME]"
type input "[URL][DOMAIN_NAME]"
click at [672, 352] on button "button" at bounding box center [674, 357] width 16 height 13
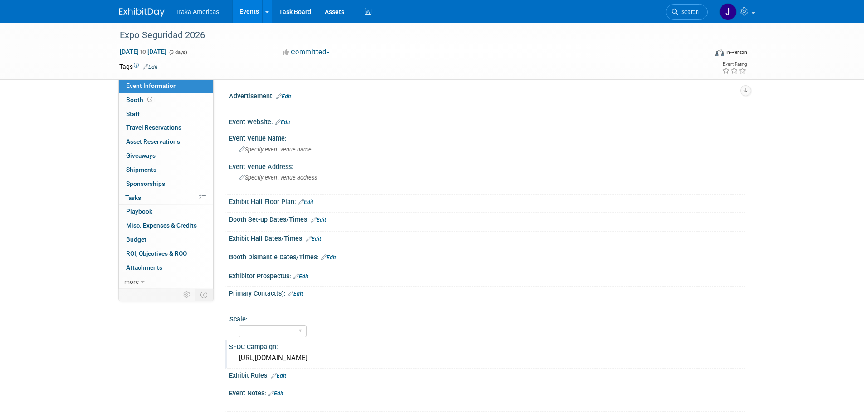
click at [134, 12] on img at bounding box center [141, 12] width 45 height 9
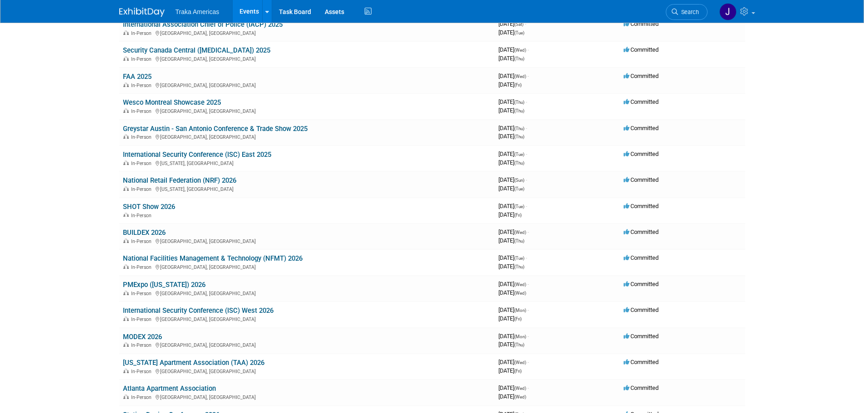
scroll to position [590, 0]
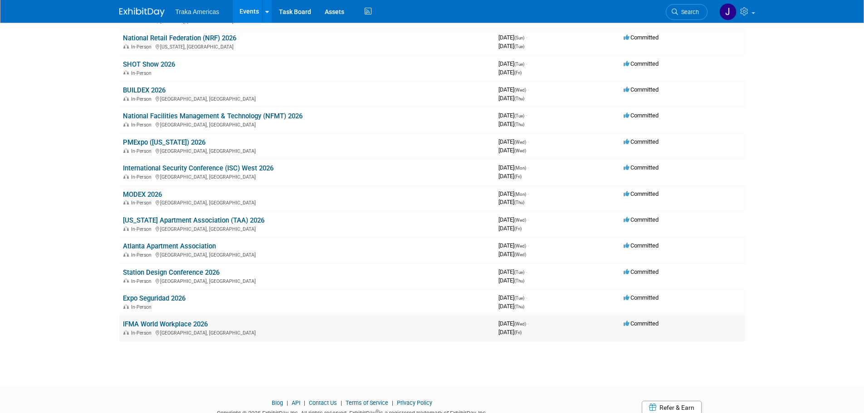
click at [172, 326] on link "IFMA World Workplace 2026" at bounding box center [165, 324] width 85 height 8
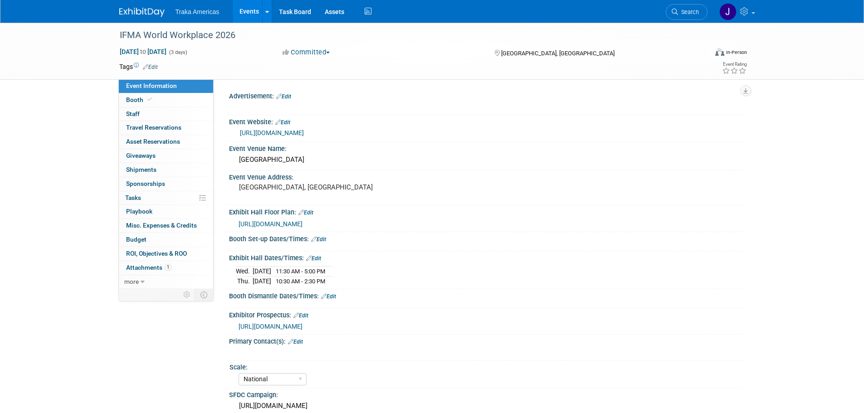
select select "National"
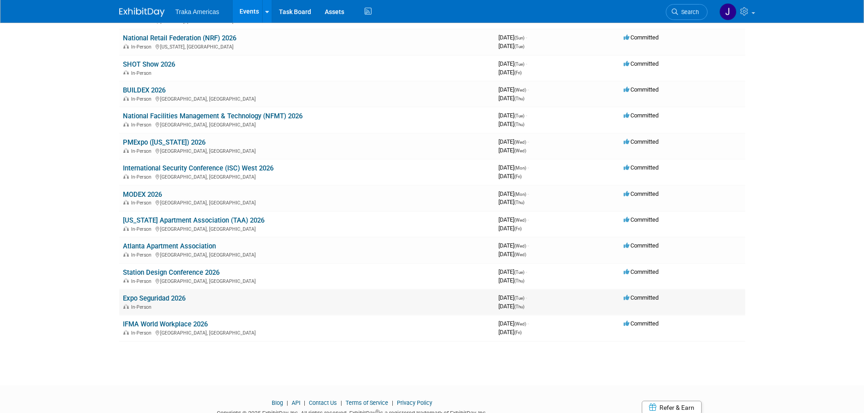
click at [158, 297] on link "Expo Seguridad 2026" at bounding box center [154, 298] width 63 height 8
click at [142, 276] on link "Station Design Conference 2026" at bounding box center [171, 272] width 97 height 8
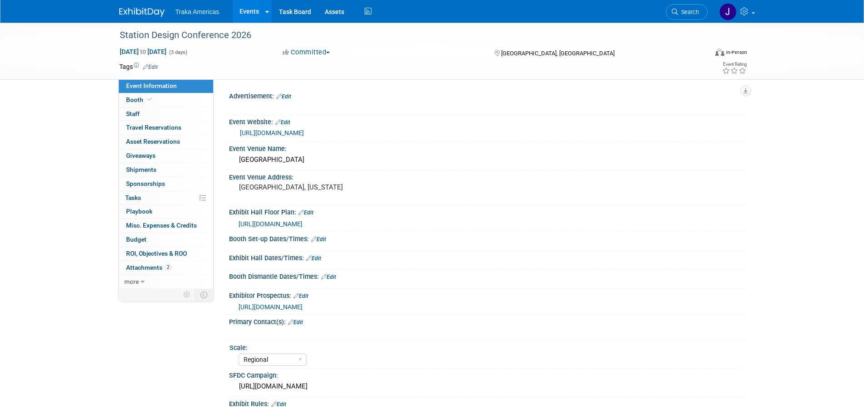
select select "Regional"
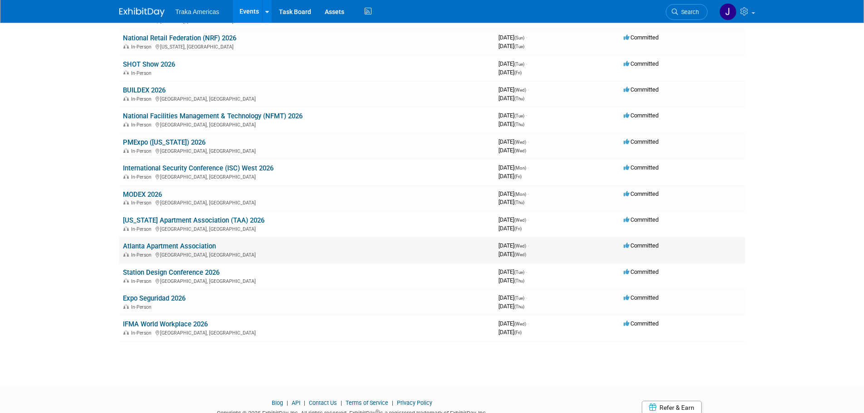
click at [186, 253] on div "In-Person [GEOGRAPHIC_DATA], [GEOGRAPHIC_DATA]" at bounding box center [307, 254] width 368 height 7
click at [186, 245] on link "Atlanta Apartment Association" at bounding box center [169, 246] width 93 height 8
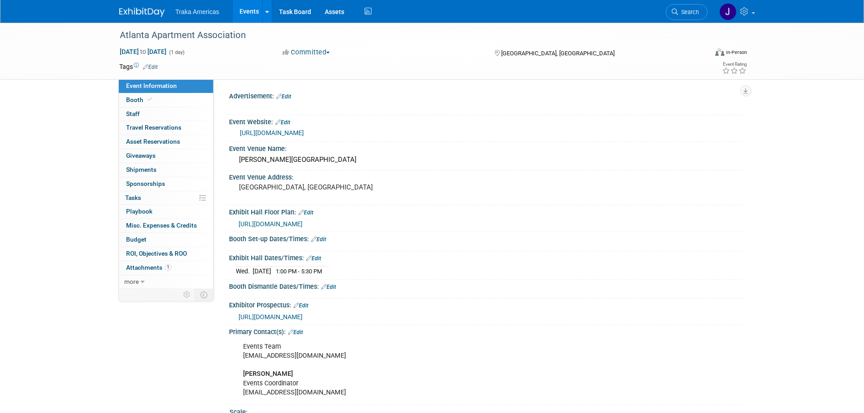
select select "Regional"
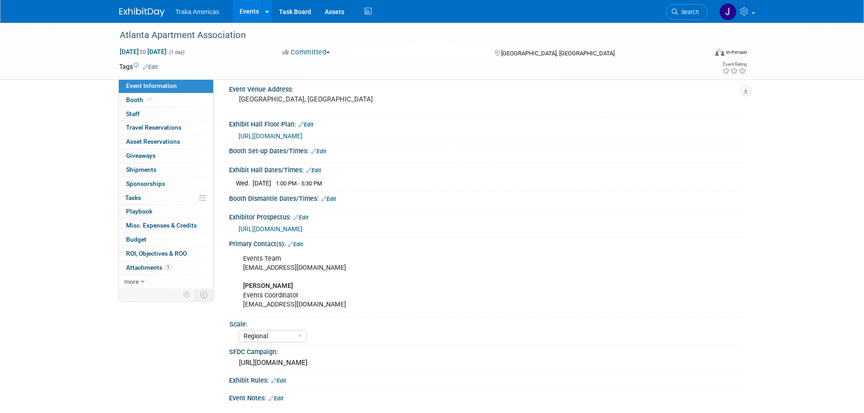
scroll to position [91, 0]
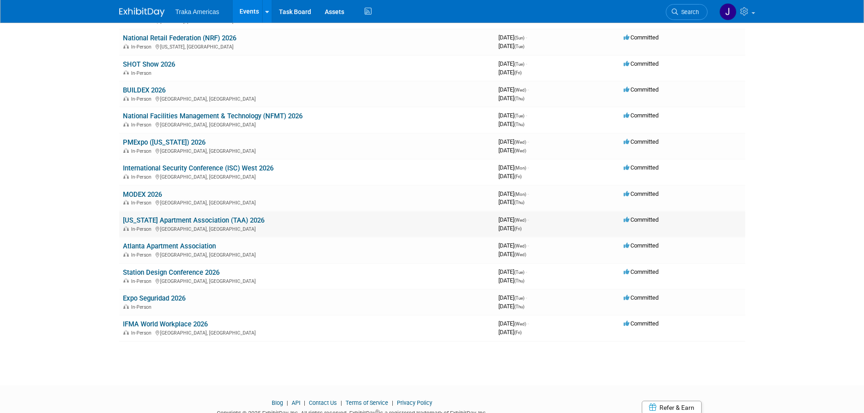
click at [171, 220] on link "[US_STATE] Apartment Association (TAA) 2026" at bounding box center [194, 220] width 142 height 8
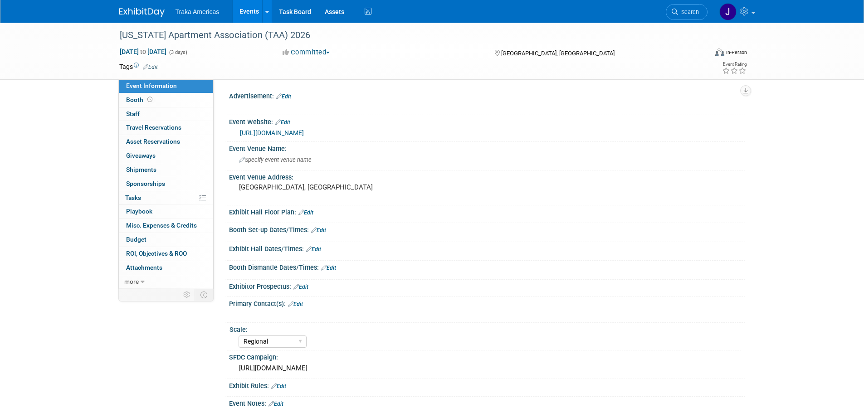
select select "Regional"
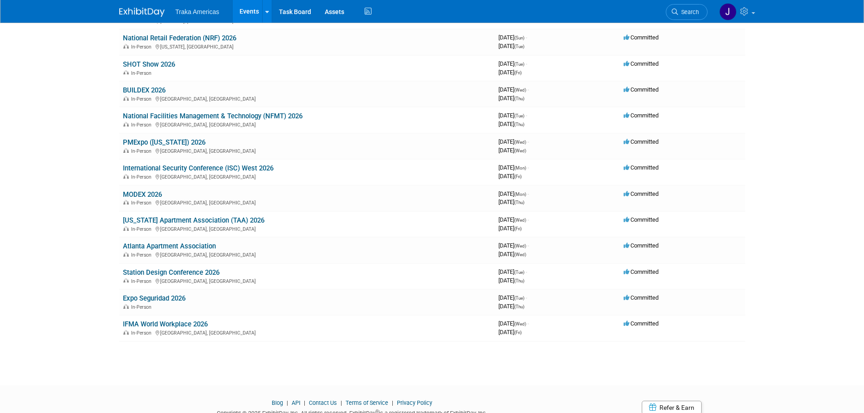
click at [151, 190] on link "MODEX 2026" at bounding box center [142, 194] width 39 height 8
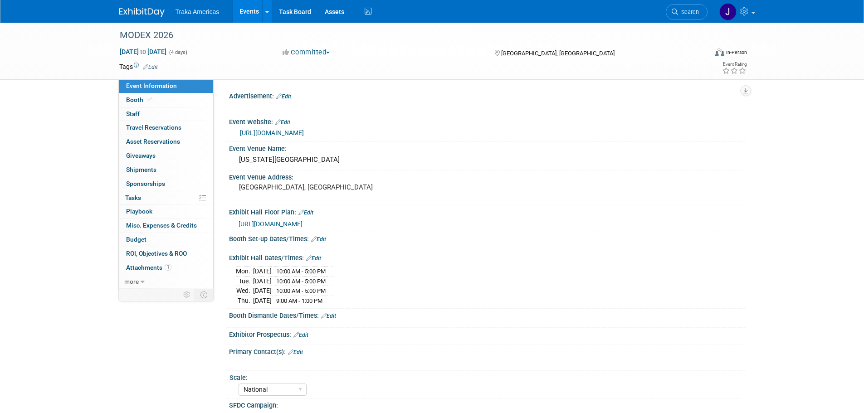
select select "National"
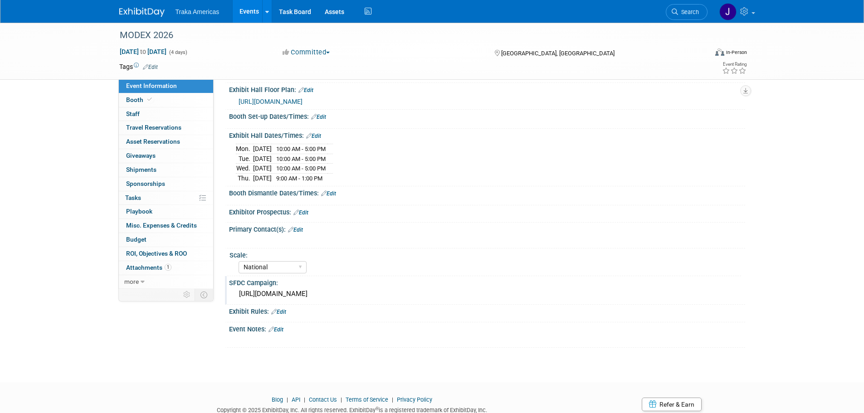
scroll to position [136, 0]
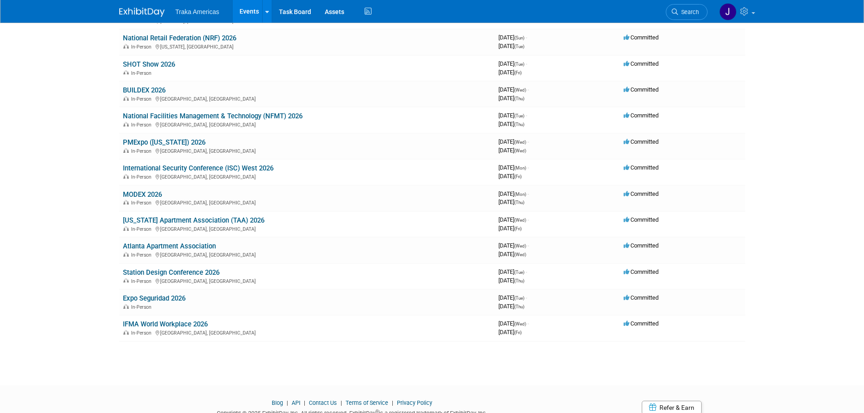
click at [159, 164] on link "International Security Conference (ISC) West 2026" at bounding box center [198, 168] width 151 height 8
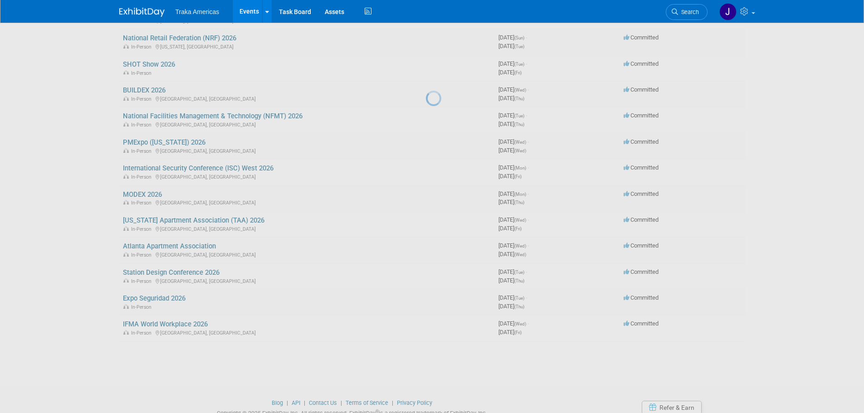
click at [426, 171] on div at bounding box center [432, 206] width 13 height 413
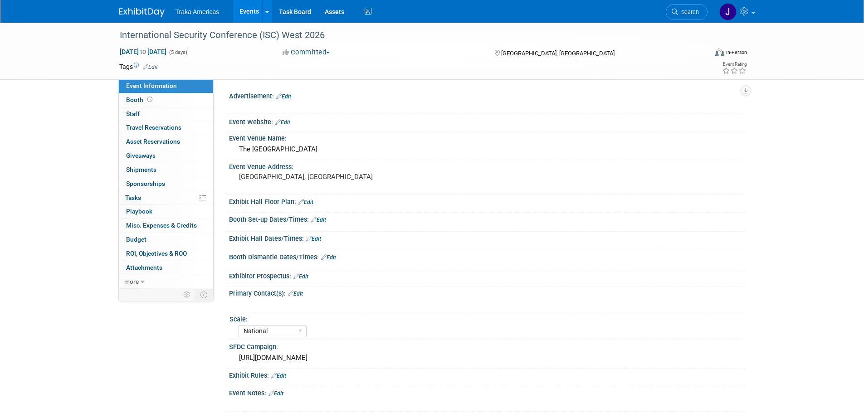
select select "National"
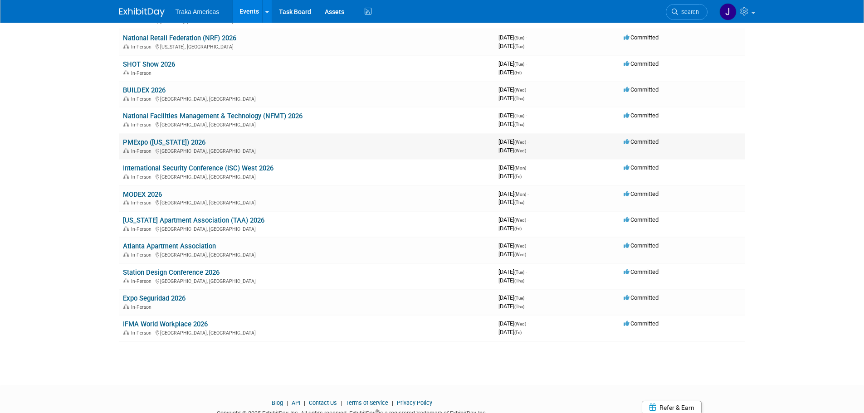
click at [152, 145] on link "PMExpo ([US_STATE]) 2026" at bounding box center [164, 142] width 83 height 8
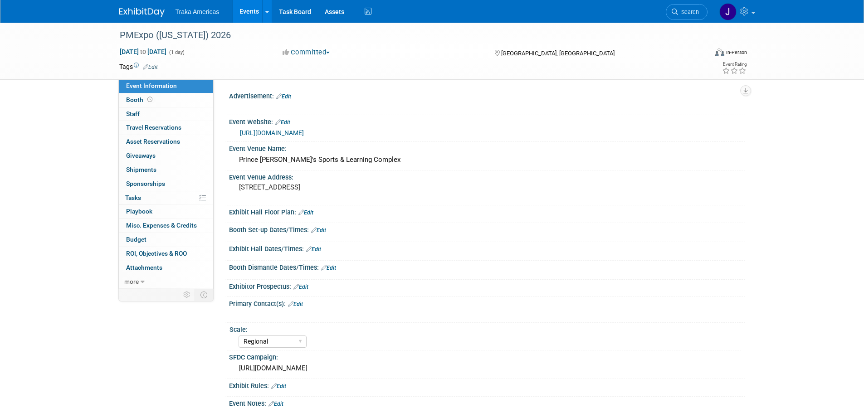
select select "Regional"
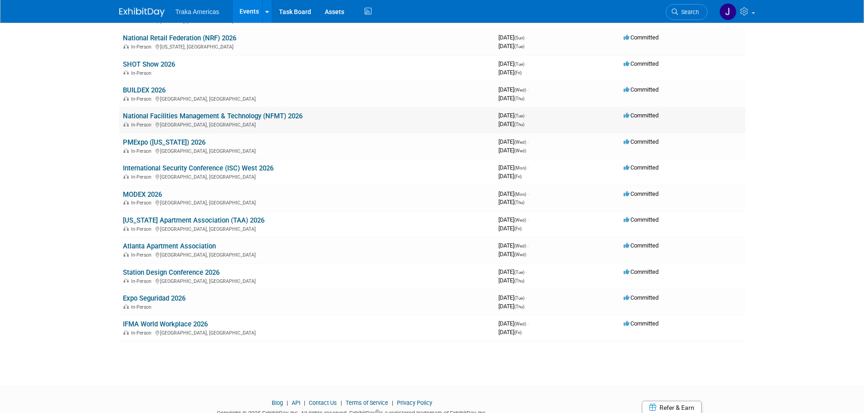
click at [146, 116] on link "National Facilities Management & Technology (NFMT) 2026" at bounding box center [213, 116] width 180 height 8
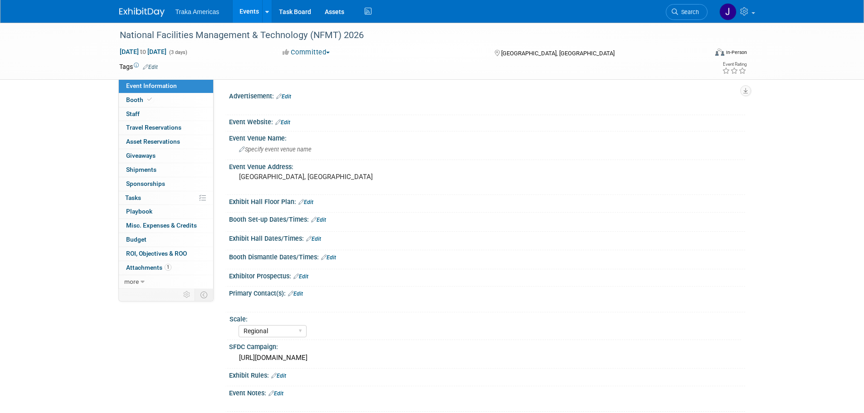
select select "Regional"
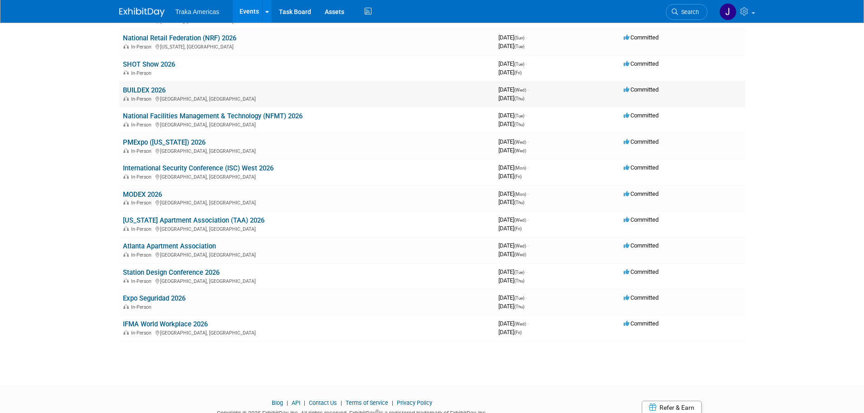
click at [138, 90] on link "BUILDEX 2026" at bounding box center [144, 90] width 43 height 8
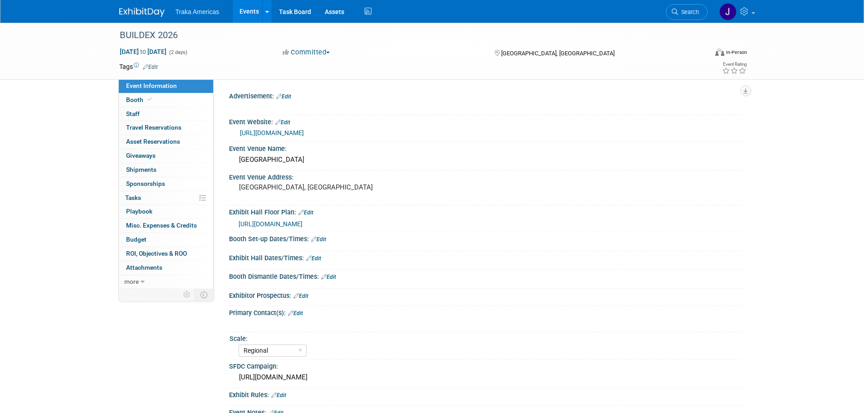
select select "Regional"
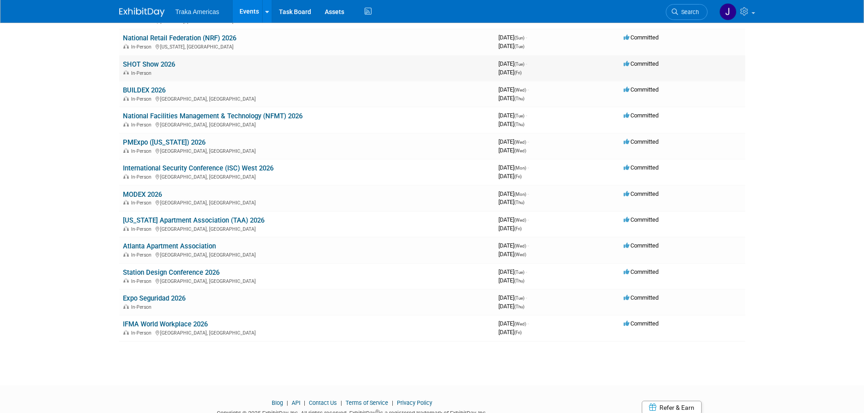
click at [135, 62] on link "SHOT Show 2026" at bounding box center [149, 64] width 52 height 8
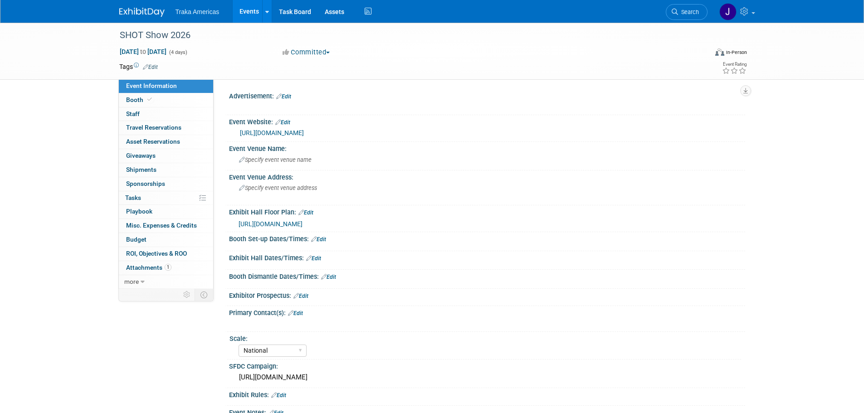
select select "National"
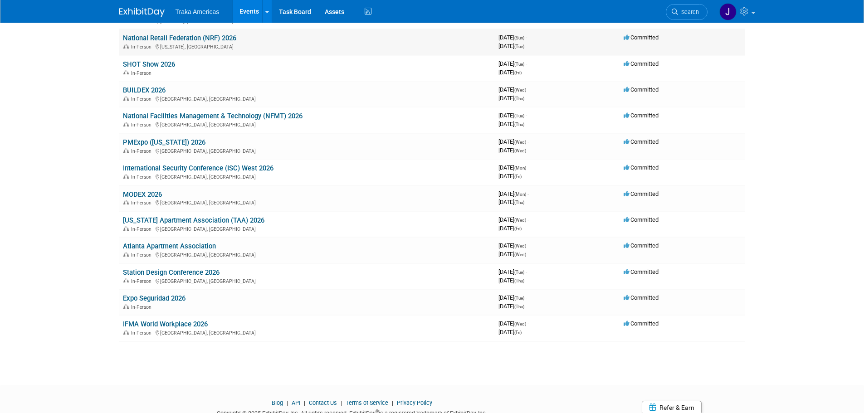
click at [161, 39] on link "National Retail Federation (NRF) 2026" at bounding box center [179, 38] width 113 height 8
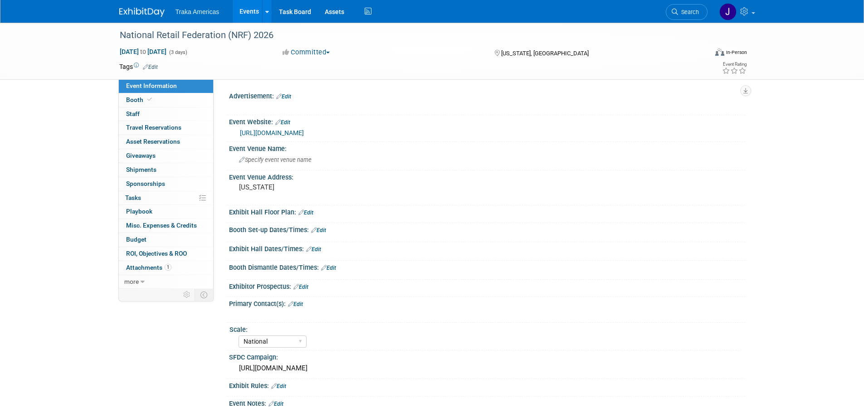
select select "National"
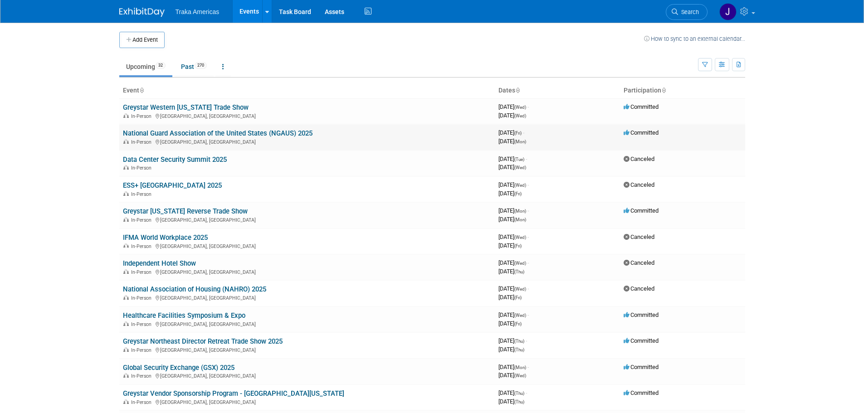
click at [213, 133] on link "National Guard Association of the United States (NGAUS) 2025" at bounding box center [218, 133] width 190 height 8
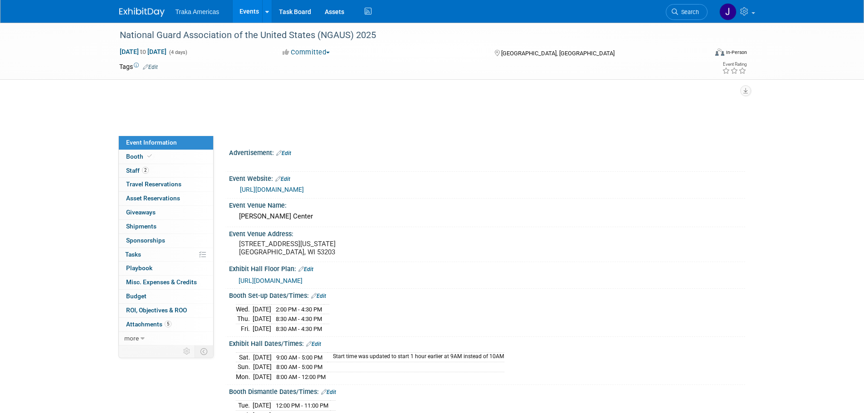
select select "National"
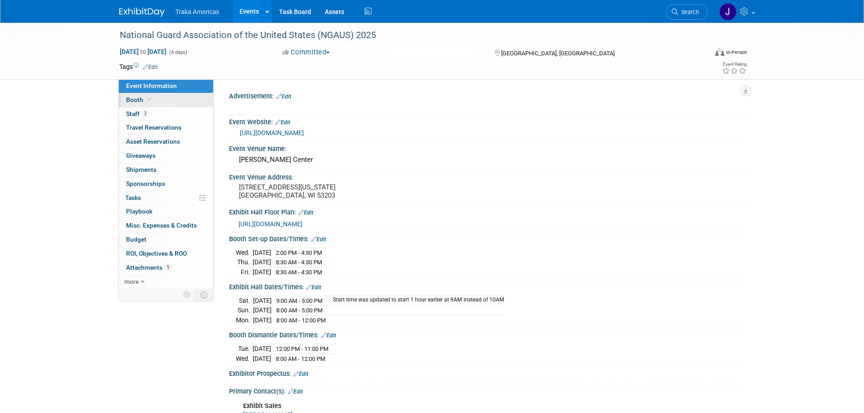
click at [183, 100] on link "Booth" at bounding box center [166, 100] width 94 height 14
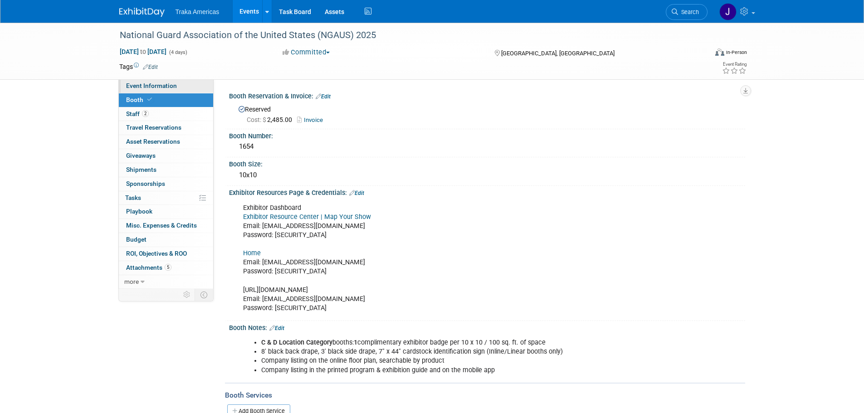
click at [185, 90] on link "Event Information" at bounding box center [166, 86] width 94 height 14
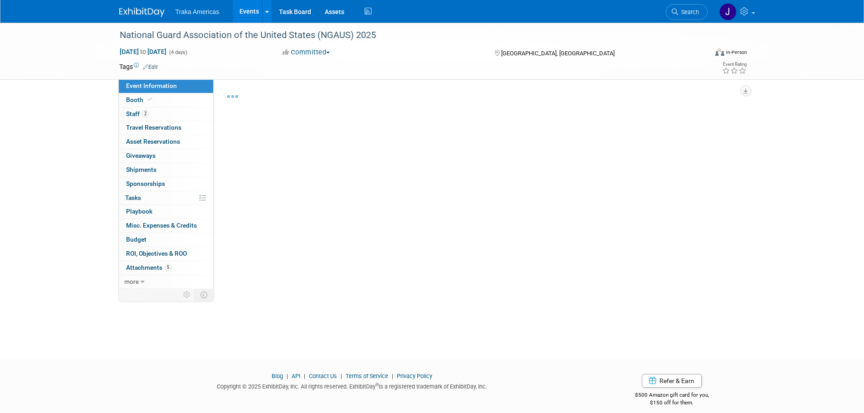
select select "National"
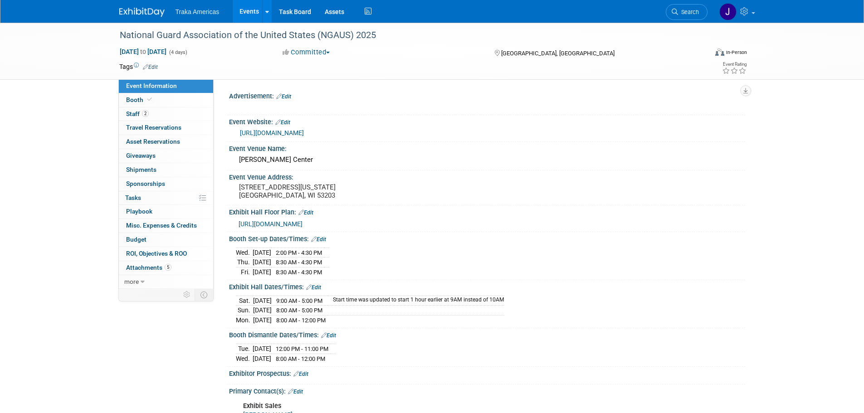
click at [127, 9] on img at bounding box center [141, 12] width 45 height 9
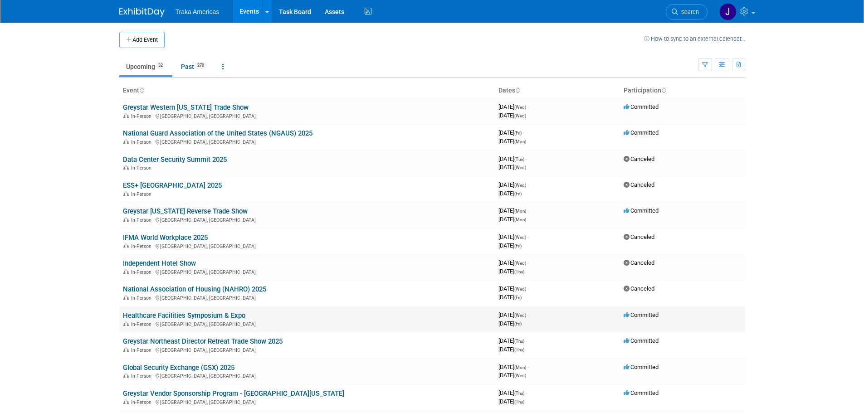
click at [216, 313] on link "Healthcare Facilities Symposium & Expo" at bounding box center [184, 316] width 122 height 8
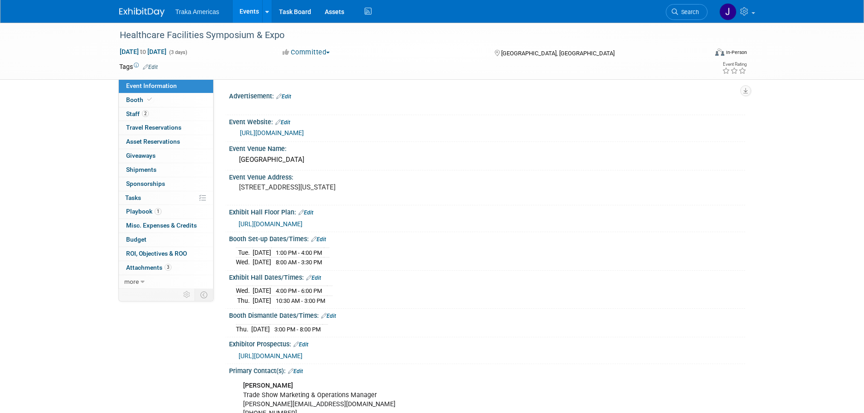
select select "Regional"
